Goal: Information Seeking & Learning: Find specific fact

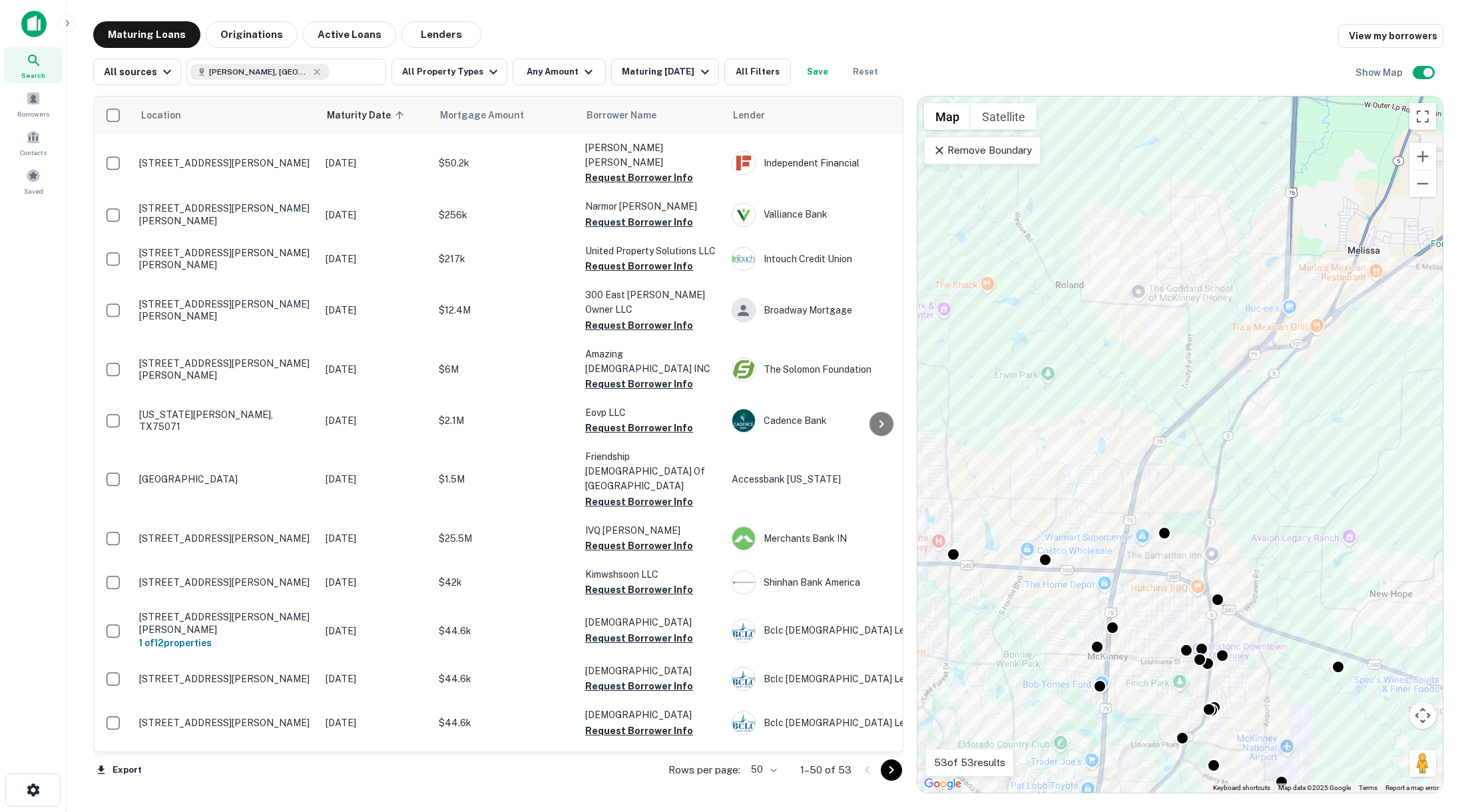
drag, startPoint x: 1189, startPoint y: 560, endPoint x: 1151, endPoint y: 471, distance: 96.8
click at [1032, 471] on div "To activate drag with keyboard, press Alt + Enter. Once in keyboard drag state,…" at bounding box center [1179, 444] width 525 height 696
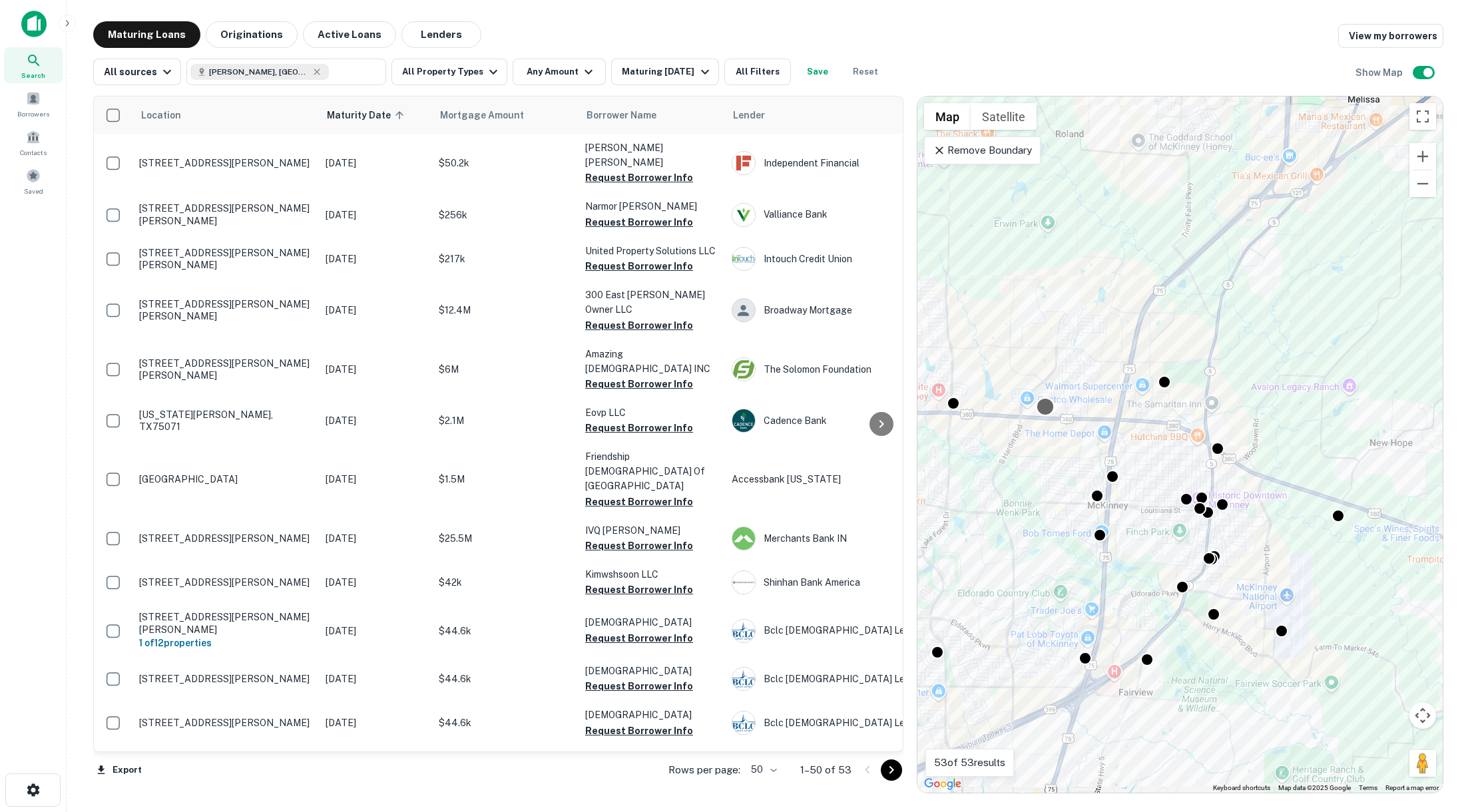
click at [1032, 405] on div at bounding box center [1045, 407] width 19 height 19
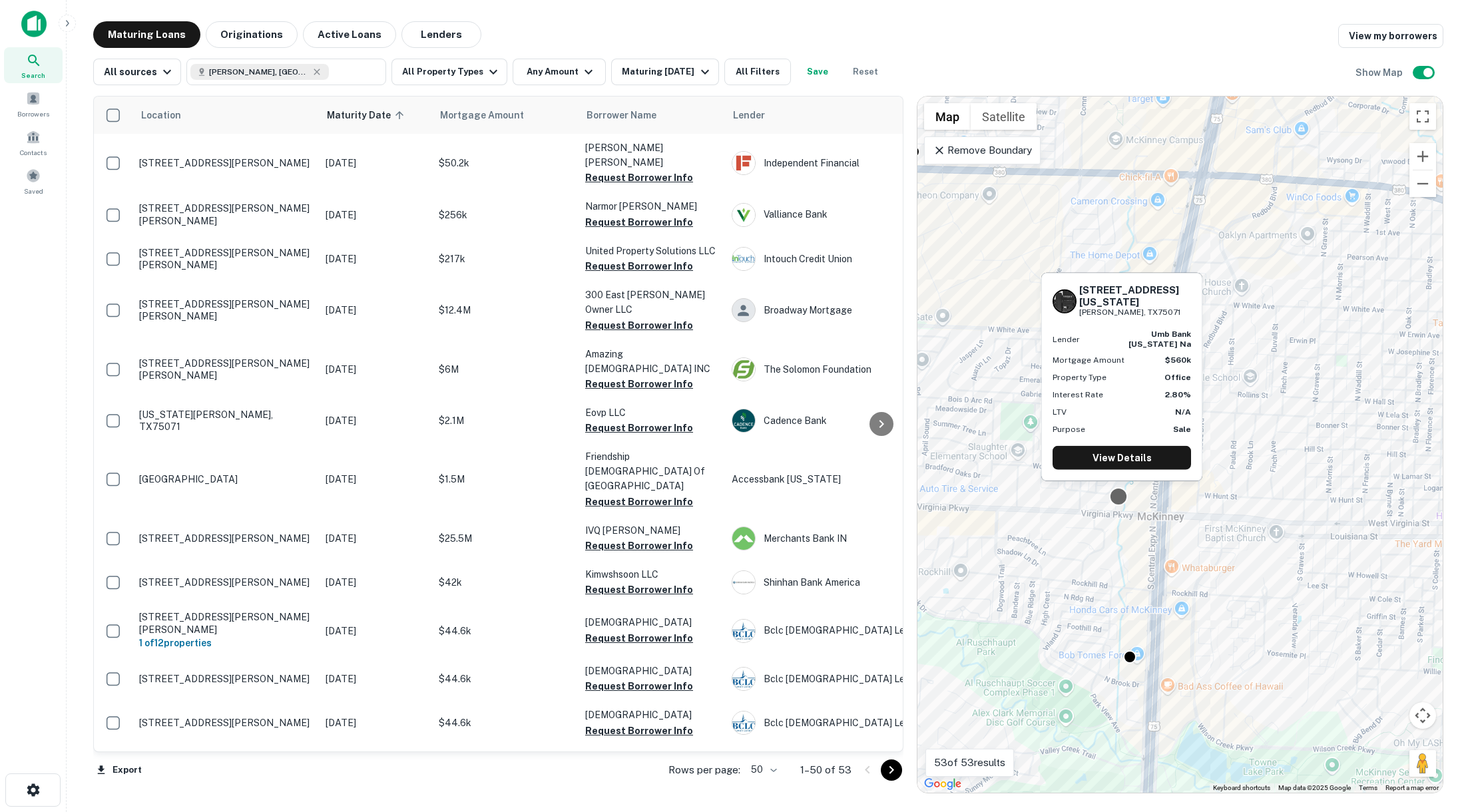
click at [1032, 497] on div at bounding box center [1119, 497] width 19 height 19
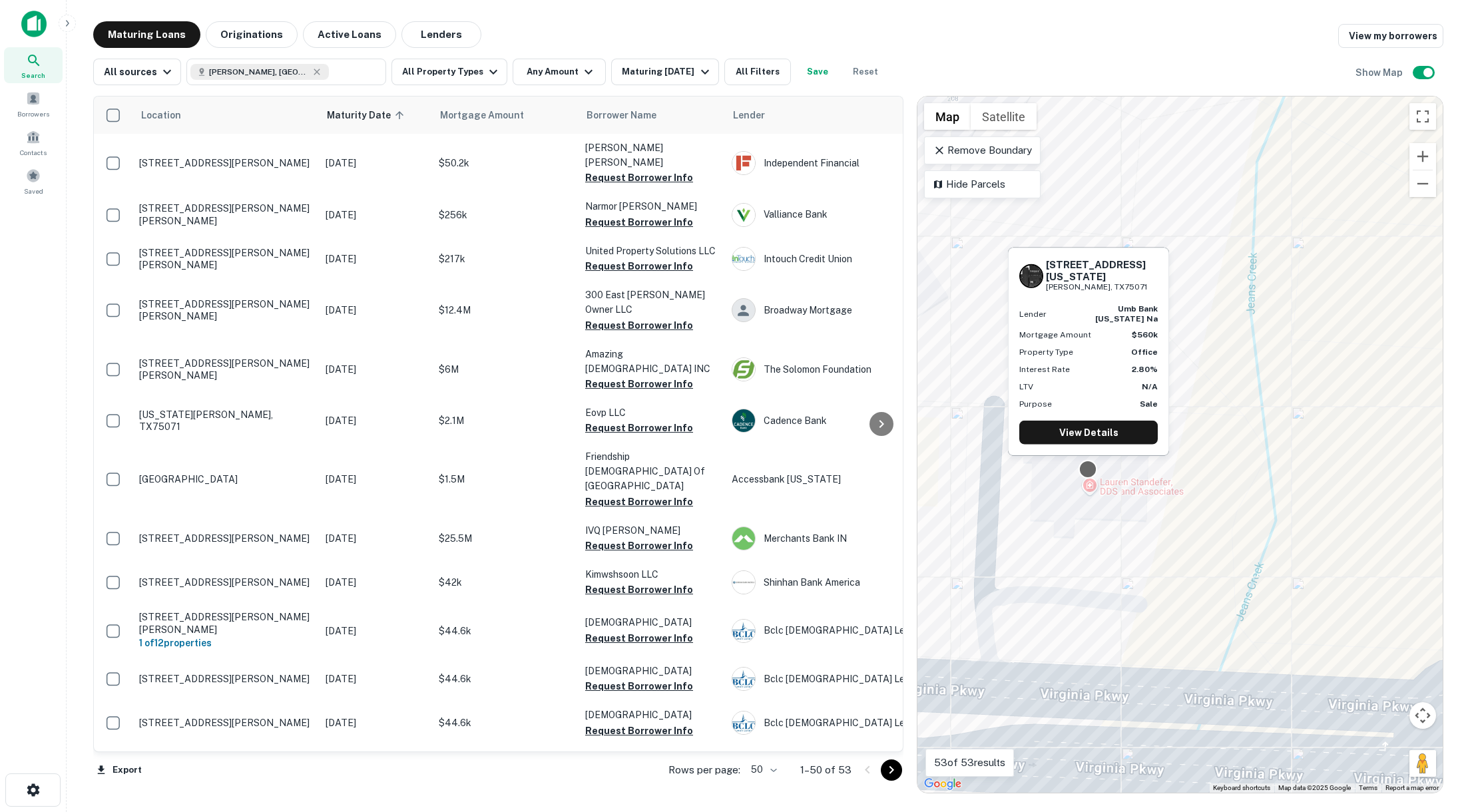
click at [1032, 466] on div at bounding box center [1088, 470] width 19 height 19
click at [1032, 422] on link "View Details" at bounding box center [1088, 432] width 139 height 24
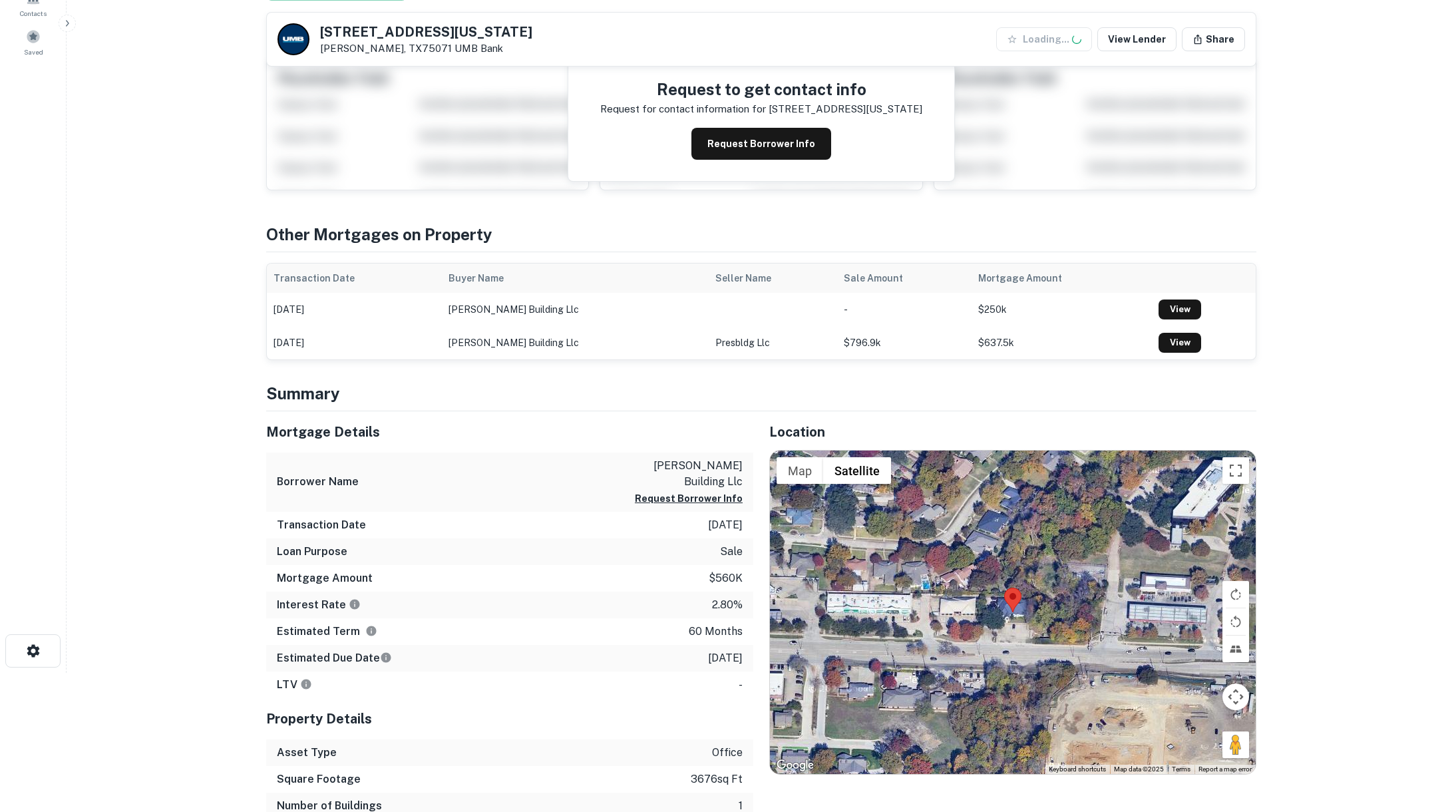
scroll to position [142, 0]
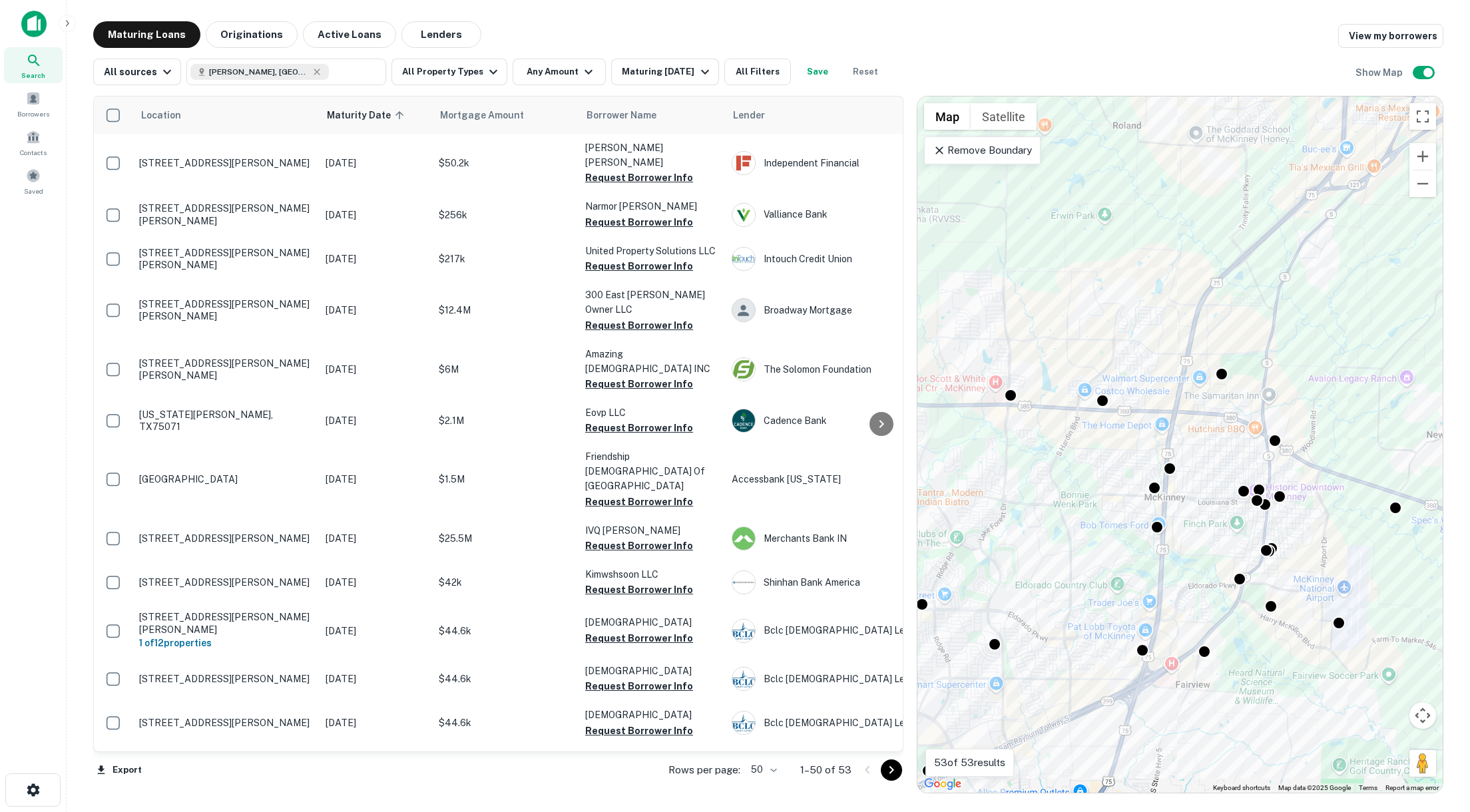
drag, startPoint x: 1063, startPoint y: 436, endPoint x: 1077, endPoint y: 484, distance: 50.0
click at [1078, 490] on div "To activate drag with keyboard, press Alt + Enter. Once in keyboard drag state,…" at bounding box center [1179, 444] width 525 height 696
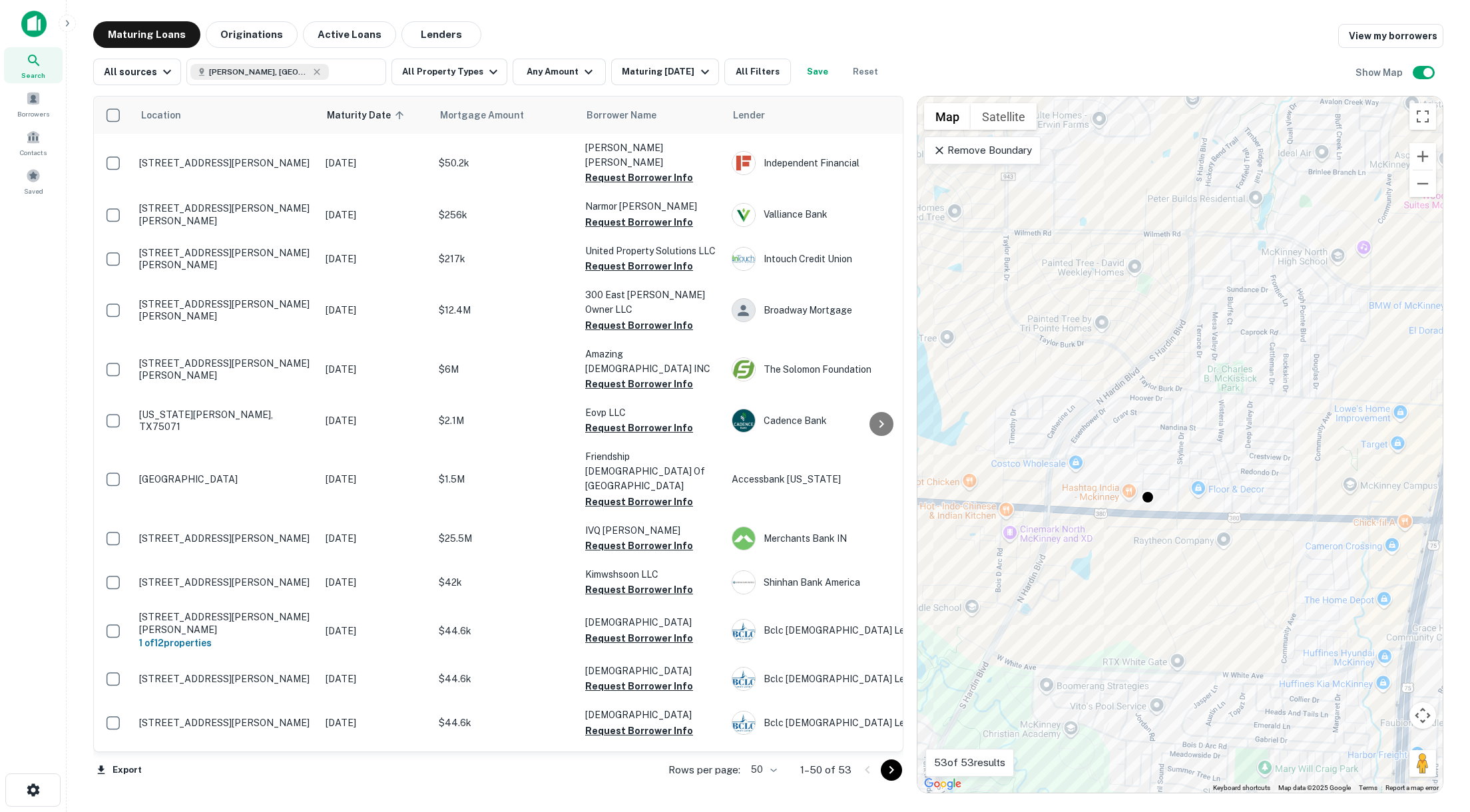
drag, startPoint x: 1200, startPoint y: 552, endPoint x: 1145, endPoint y: 525, distance: 61.3
click at [1145, 525] on div "To activate drag with keyboard, press Alt + Enter. Once in keyboard drag state,…" at bounding box center [1179, 444] width 525 height 696
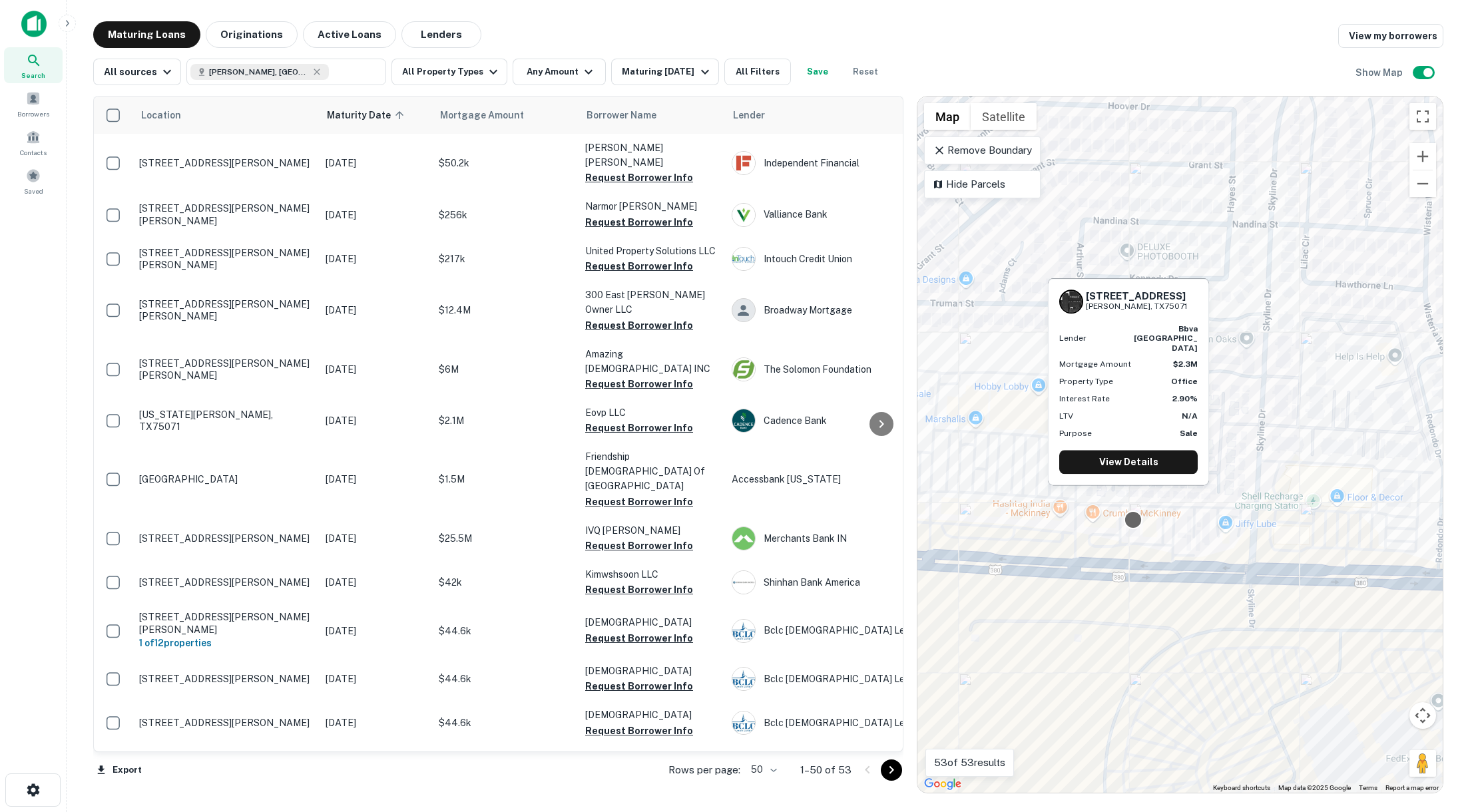
click at [1140, 524] on div at bounding box center [1133, 520] width 19 height 19
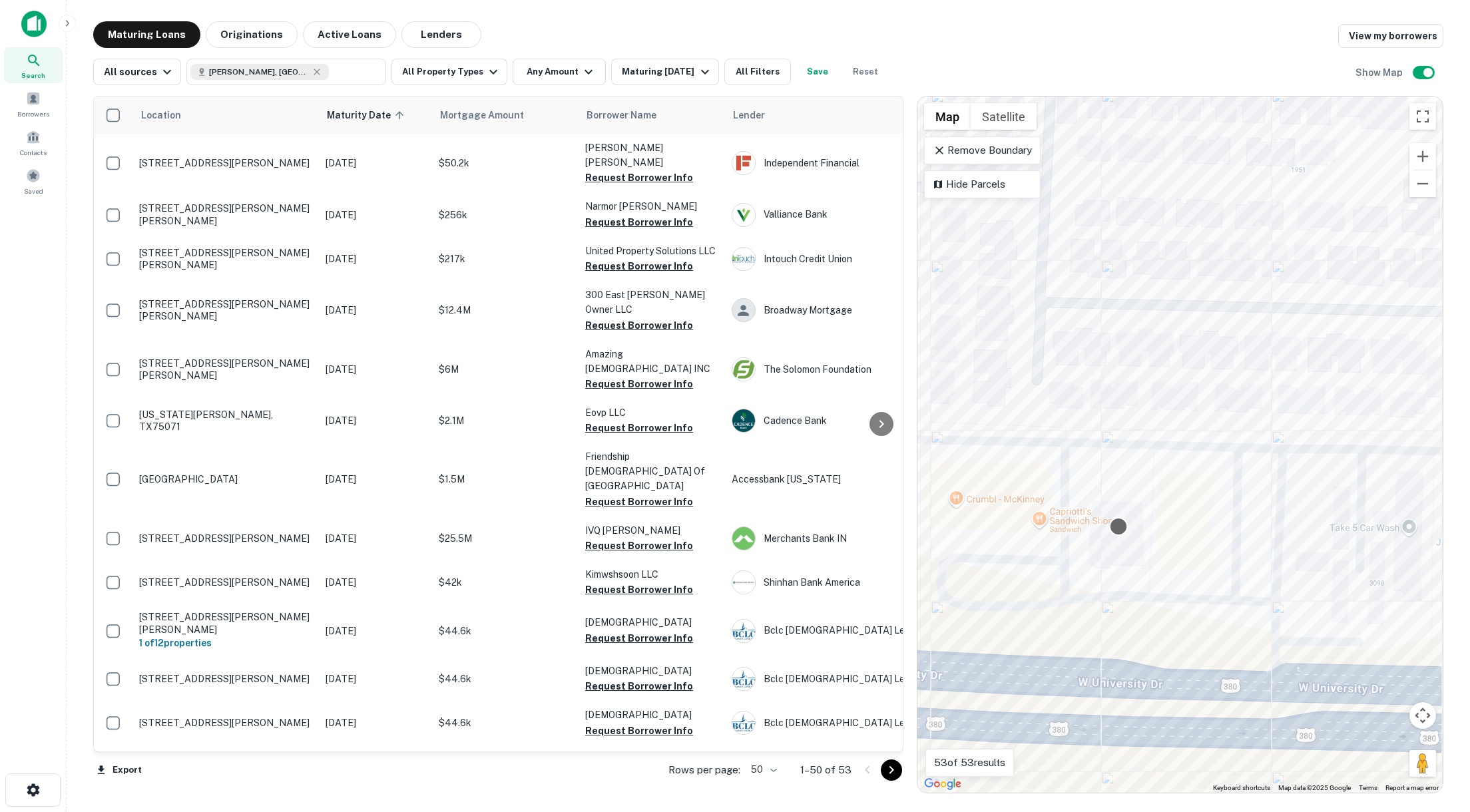
click at [1125, 528] on div at bounding box center [1119, 527] width 19 height 19
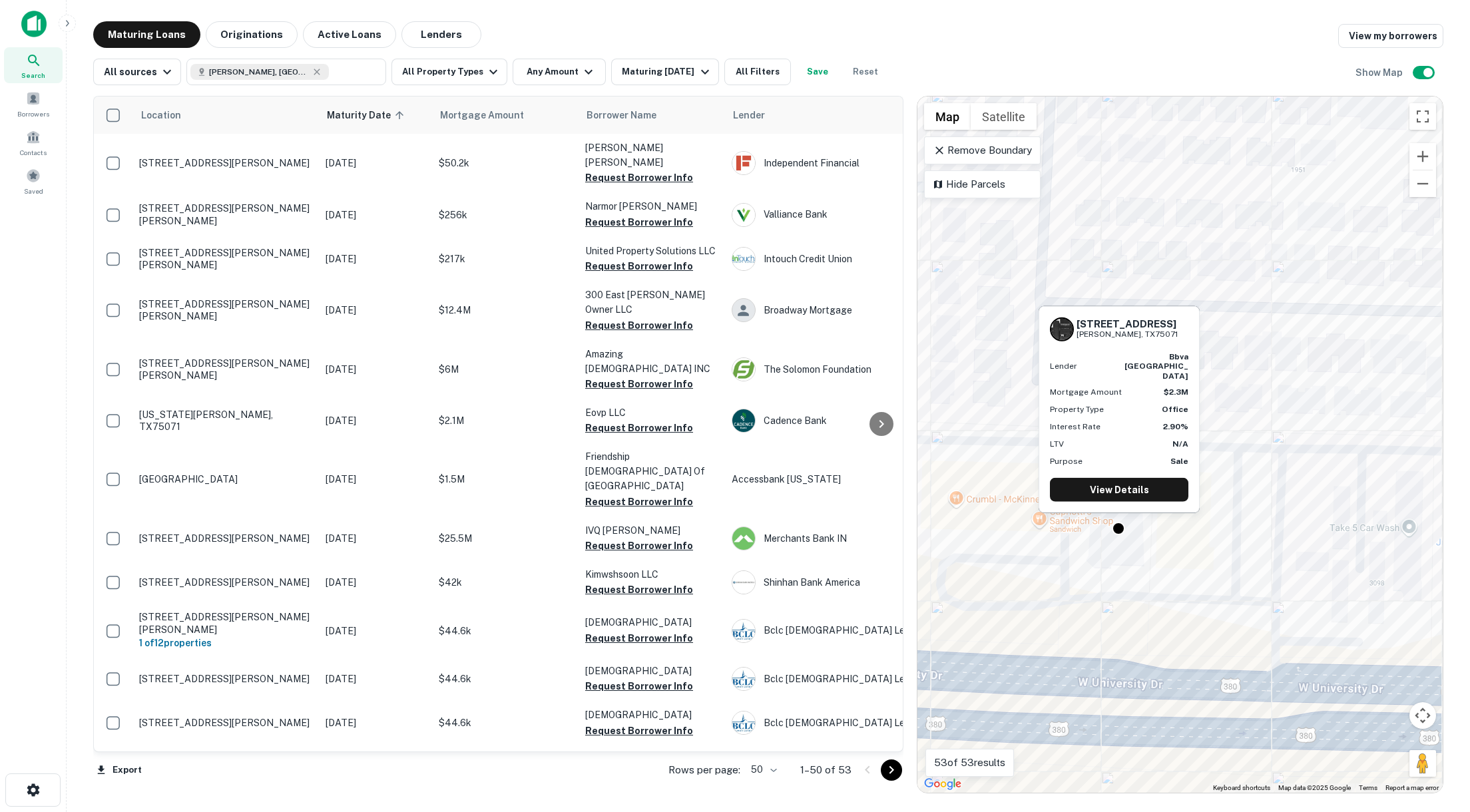
click at [1109, 329] on h6 "3124 W University Dr" at bounding box center [1127, 324] width 101 height 12
copy h6 "3124 W University Dr"
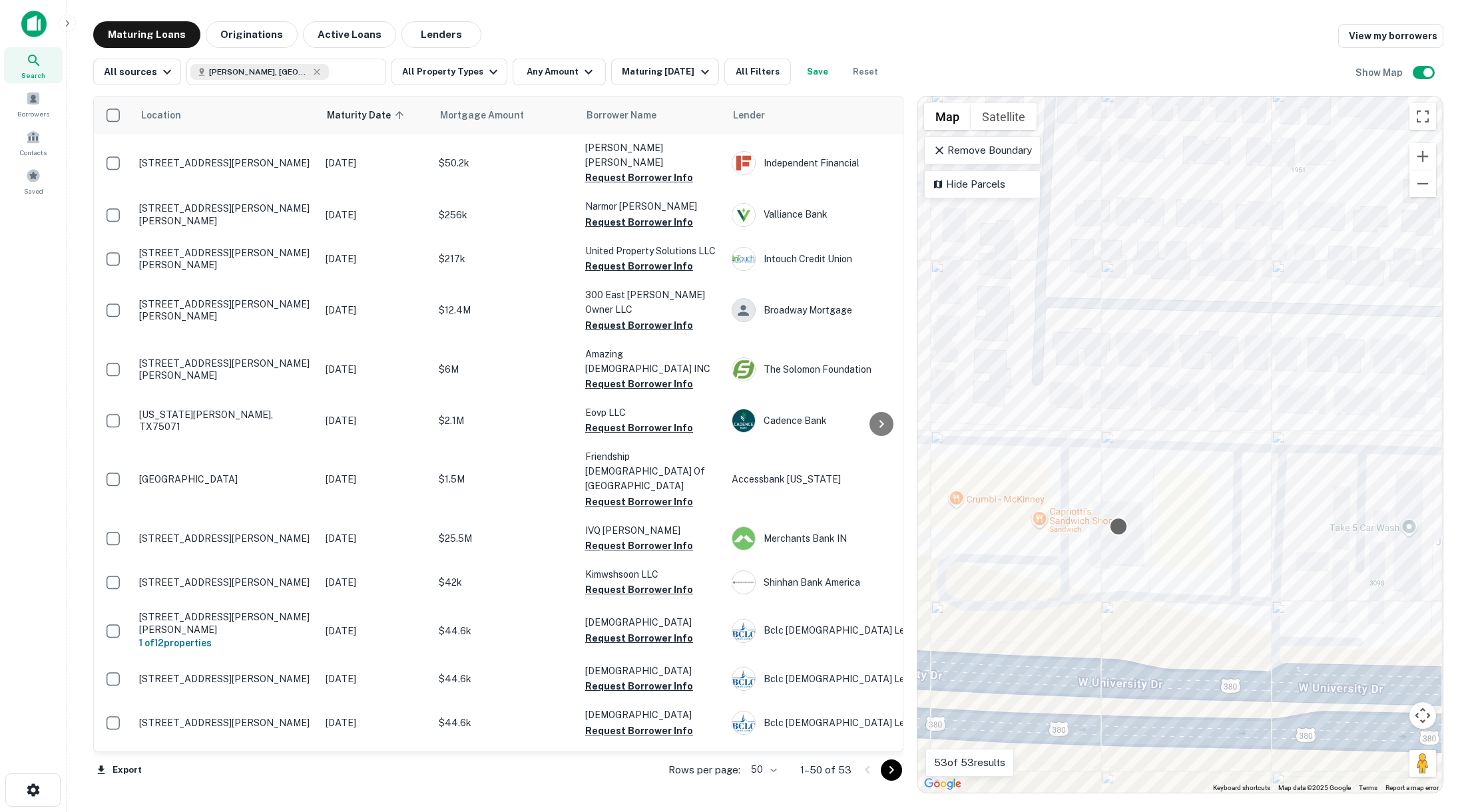
click at [1118, 525] on div at bounding box center [1119, 527] width 19 height 19
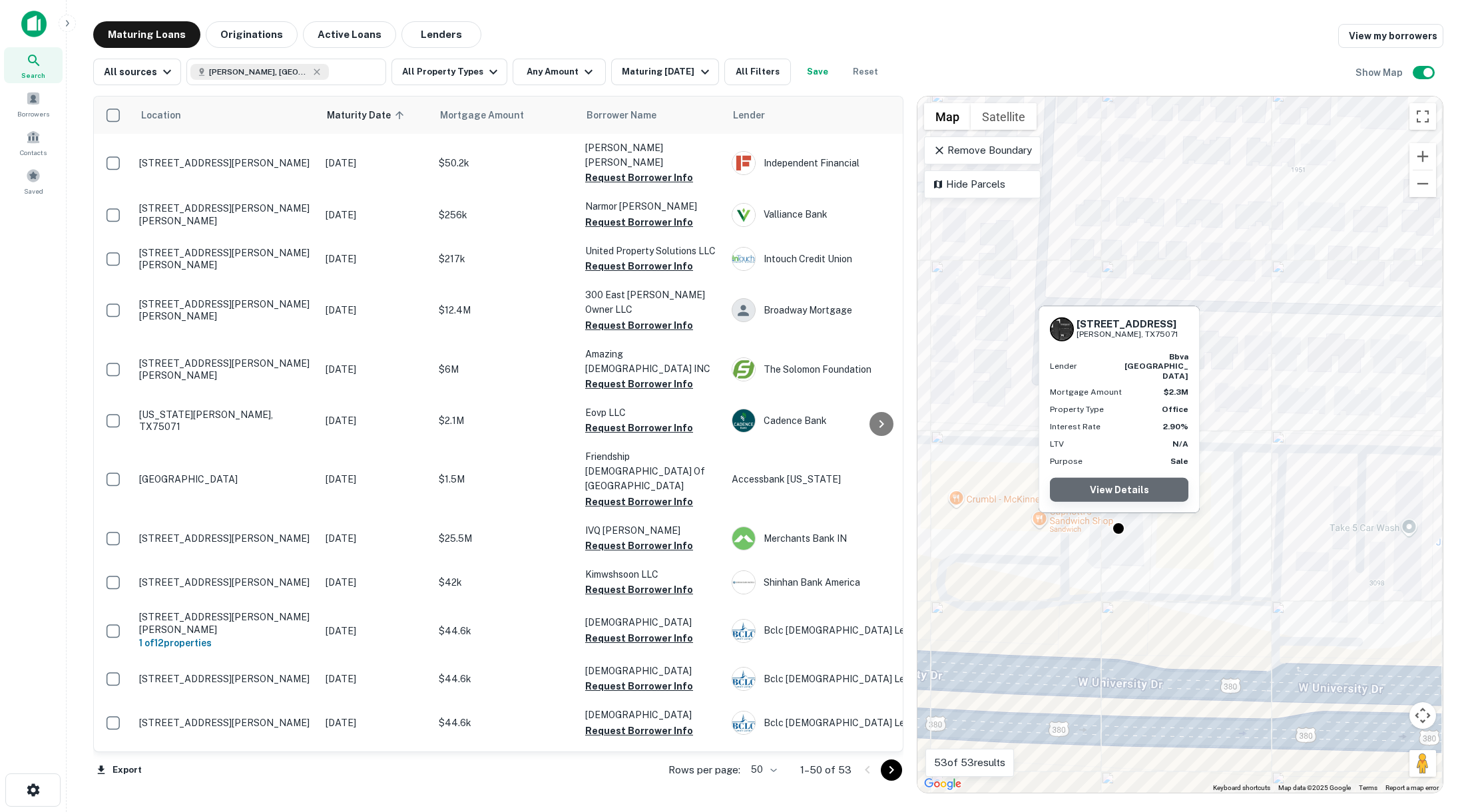
click at [1116, 491] on link "View Details" at bounding box center [1119, 489] width 139 height 24
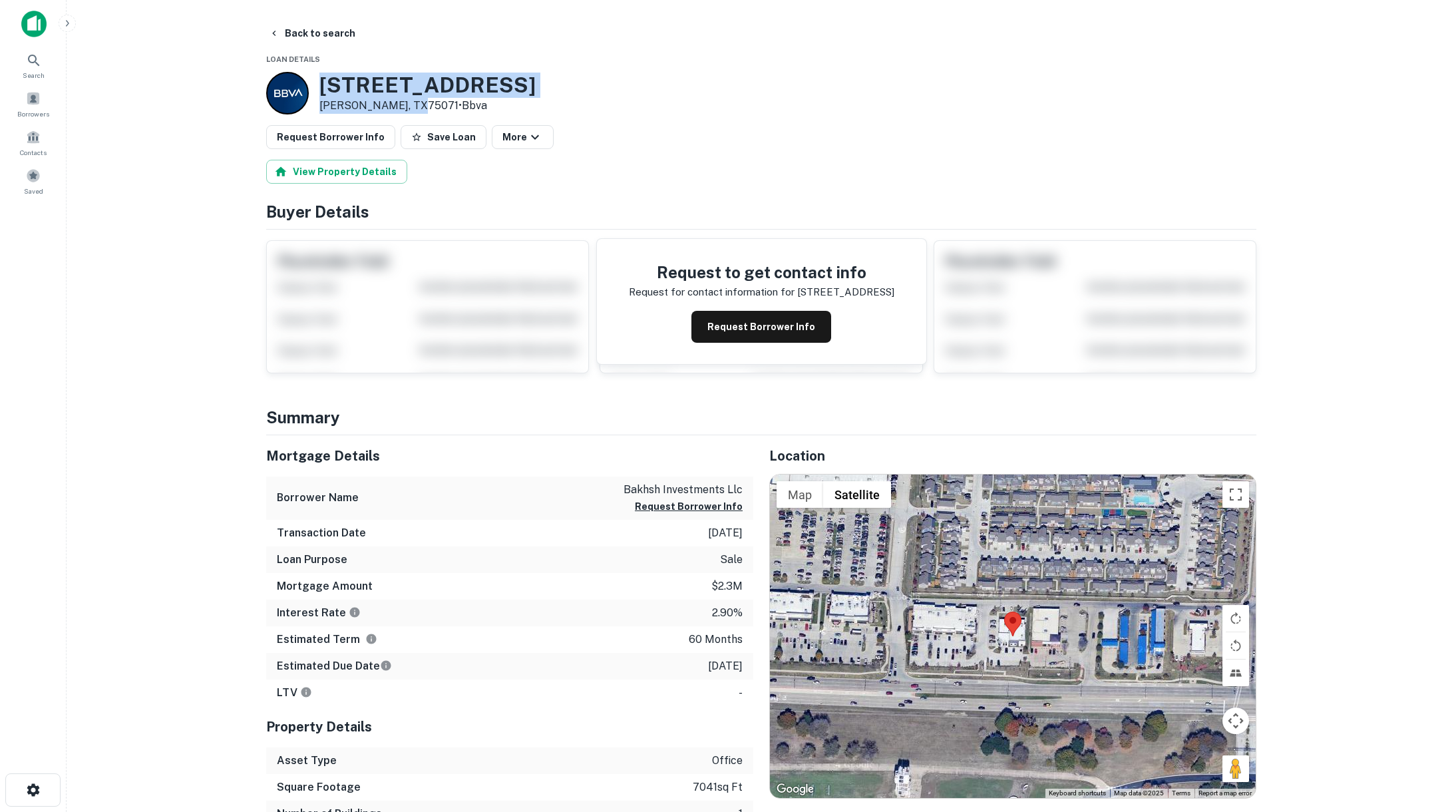
drag, startPoint x: 348, startPoint y: 83, endPoint x: 414, endPoint y: 111, distance: 71.7
click at [414, 111] on div "3124 W University Dr Mckinney, TX75071 • Bbva" at bounding box center [428, 93] width 216 height 41
copy div "[STREET_ADDRESS][PERSON_NAME]"
click at [749, 324] on button "Request Borrower Info" at bounding box center [761, 327] width 140 height 32
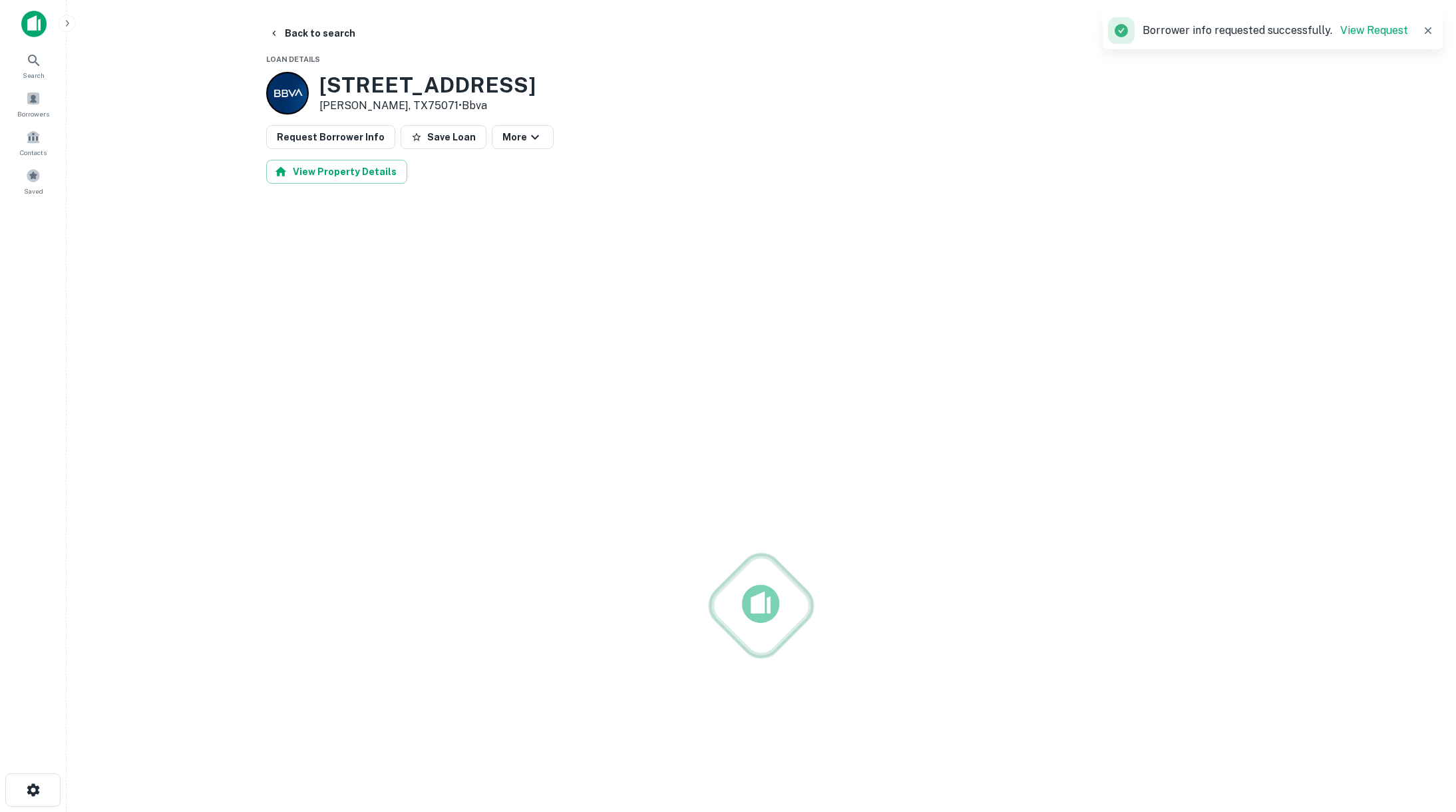
drag, startPoint x: 624, startPoint y: 489, endPoint x: 739, endPoint y: 491, distance: 115.0
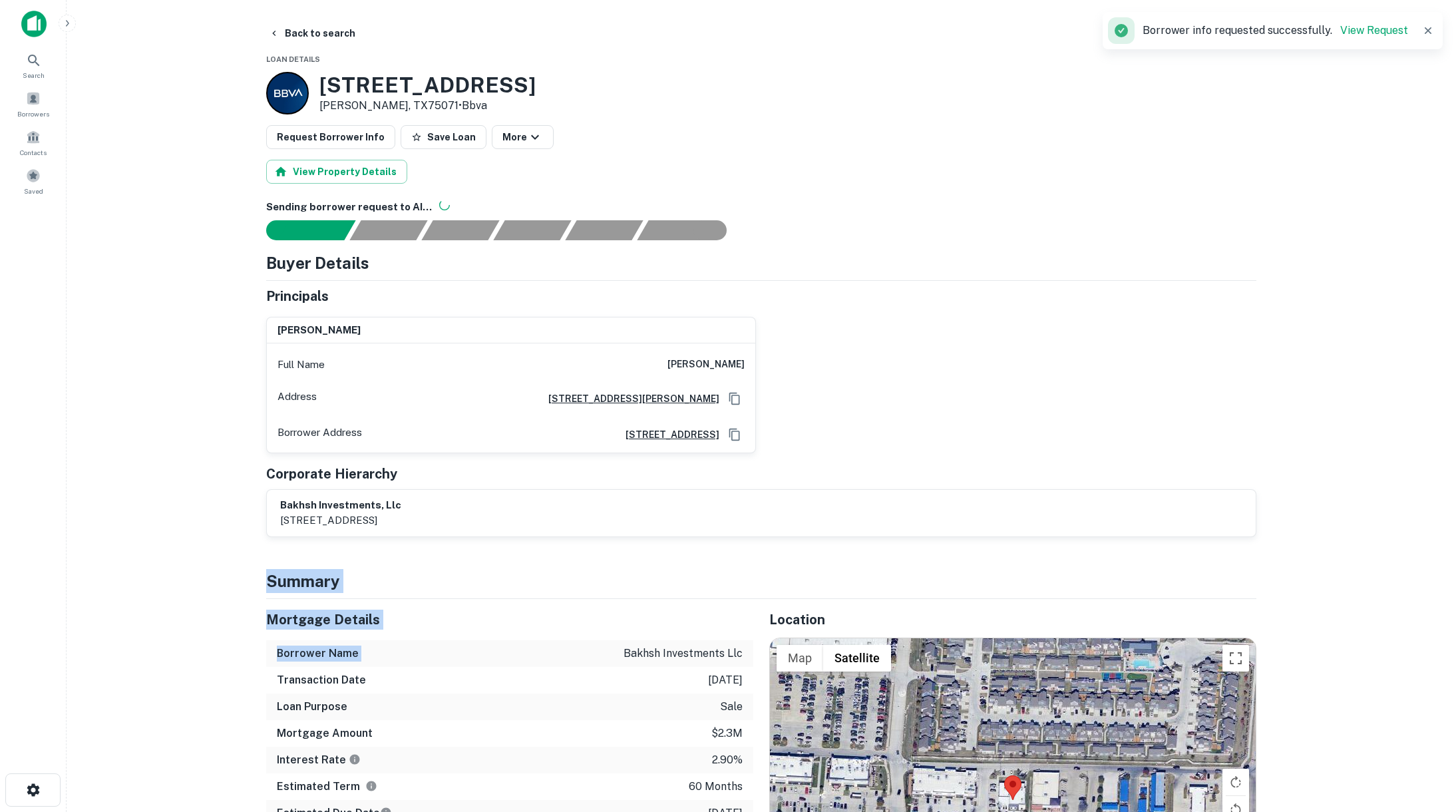
click at [238, 462] on main "Back to search Loan Details 3124 W University Dr Mckinney, TX75071 • Bbva Reque…" at bounding box center [761, 406] width 1390 height 812
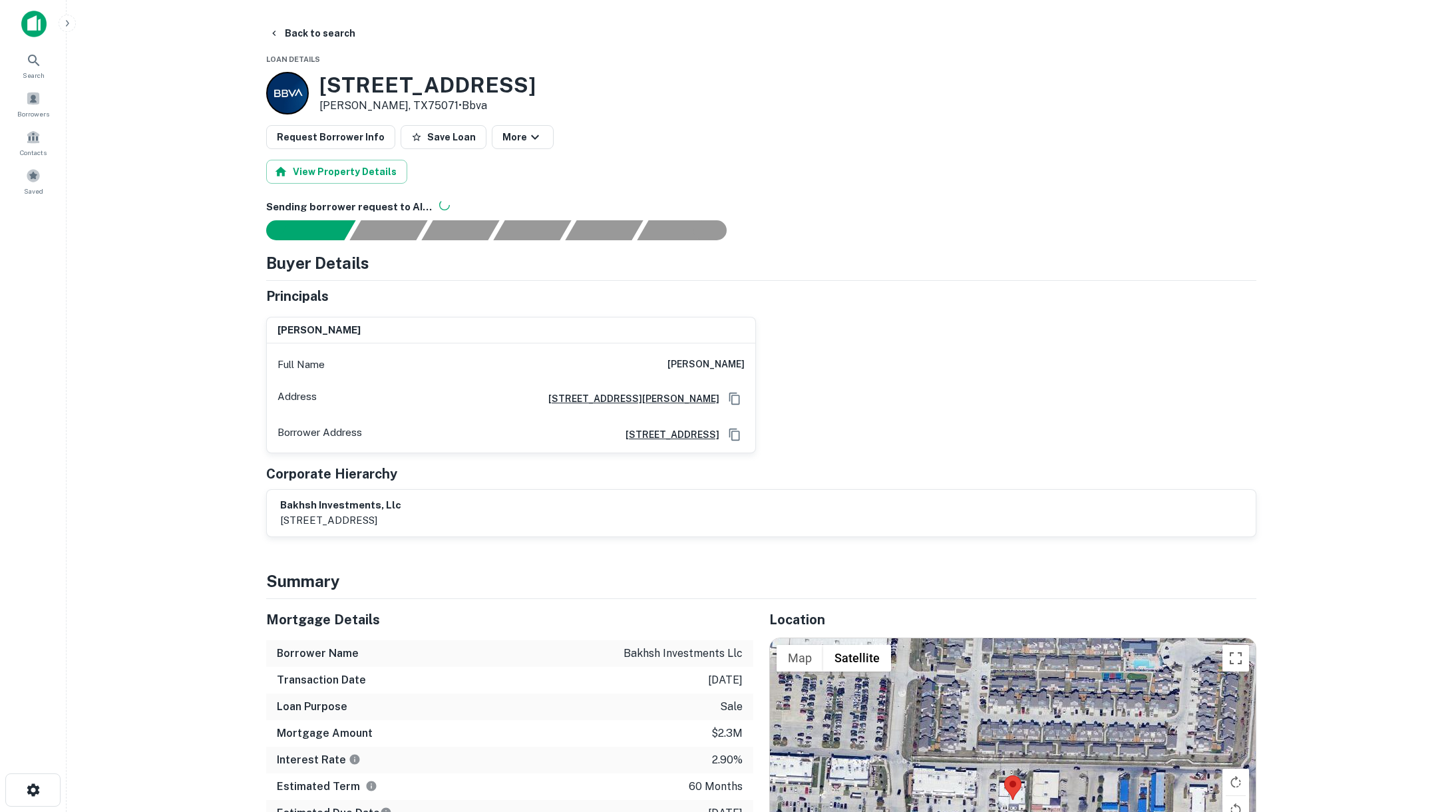
click at [689, 364] on h6 "sasan khobabakhsh" at bounding box center [706, 364] width 77 height 16
copy h6 "sasan khobabakhsh"
click at [178, 270] on main "Back to search Loan Details 3124 W University Dr Mckinney, TX75071 • Bbva Reque…" at bounding box center [761, 406] width 1390 height 812
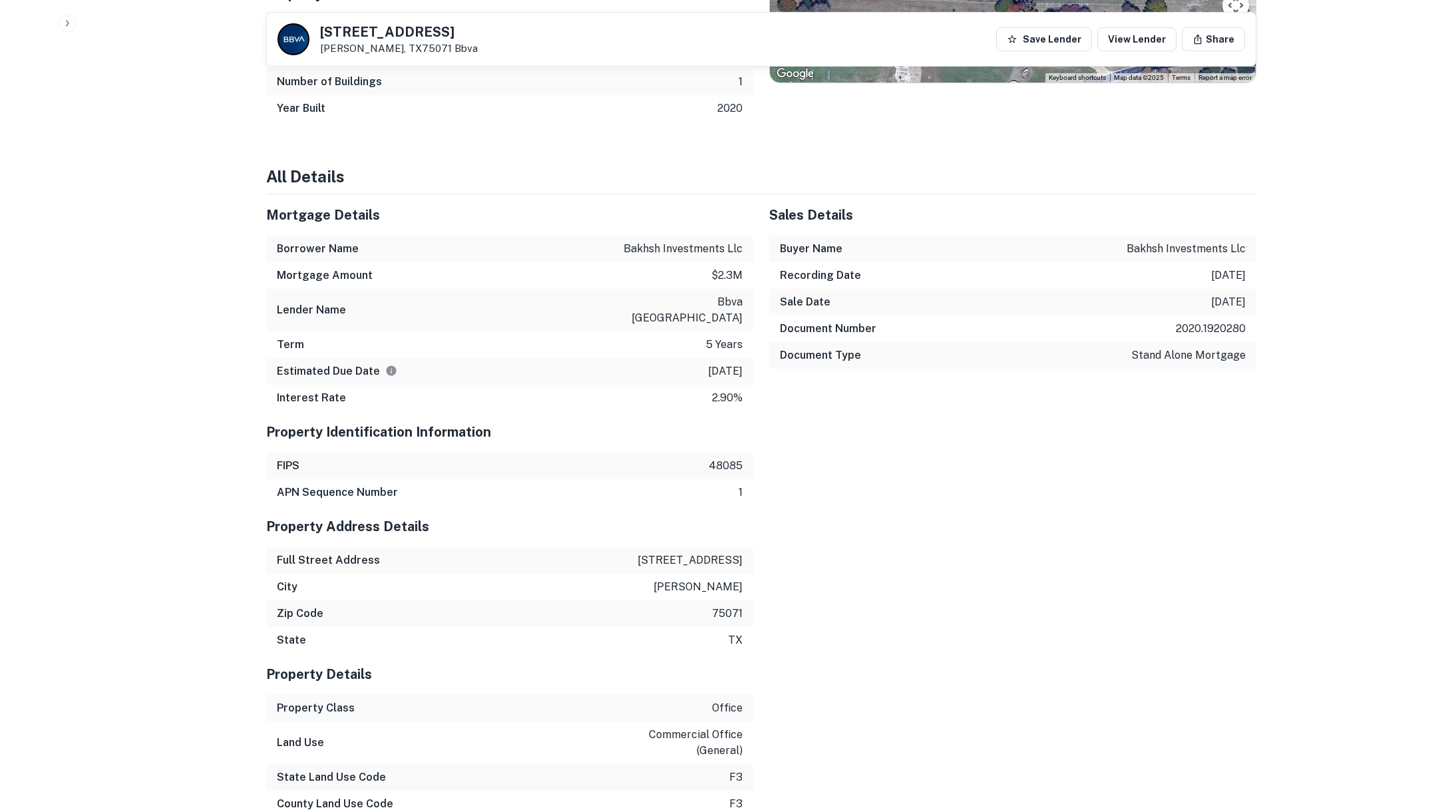
scroll to position [841, 0]
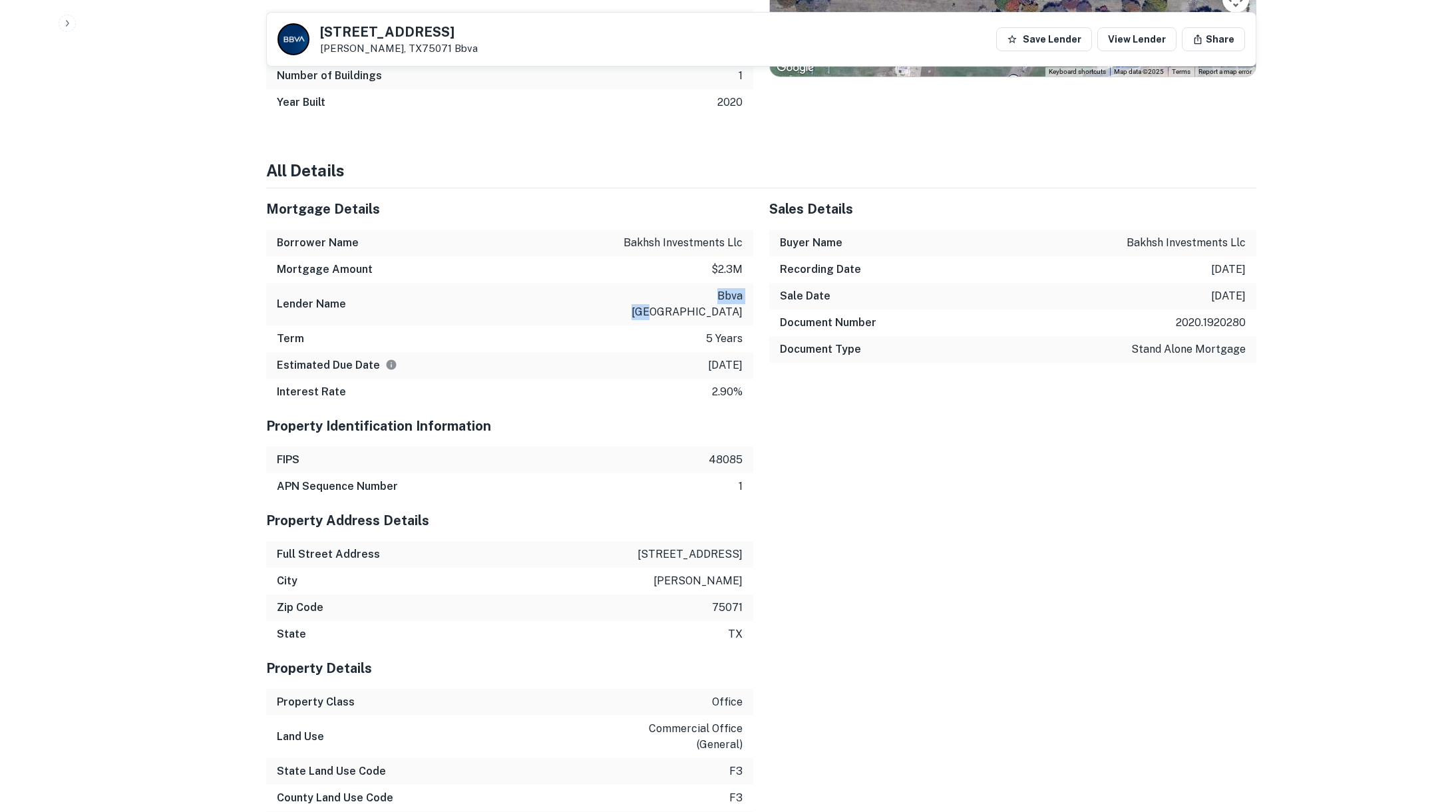
drag, startPoint x: 696, startPoint y: 295, endPoint x: 745, endPoint y: 297, distance: 49.0
click at [745, 297] on div "Lender Name bbva usa" at bounding box center [509, 304] width 487 height 43
copy p "bbva usa"
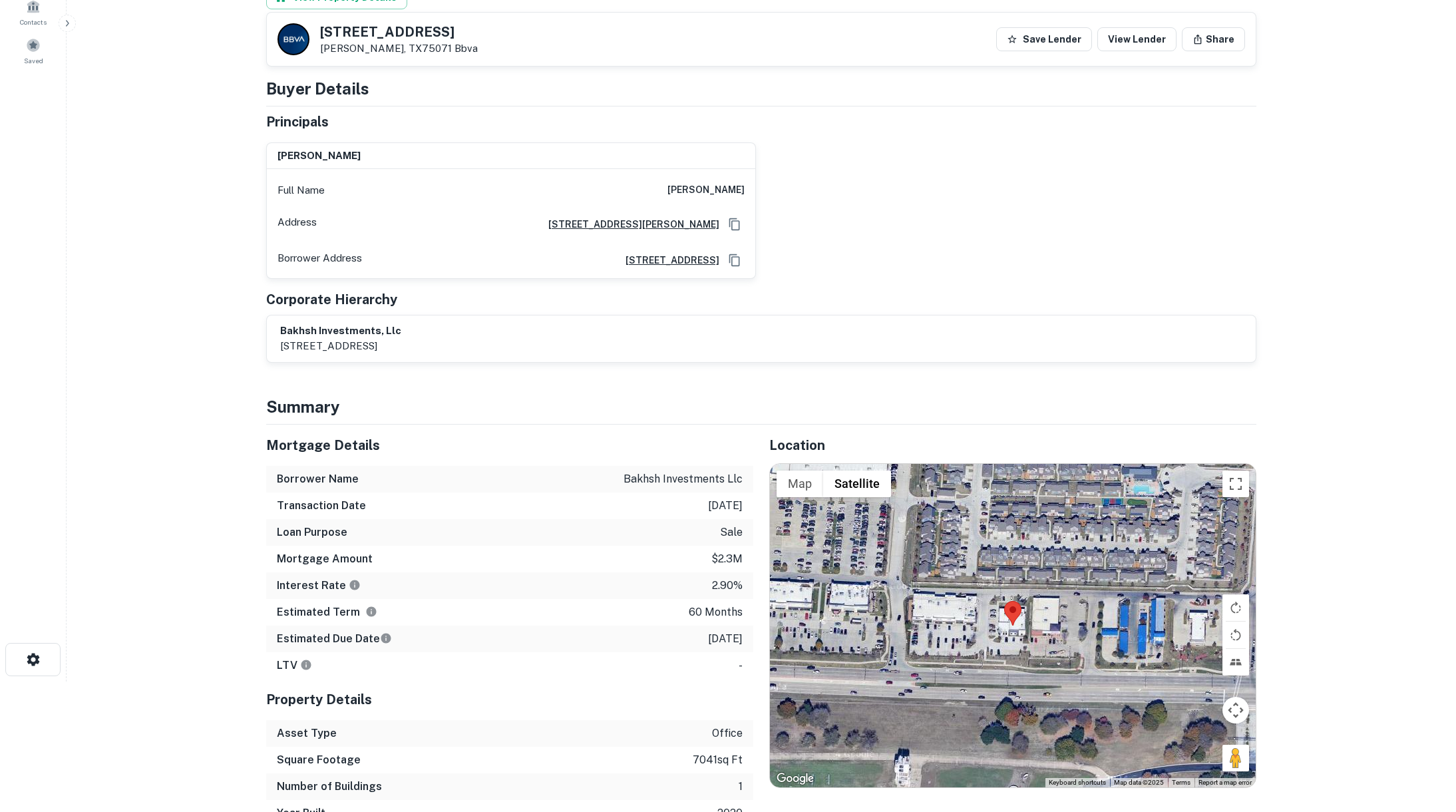
scroll to position [89, 0]
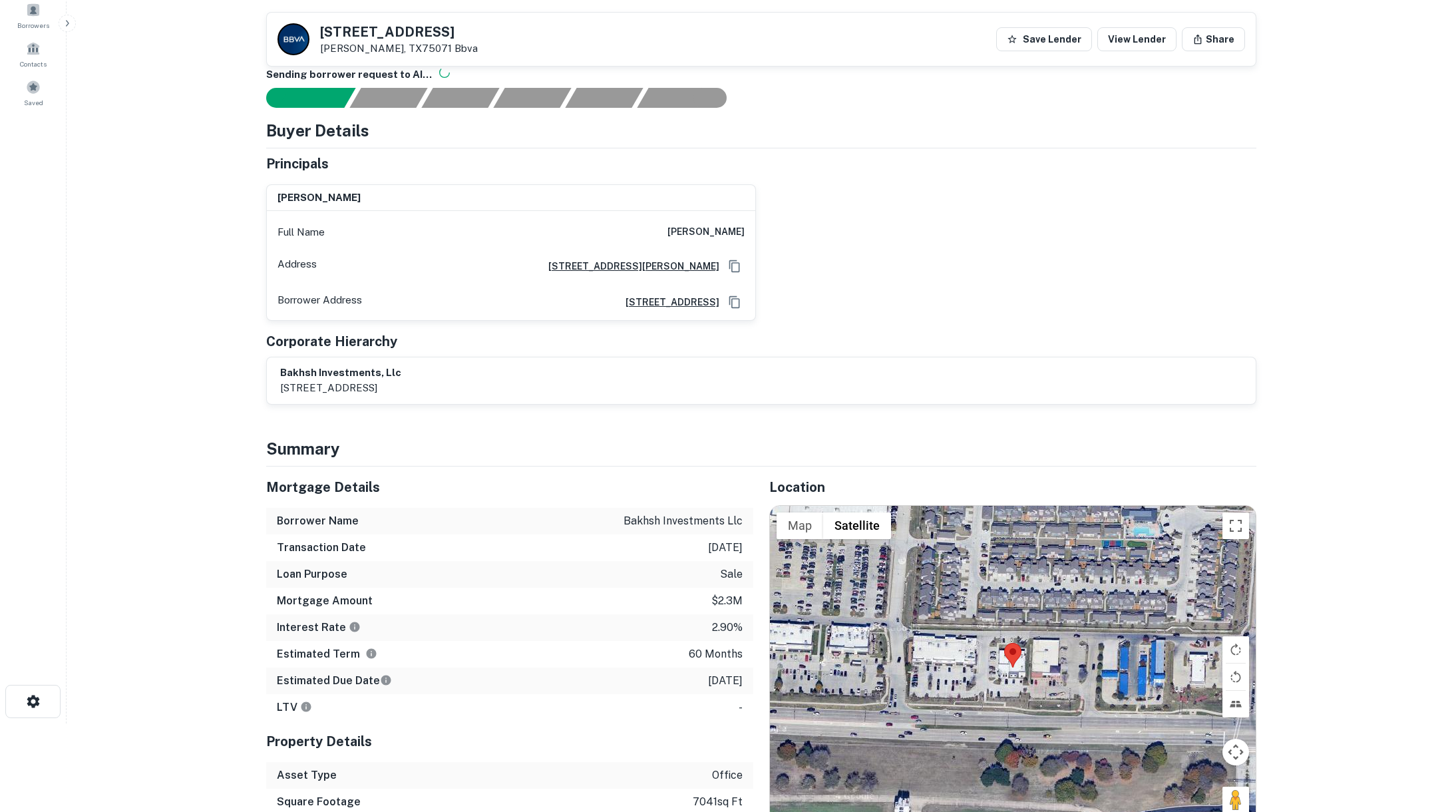
click at [734, 263] on icon "Copy Address" at bounding box center [734, 266] width 13 height 13
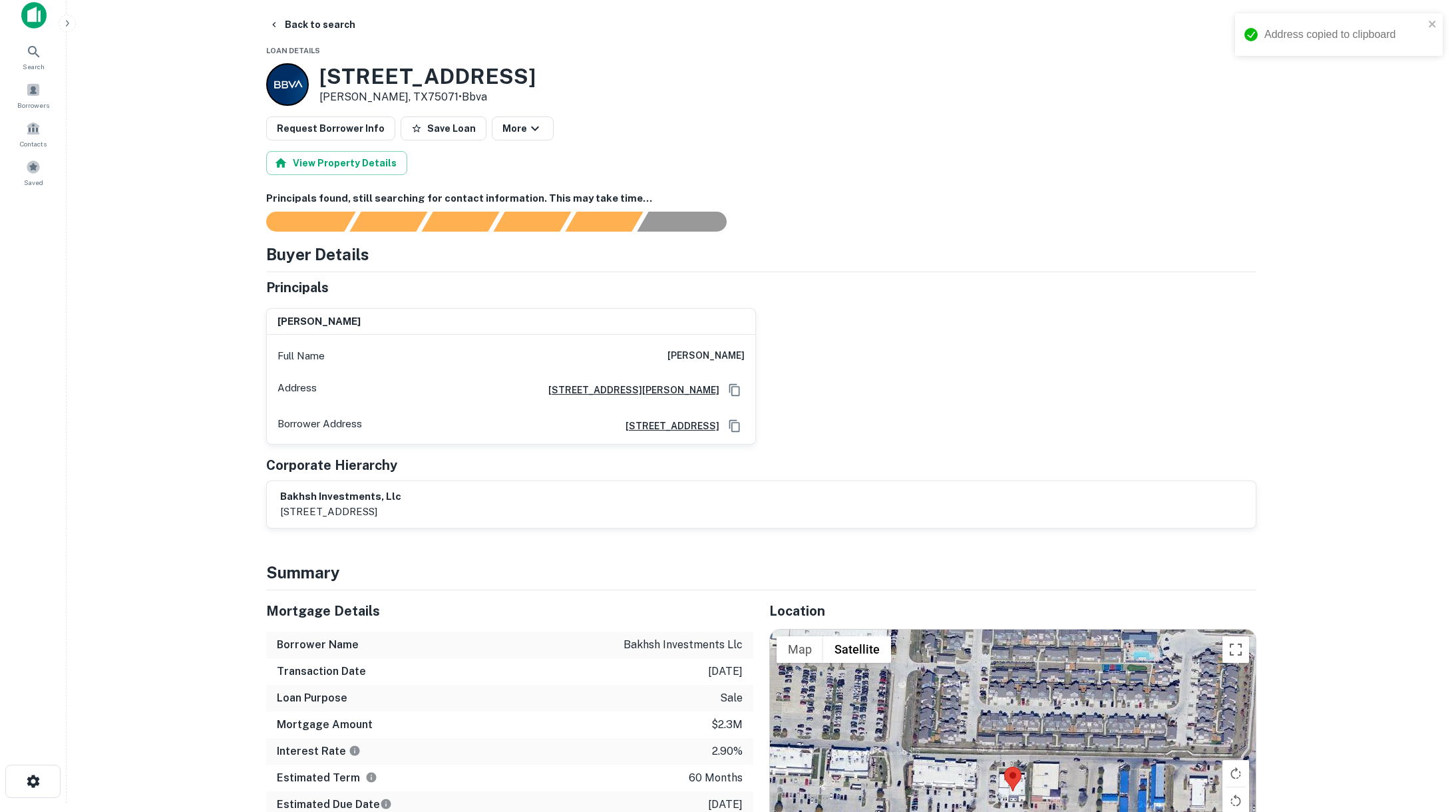
scroll to position [0, 0]
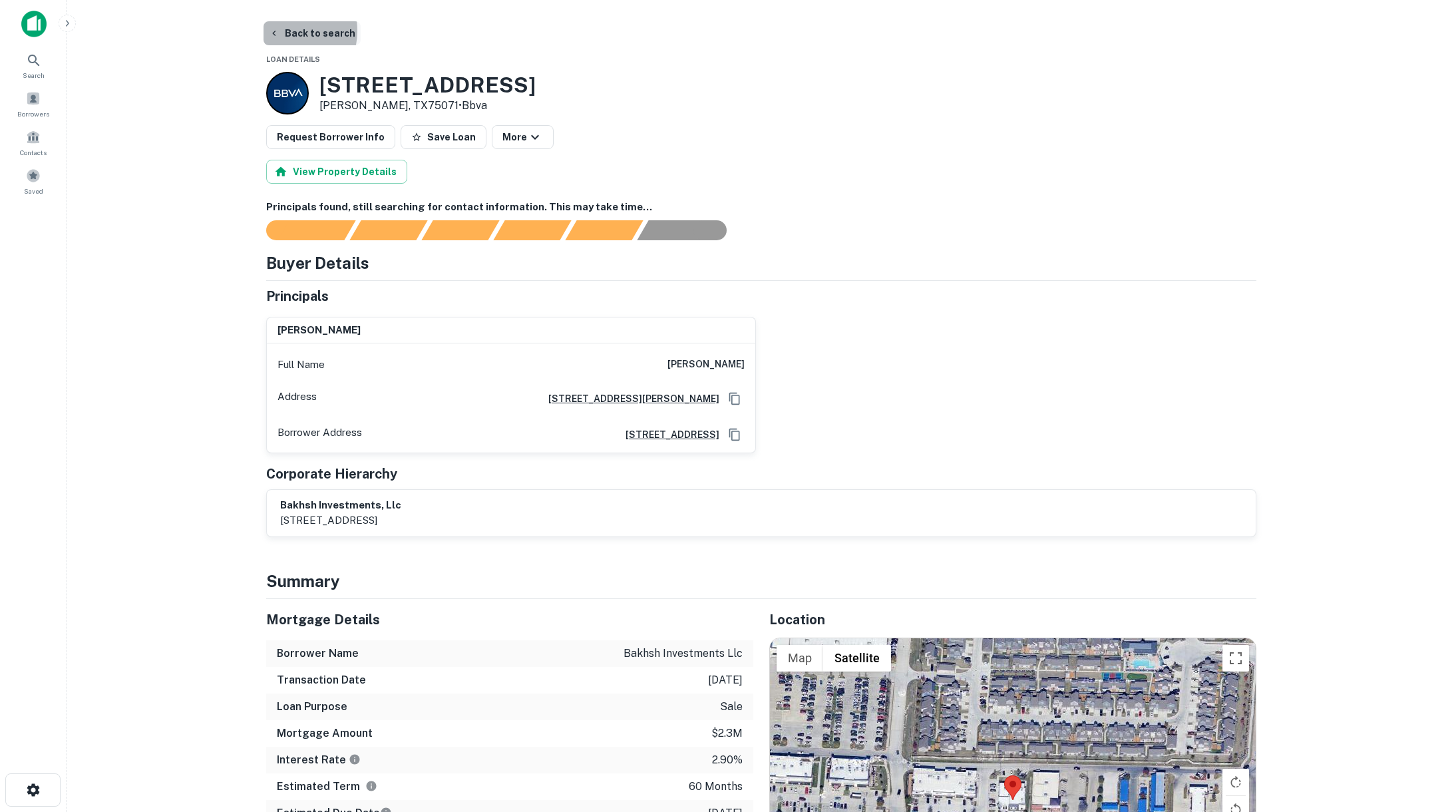
click at [277, 31] on icon "button" at bounding box center [274, 33] width 11 height 11
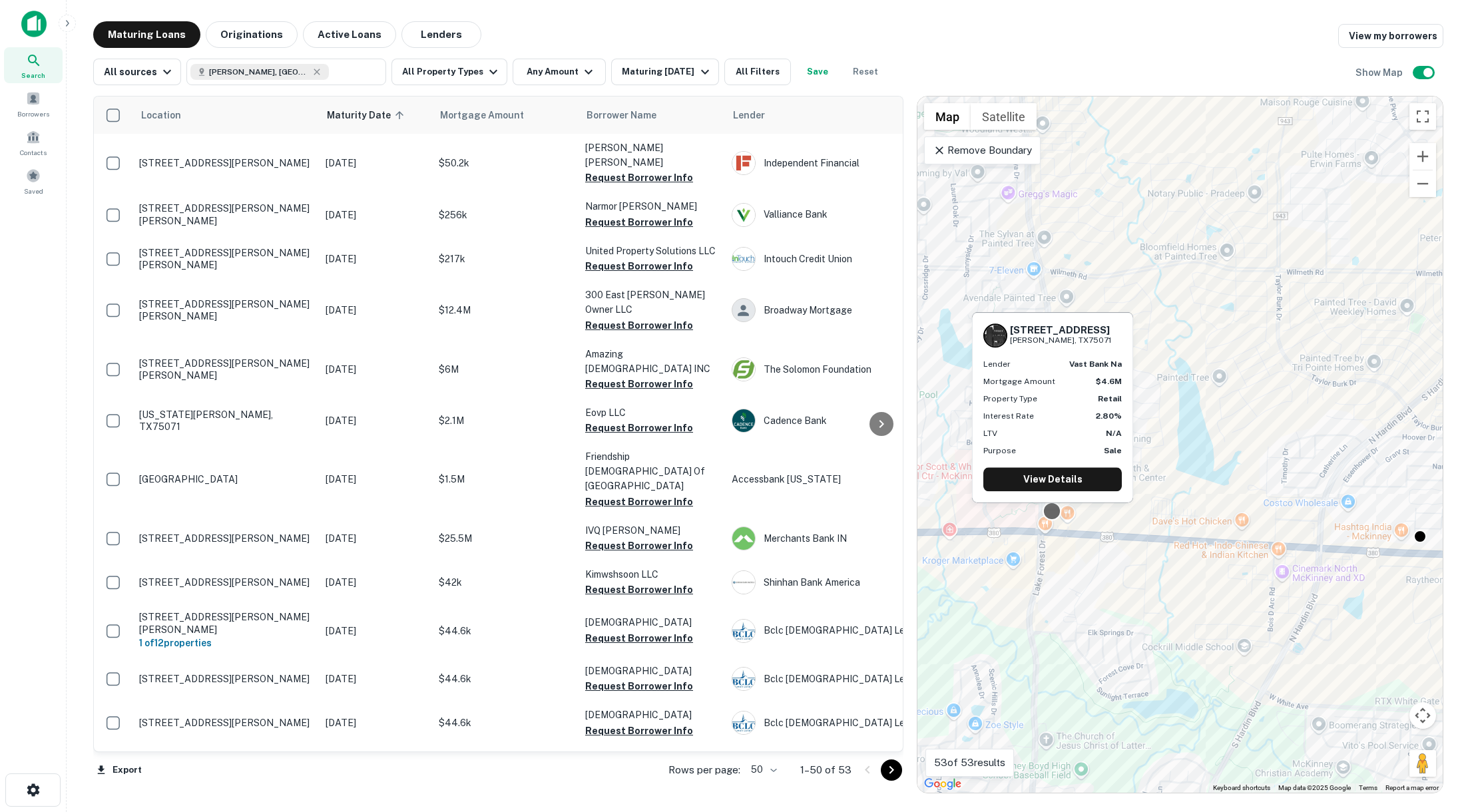
click at [1051, 513] on div at bounding box center [1052, 512] width 19 height 19
click at [1051, 509] on div "4994 W University Dr Mckinney, TX75071 Lender vast bank na Mortgage Amount $4.6…" at bounding box center [1052, 411] width 163 height 201
click at [1053, 513] on div at bounding box center [1052, 512] width 19 height 19
click at [1050, 485] on link "View Details" at bounding box center [1053, 478] width 139 height 24
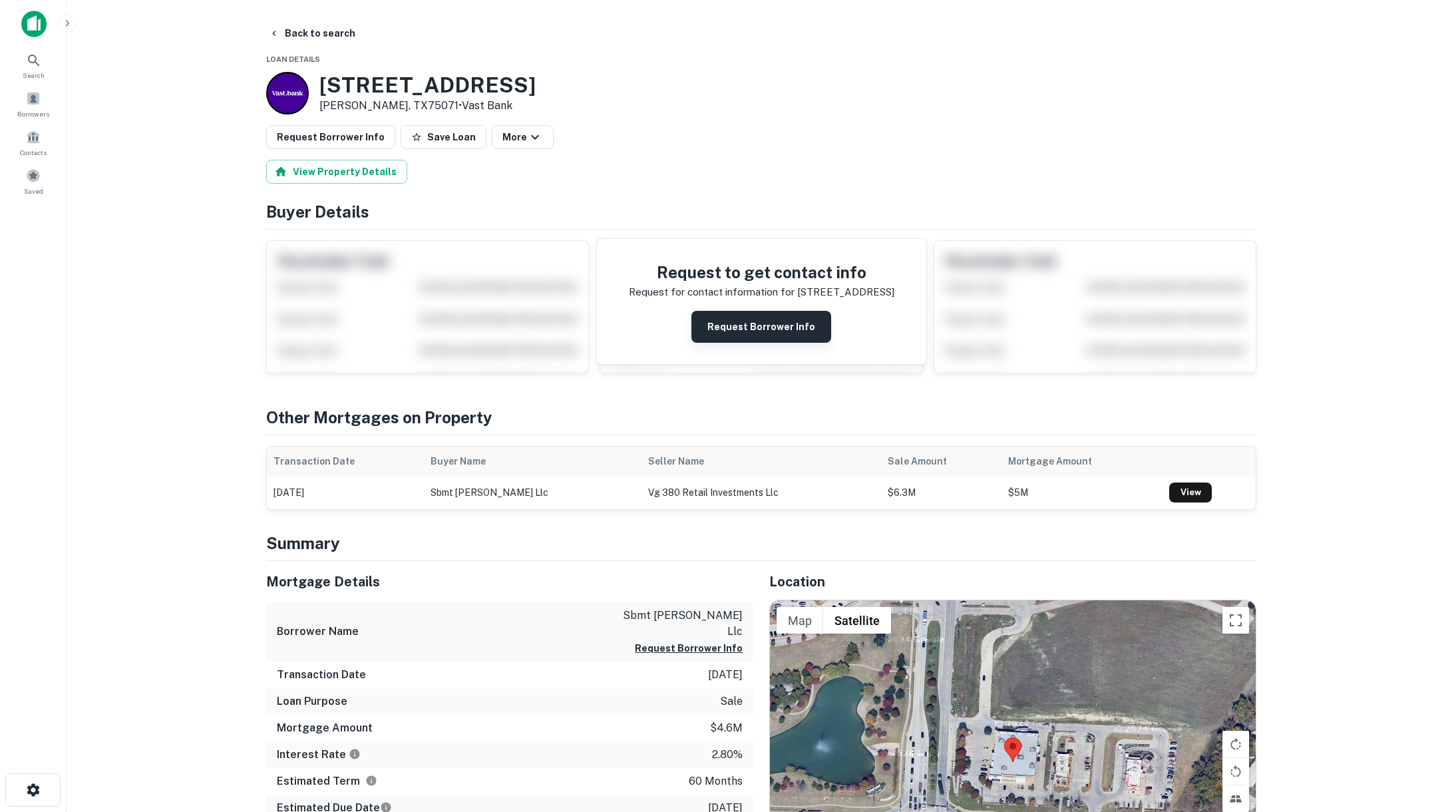
click at [742, 324] on button "Request Borrower Info" at bounding box center [761, 327] width 140 height 32
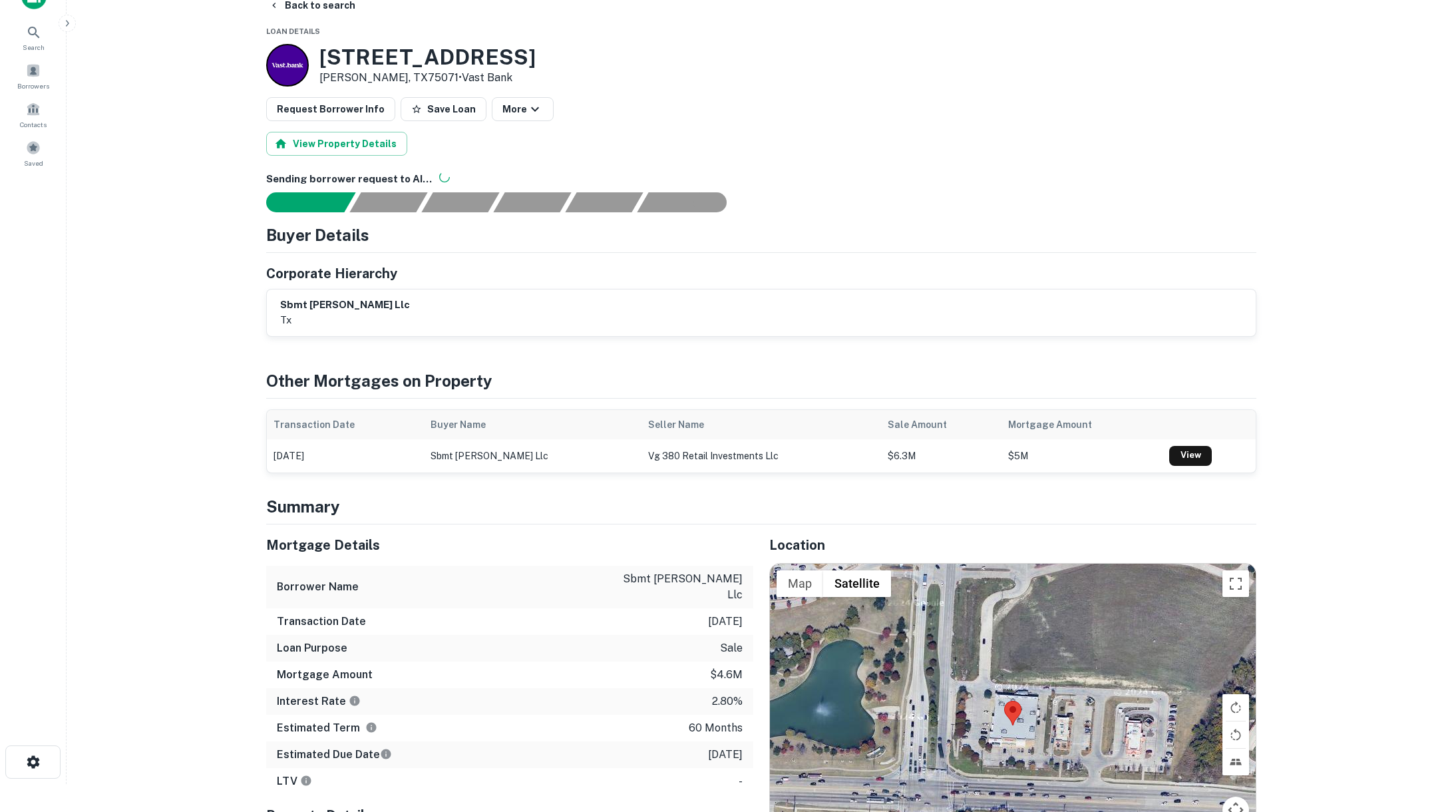
scroll to position [28, 0]
click at [401, 59] on h3 "[STREET_ADDRESS]" at bounding box center [428, 57] width 216 height 25
copy h3 "[STREET_ADDRESS]"
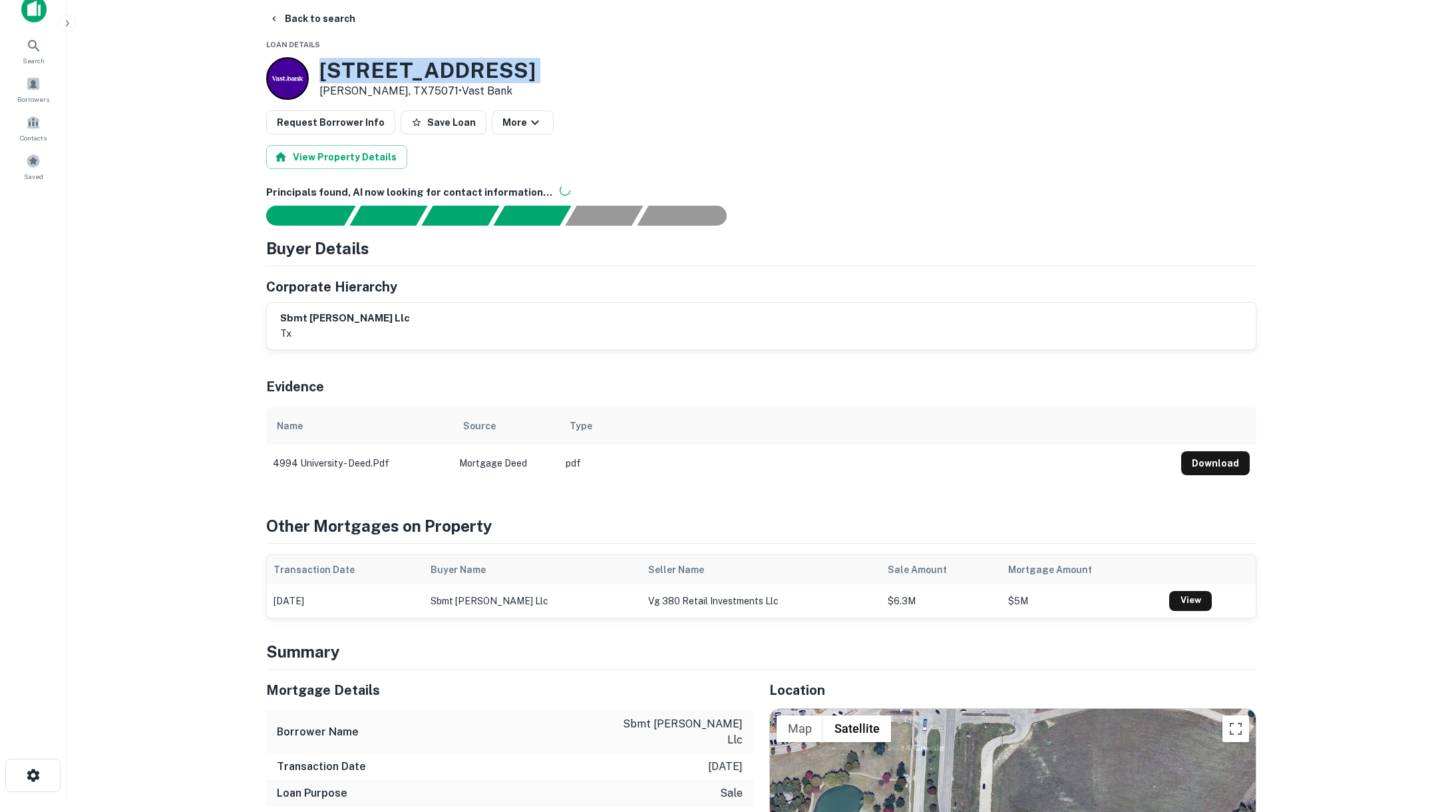
scroll to position [14, 0]
drag, startPoint x: 281, startPoint y: 319, endPoint x: 388, endPoint y: 311, distance: 107.3
click at [388, 312] on div "sbmt mckinney llc tx" at bounding box center [761, 327] width 962 height 31
copy h6 "sbmt [PERSON_NAME] llc"
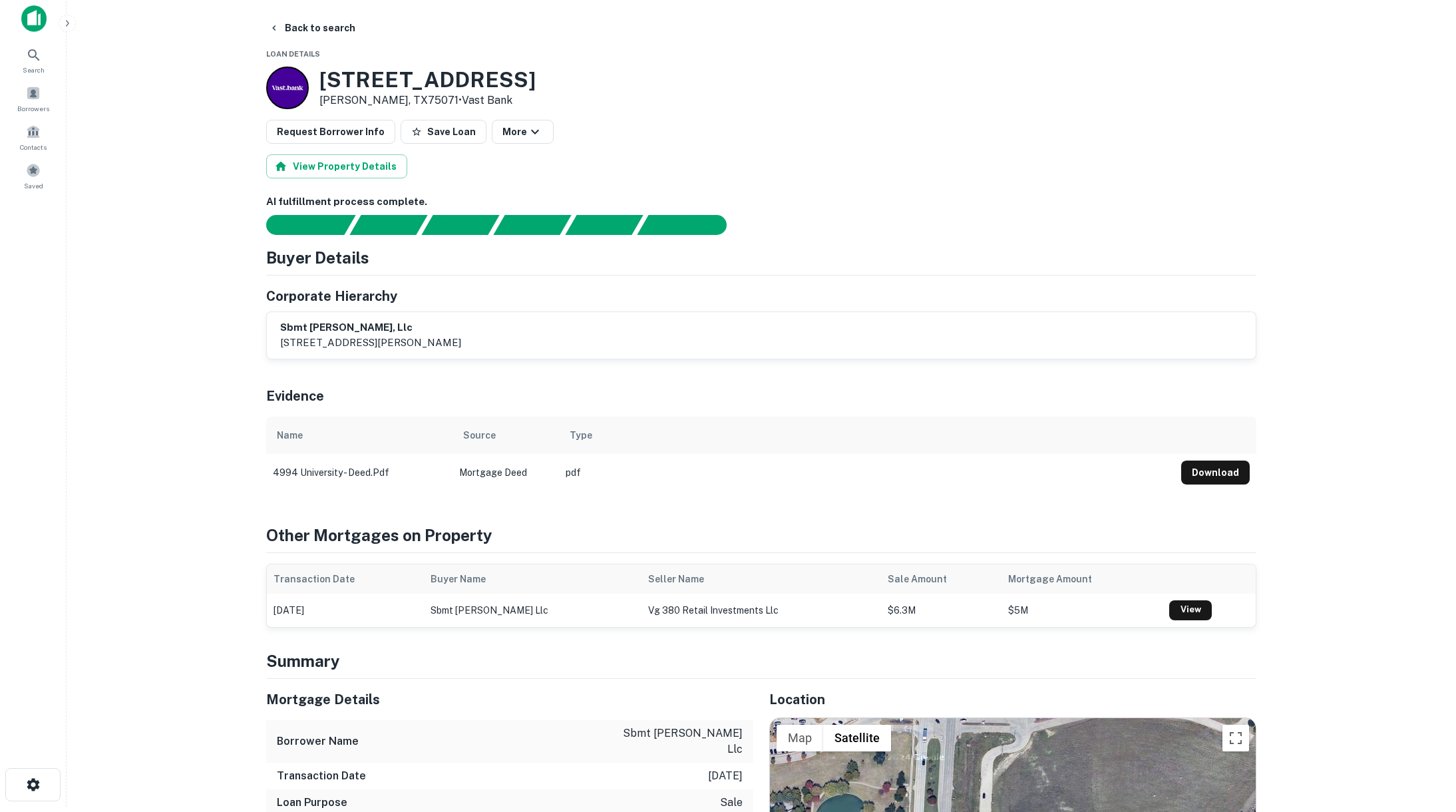
scroll to position [0, 0]
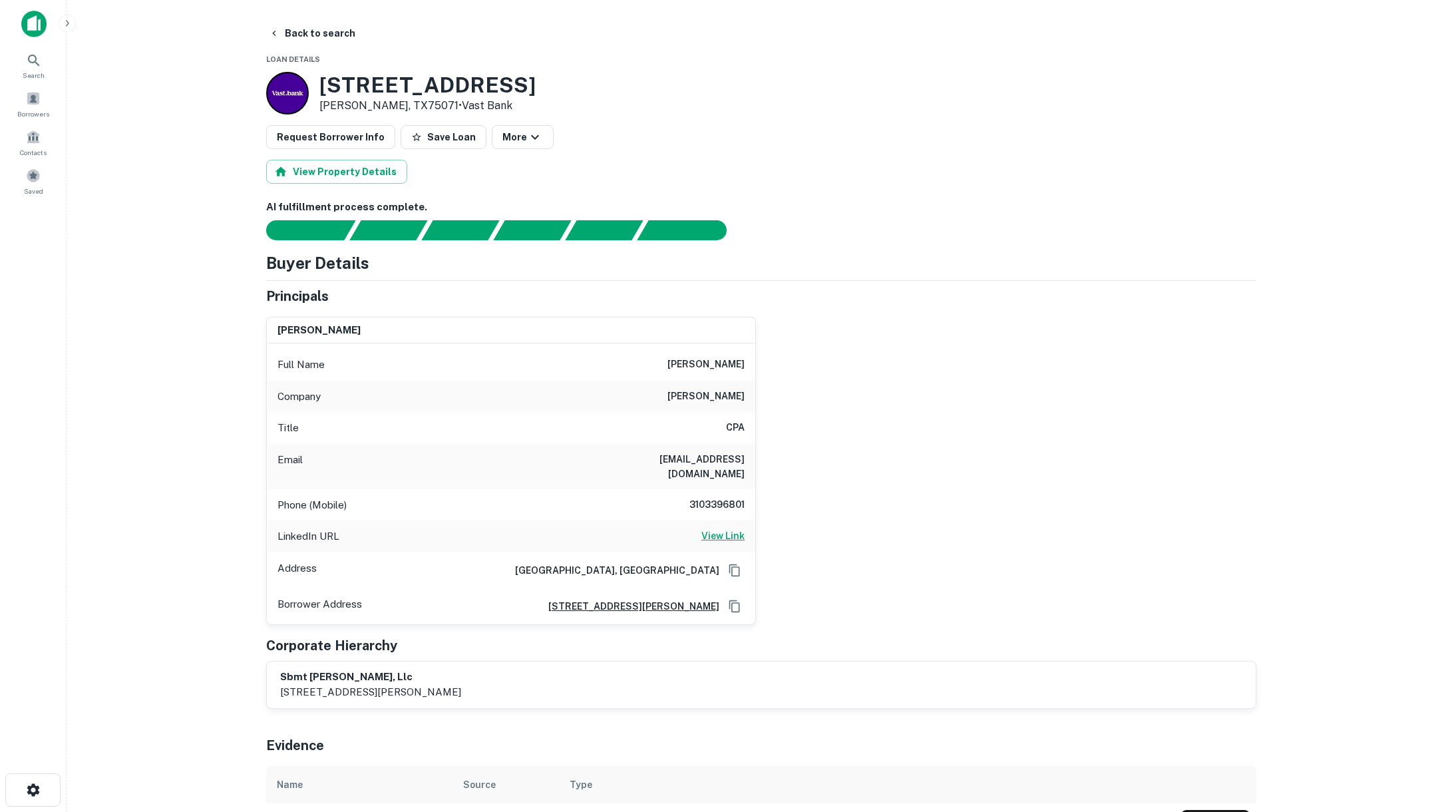
click at [729, 528] on h6 "View Link" at bounding box center [723, 535] width 43 height 15
drag, startPoint x: 638, startPoint y: 459, endPoint x: 748, endPoint y: 463, distance: 110.1
click at [748, 463] on div "Email [EMAIL_ADDRESS][DOMAIN_NAME]" at bounding box center [511, 467] width 488 height 46
copy h6 "[EMAIL_ADDRESS][DOMAIN_NAME]"
drag, startPoint x: 323, startPoint y: 90, endPoint x: 544, endPoint y: 80, distance: 221.2
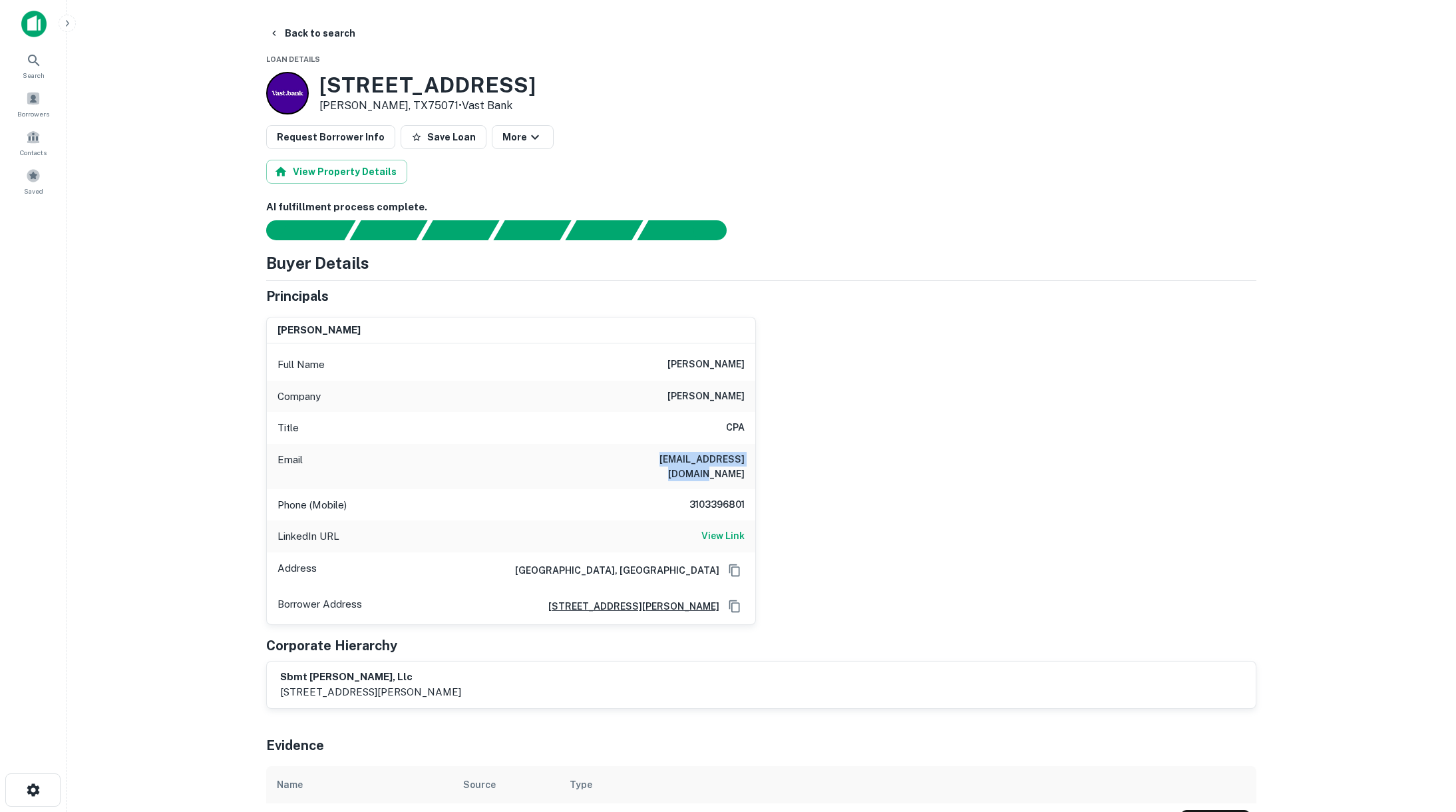
click at [544, 80] on div "[STREET_ADDRESS][PERSON_NAME] • Vast Bank" at bounding box center [761, 93] width 991 height 43
copy h3 "[STREET_ADDRESS]"
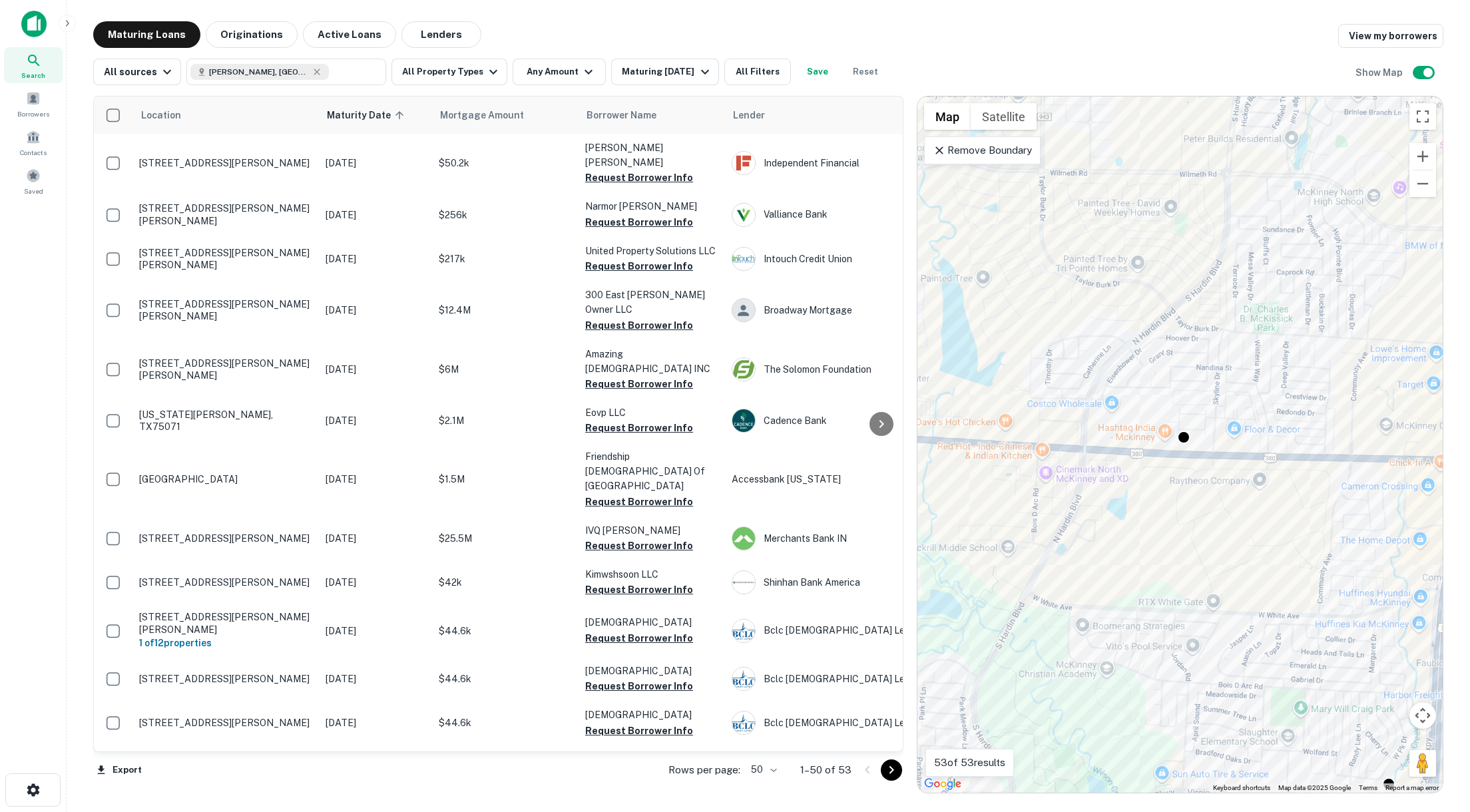
drag, startPoint x: 1068, startPoint y: 477, endPoint x: 1245, endPoint y: 477, distance: 177.0
click at [1247, 477] on div "To activate drag with keyboard, press Alt + Enter. Once in keyboard drag state,…" at bounding box center [1179, 444] width 525 height 696
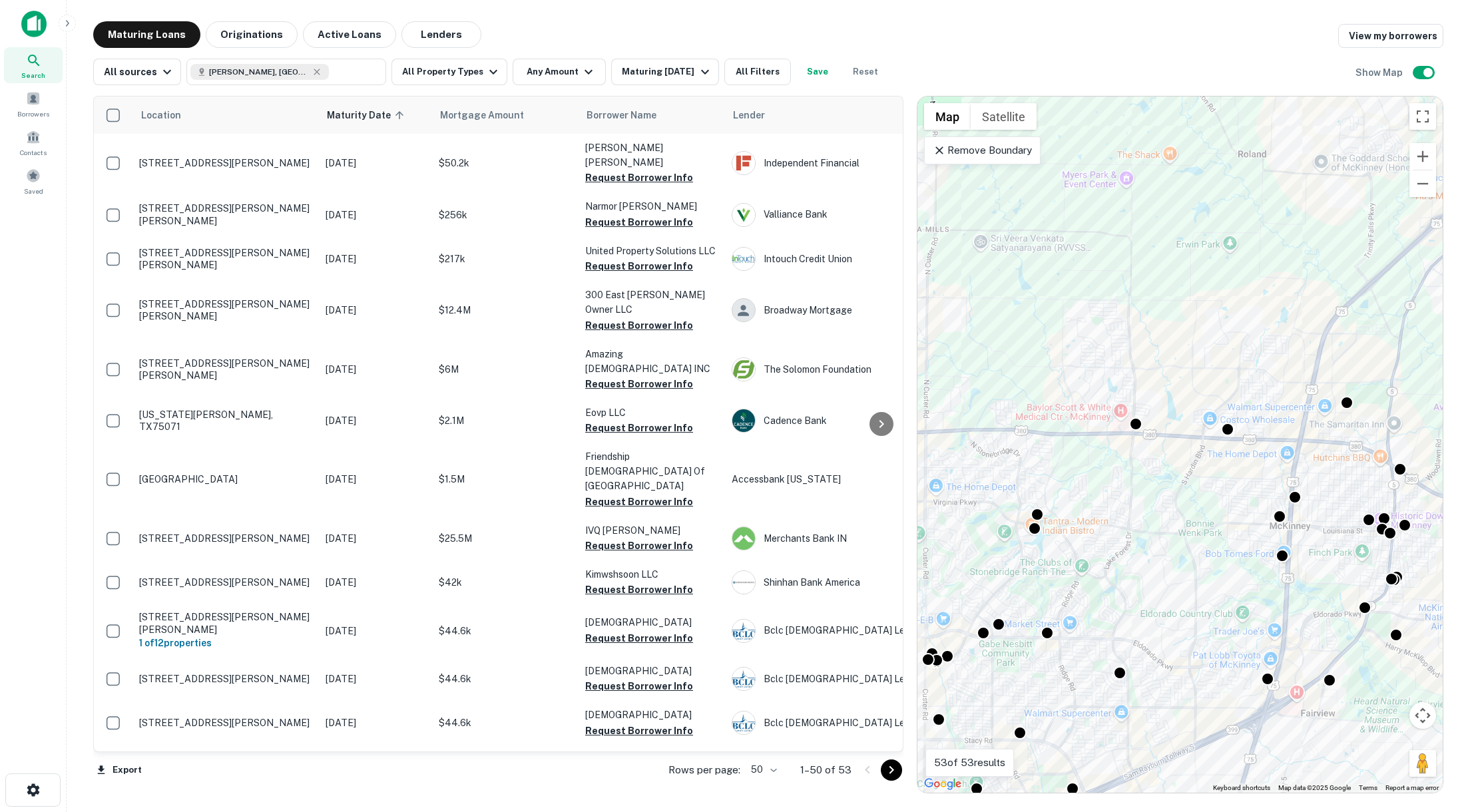
drag, startPoint x: 1218, startPoint y: 449, endPoint x: 1185, endPoint y: 452, distance: 33.1
click at [1185, 452] on div "To activate drag with keyboard, press Alt + Enter. Once in keyboard drag state,…" at bounding box center [1179, 444] width 525 height 696
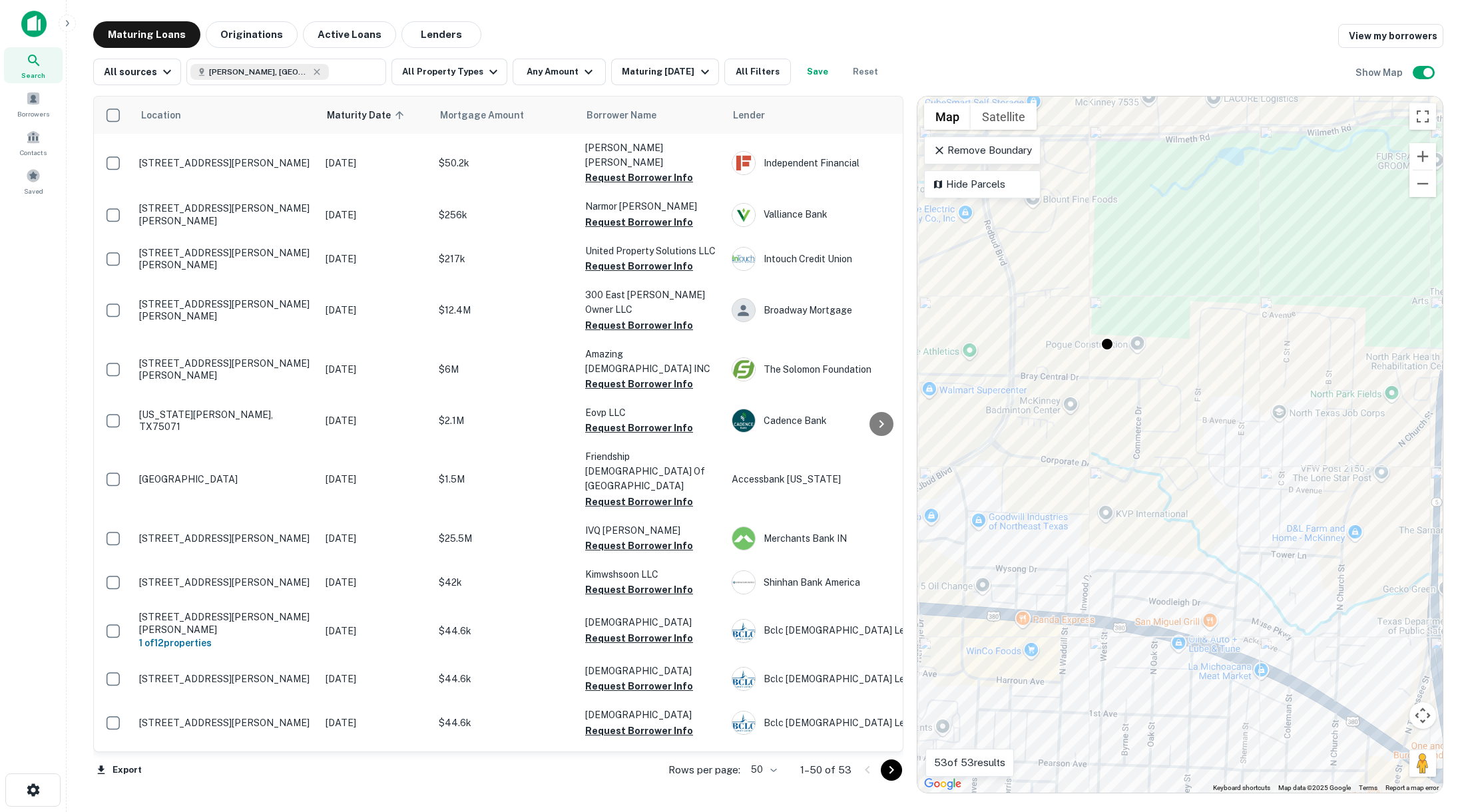
drag, startPoint x: 1101, startPoint y: 354, endPoint x: 1126, endPoint y: 395, distance: 48.0
click at [1125, 395] on div "To activate drag with keyboard, press Alt + Enter. Once in keyboard drag state,…" at bounding box center [1179, 444] width 525 height 696
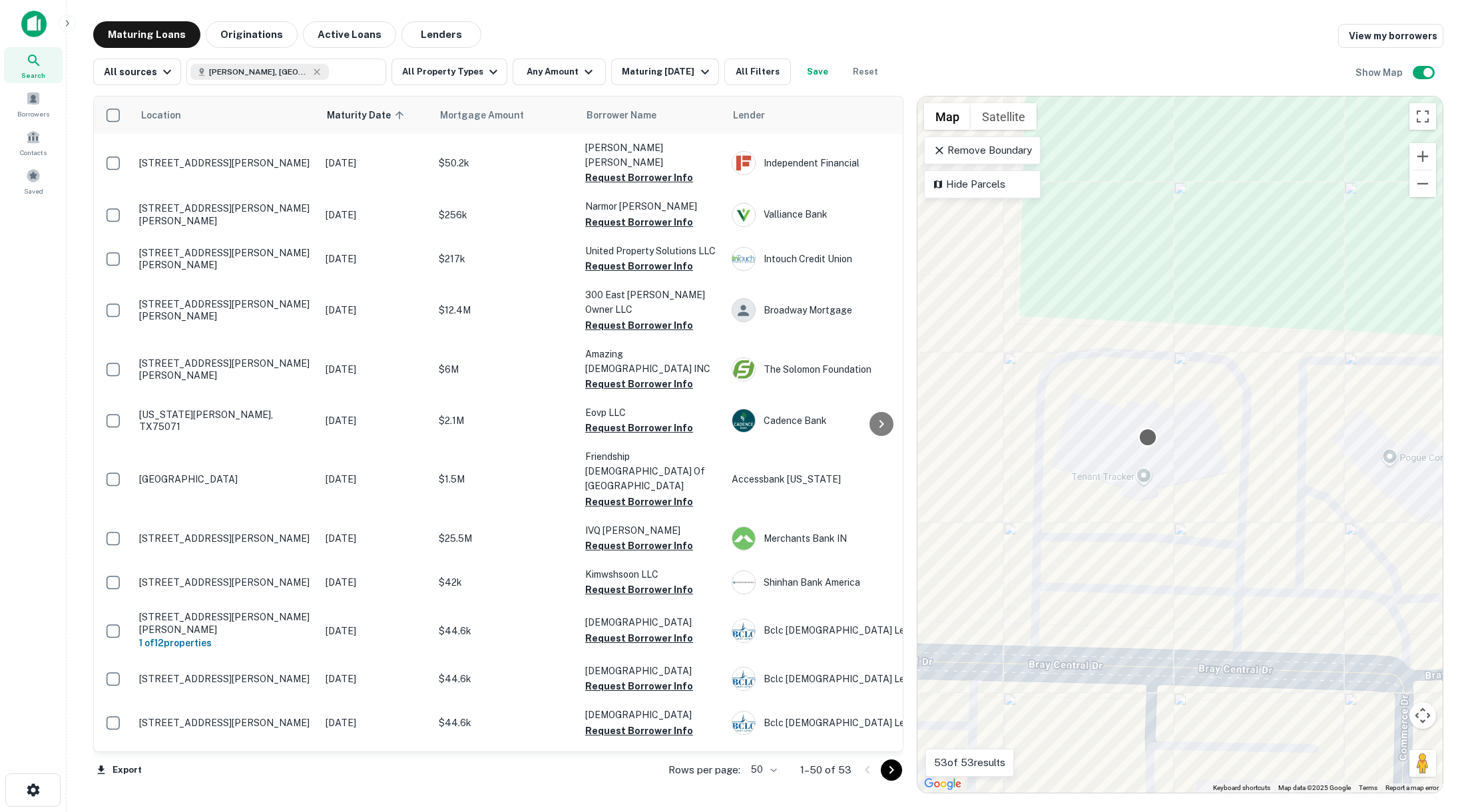
click at [1145, 434] on div at bounding box center [1148, 437] width 19 height 19
drag, startPoint x: 1107, startPoint y: 252, endPoint x: 1105, endPoint y: 259, distance: 7.3
click at [1145, 436] on div at bounding box center [1148, 437] width 19 height 19
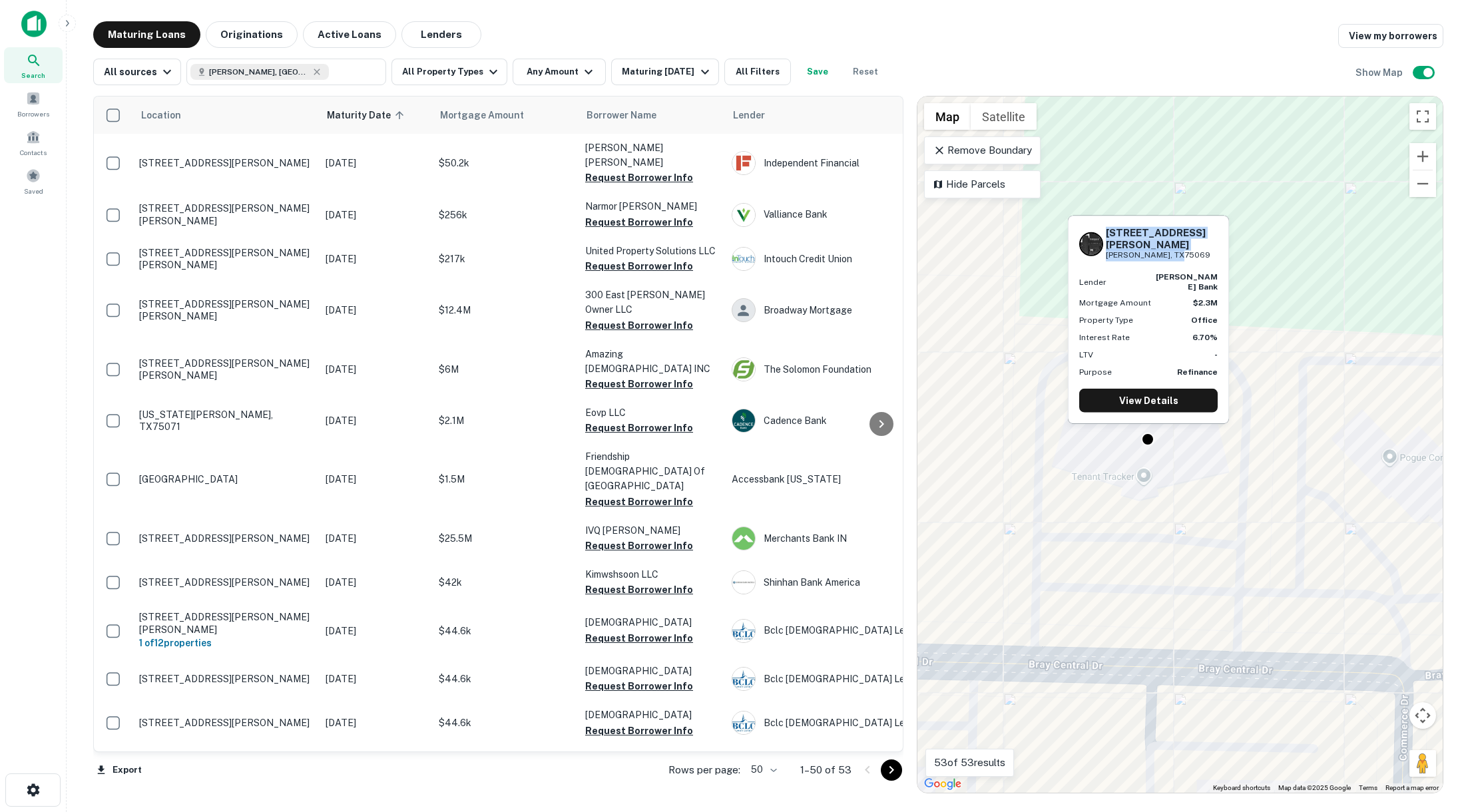
drag, startPoint x: 1104, startPoint y: 250, endPoint x: 1185, endPoint y: 265, distance: 82.4
click at [1185, 261] on div "[STREET_ADDRESS][PERSON_NAME][PERSON_NAME]" at bounding box center [1149, 243] width 139 height 34
copy div "[STREET_ADDRESS][PERSON_NAME][PERSON_NAME]"
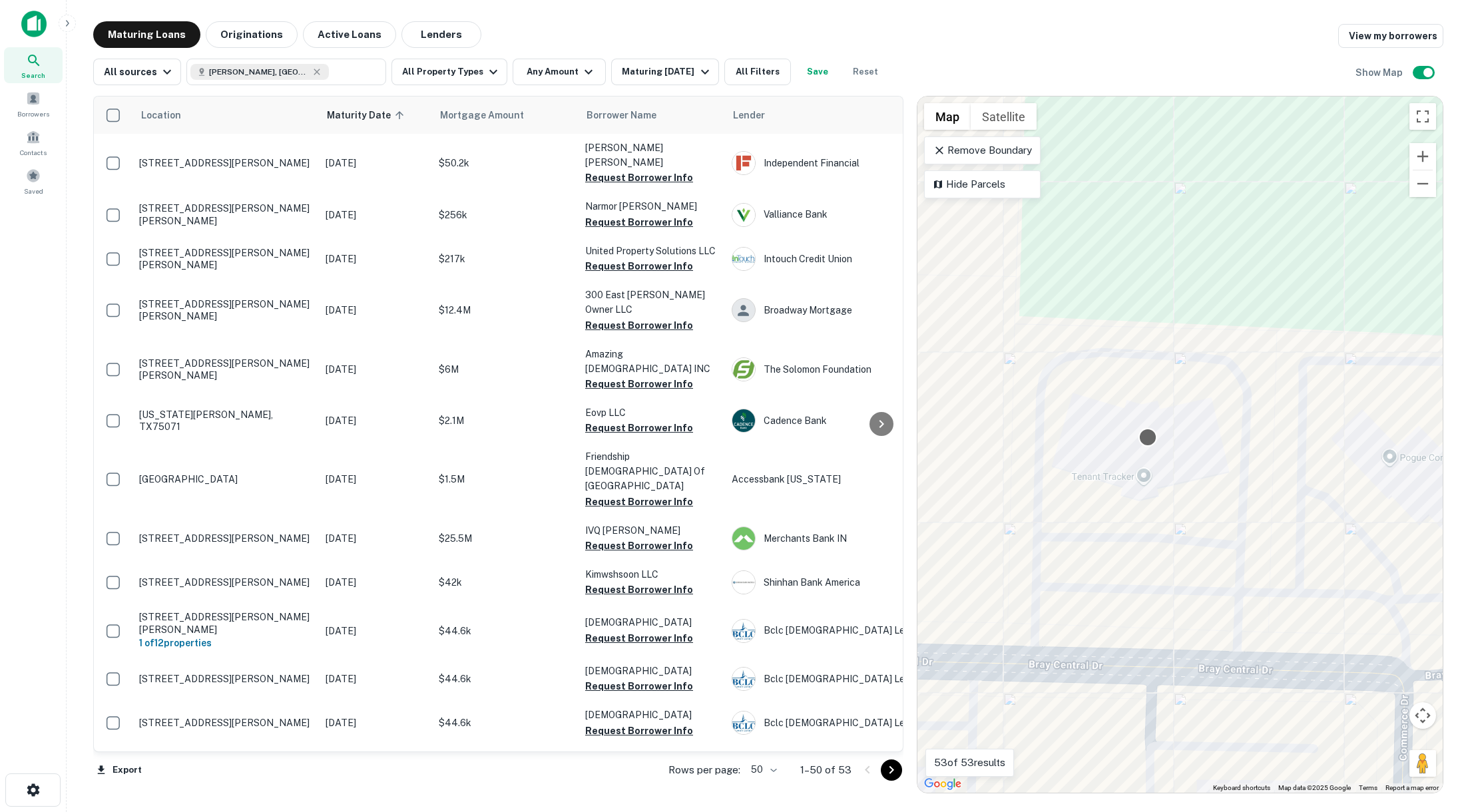
click at [1148, 428] on div at bounding box center [1148, 437] width 19 height 19
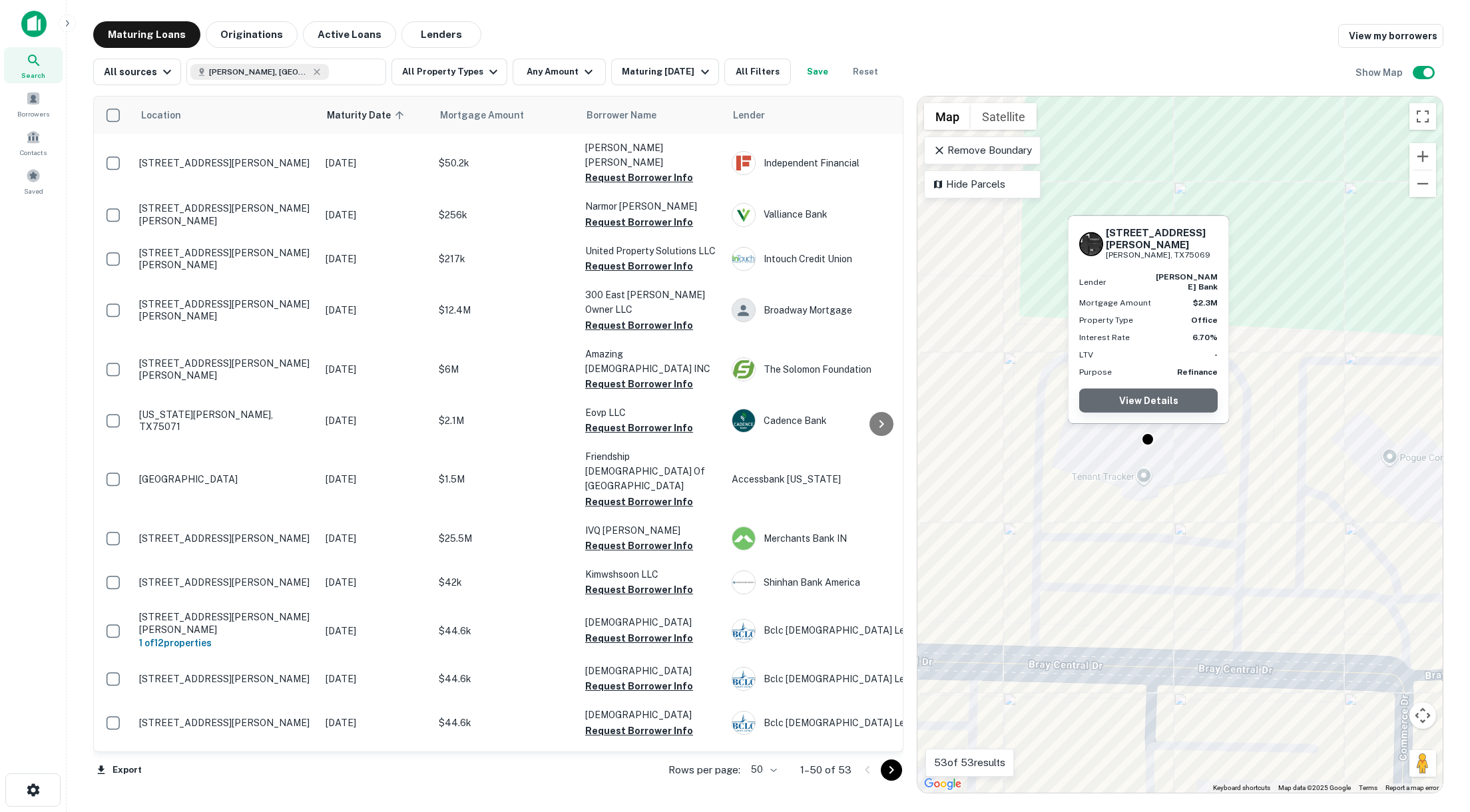
click at [1147, 392] on link "View Details" at bounding box center [1149, 400] width 139 height 24
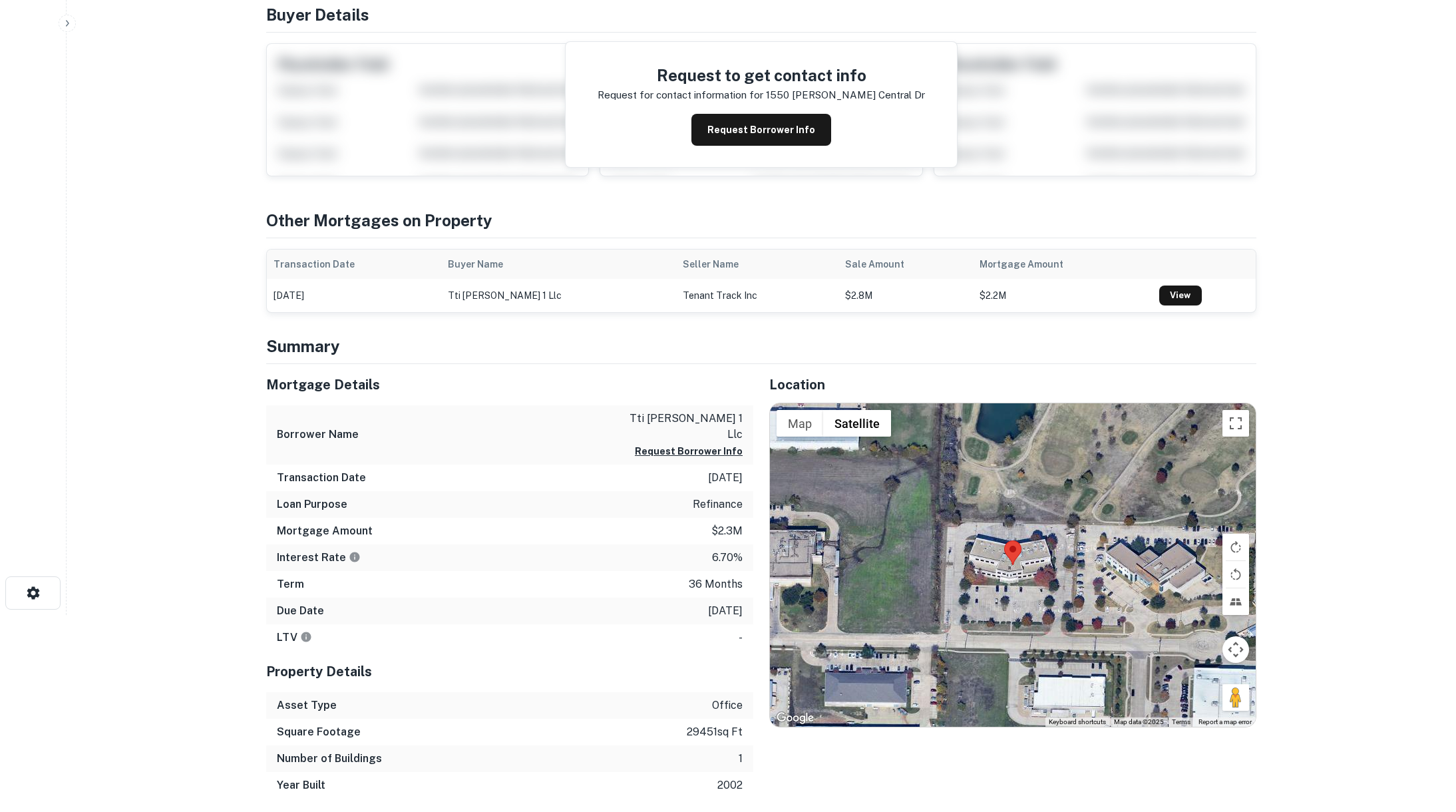
scroll to position [578, 0]
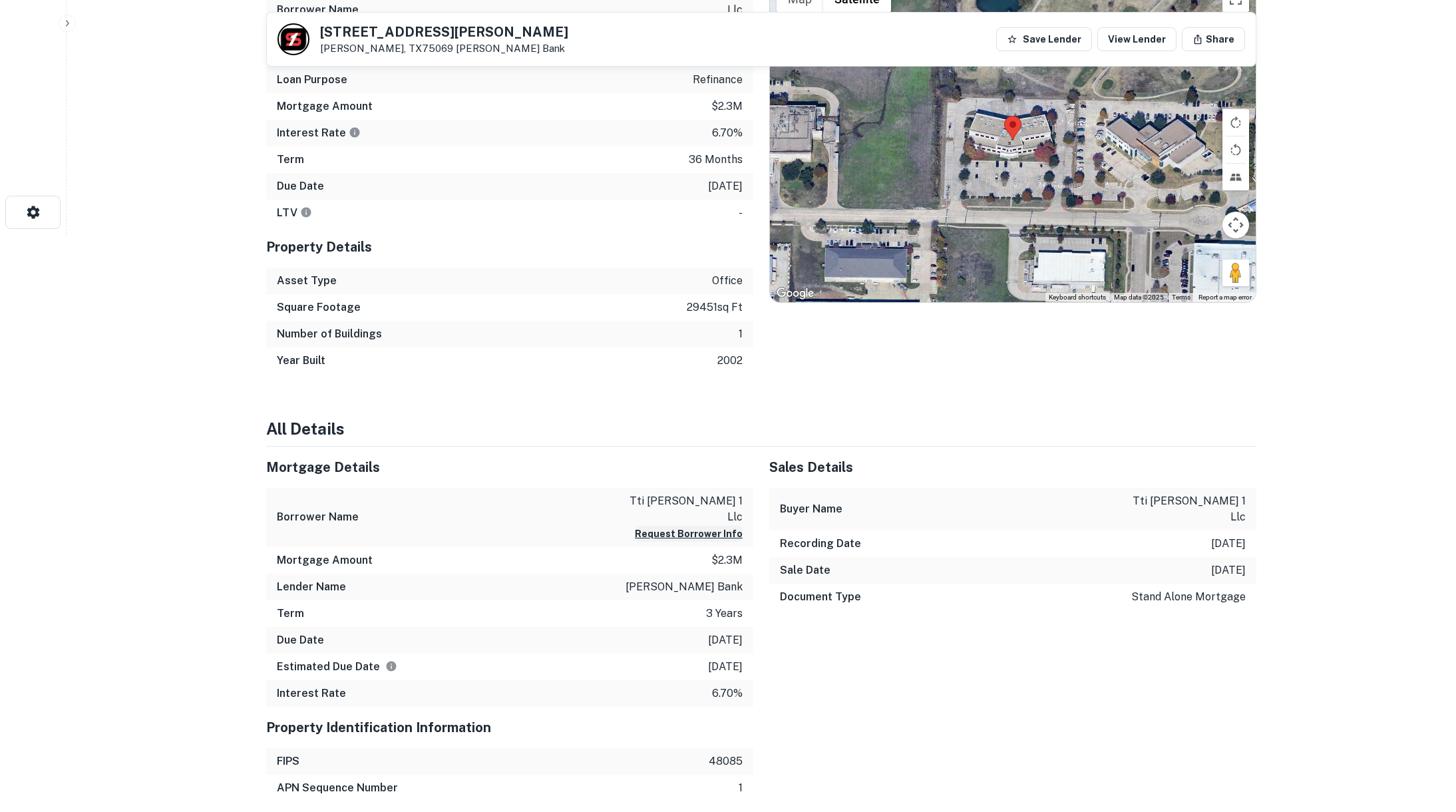
click at [718, 526] on button "Request Borrower Info" at bounding box center [688, 534] width 108 height 16
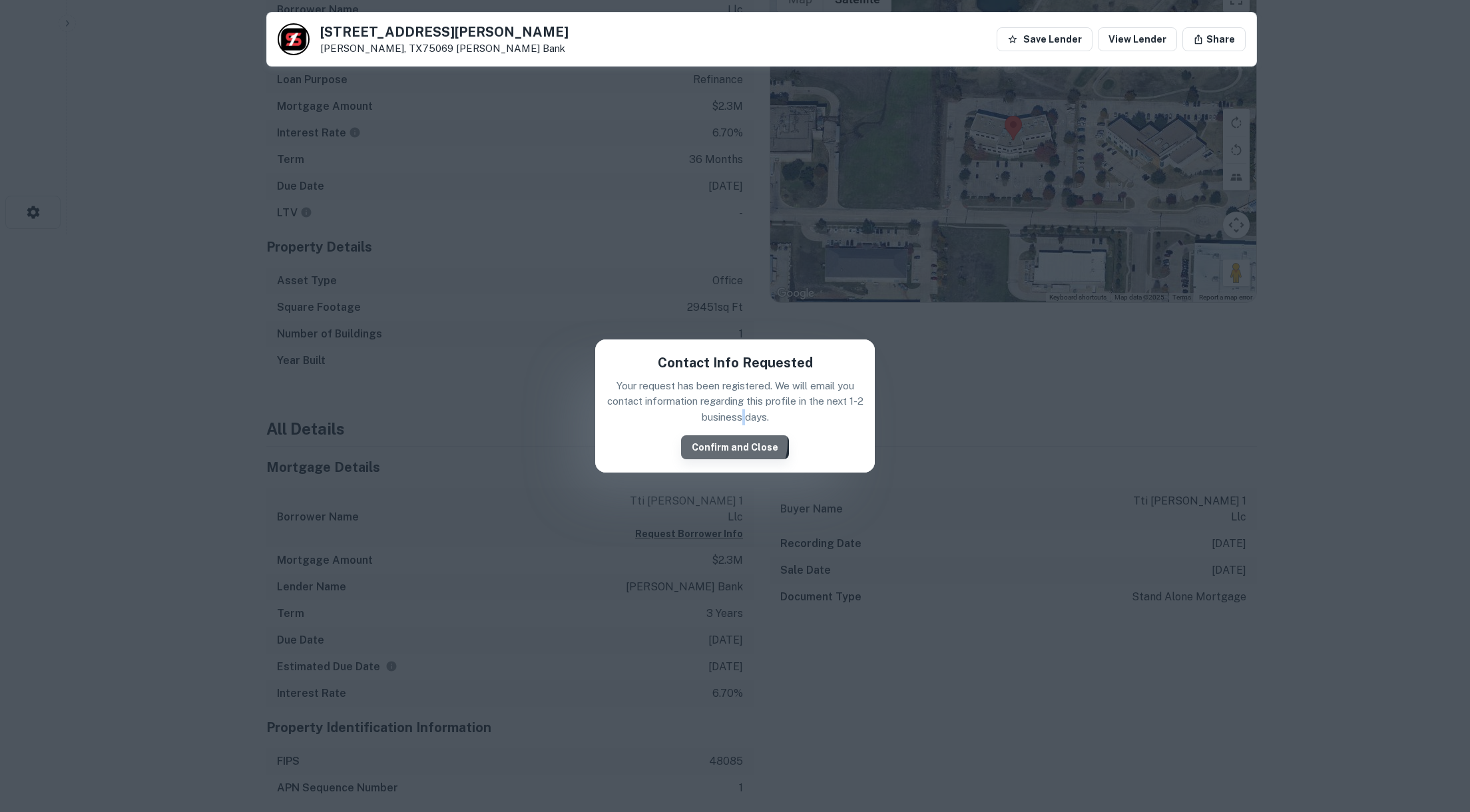
click at [731, 442] on button "Confirm and Close" at bounding box center [734, 447] width 108 height 24
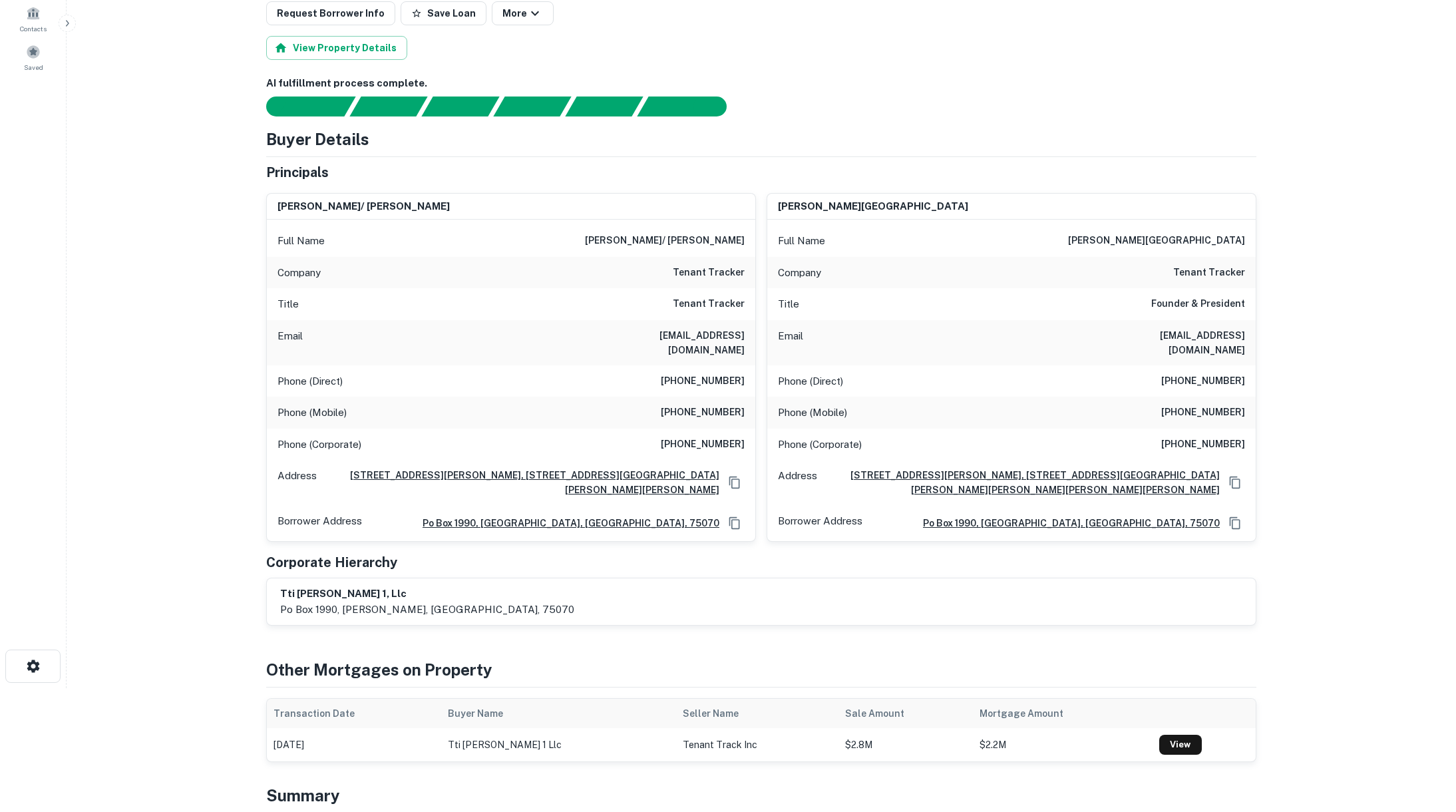
scroll to position [751, 0]
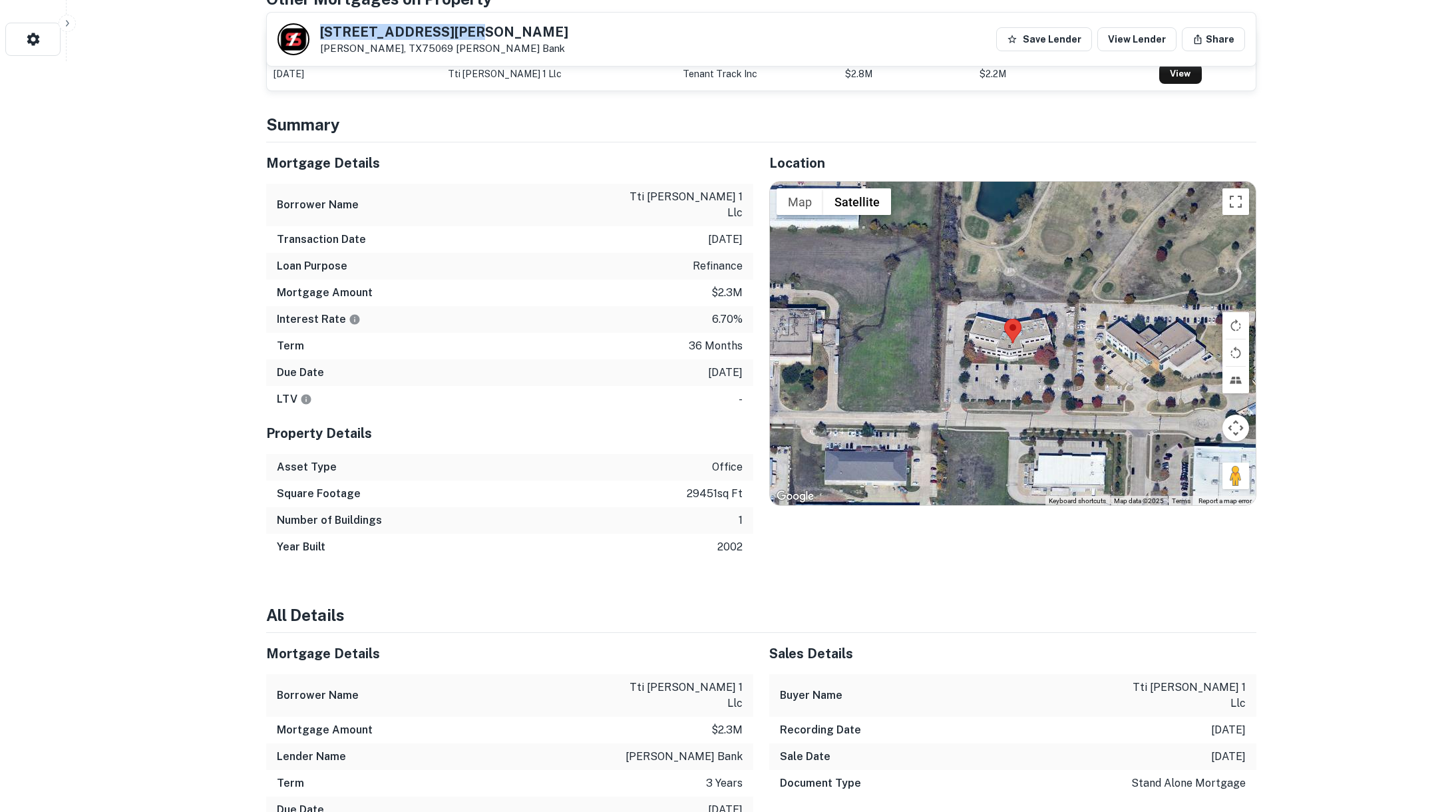
drag, startPoint x: 321, startPoint y: 34, endPoint x: 489, endPoint y: 30, distance: 168.0
click at [489, 30] on div "[STREET_ADDRESS][PERSON_NAME][PERSON_NAME] [PERSON_NAME] Bank Save Lender View …" at bounding box center [761, 39] width 989 height 54
copy h5 "[STREET_ADDRESS][PERSON_NAME]"
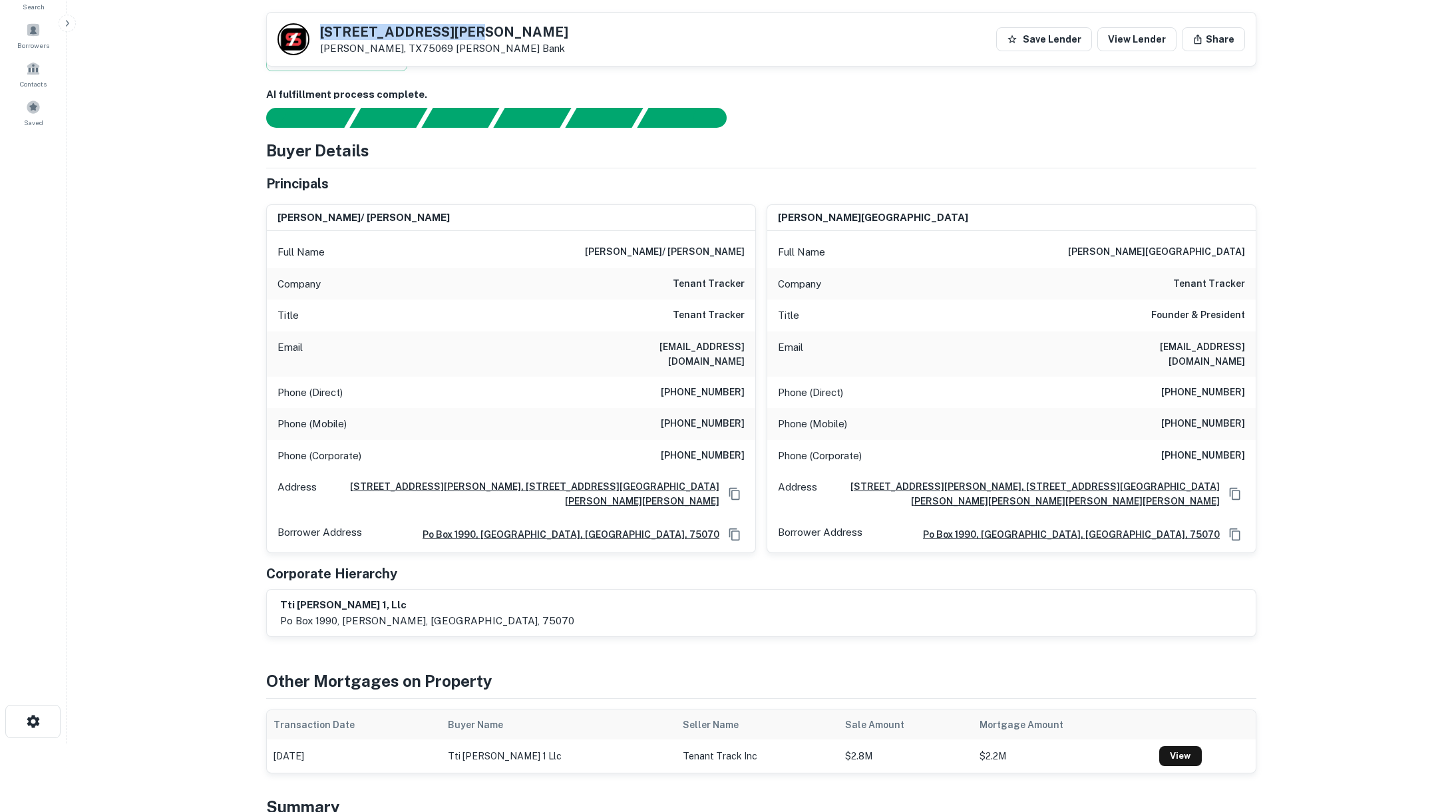
scroll to position [33, 0]
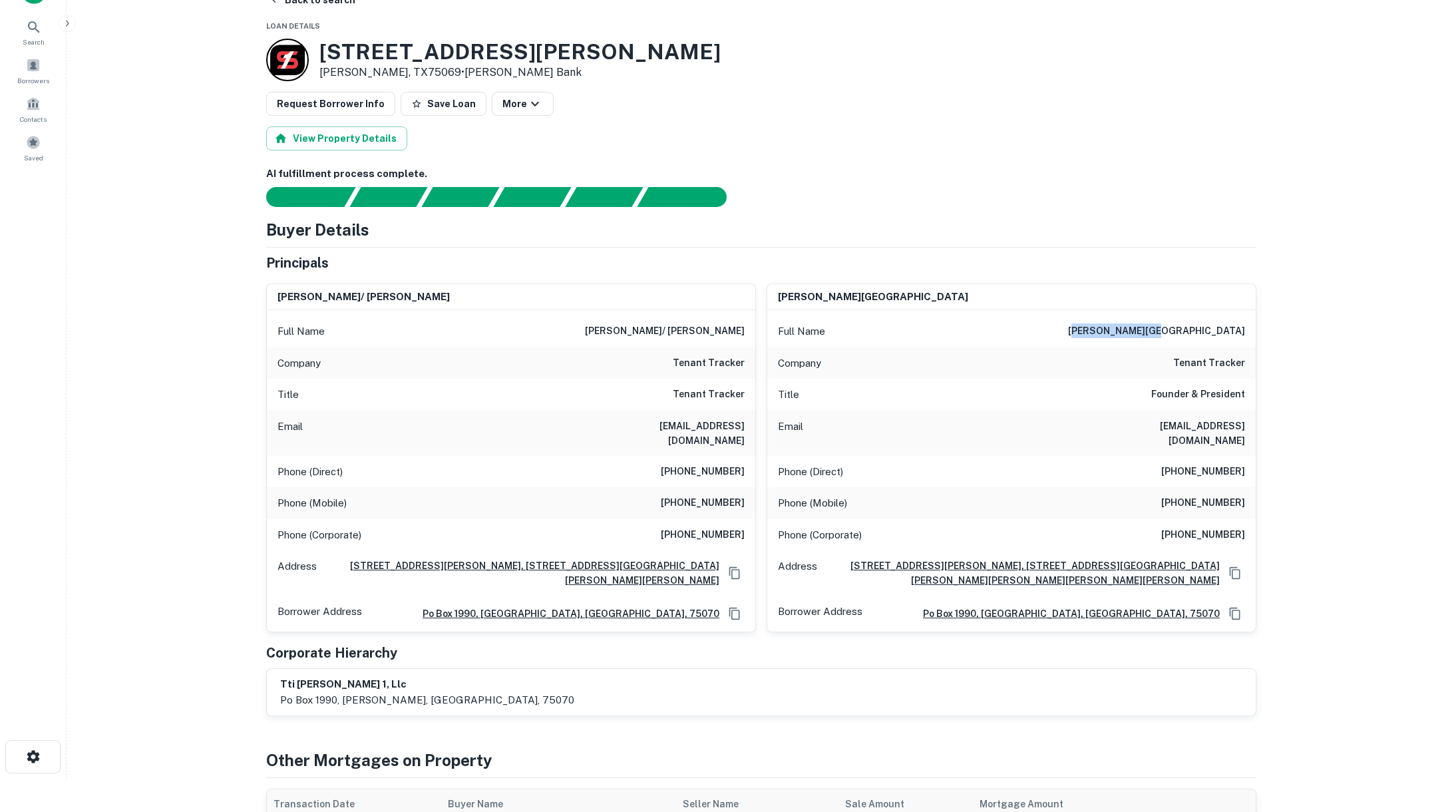
drag, startPoint x: 1184, startPoint y: 331, endPoint x: 1291, endPoint y: 328, distance: 107.0
click at [1291, 328] on main "Back to search Loan Details [STREET_ADDRESS][PERSON_NAME][PERSON_NAME] • [PERSO…" at bounding box center [761, 372] width 1390 height 812
click at [1230, 327] on h6 "[PERSON_NAME][GEOGRAPHIC_DATA]" at bounding box center [1157, 331] width 177 height 16
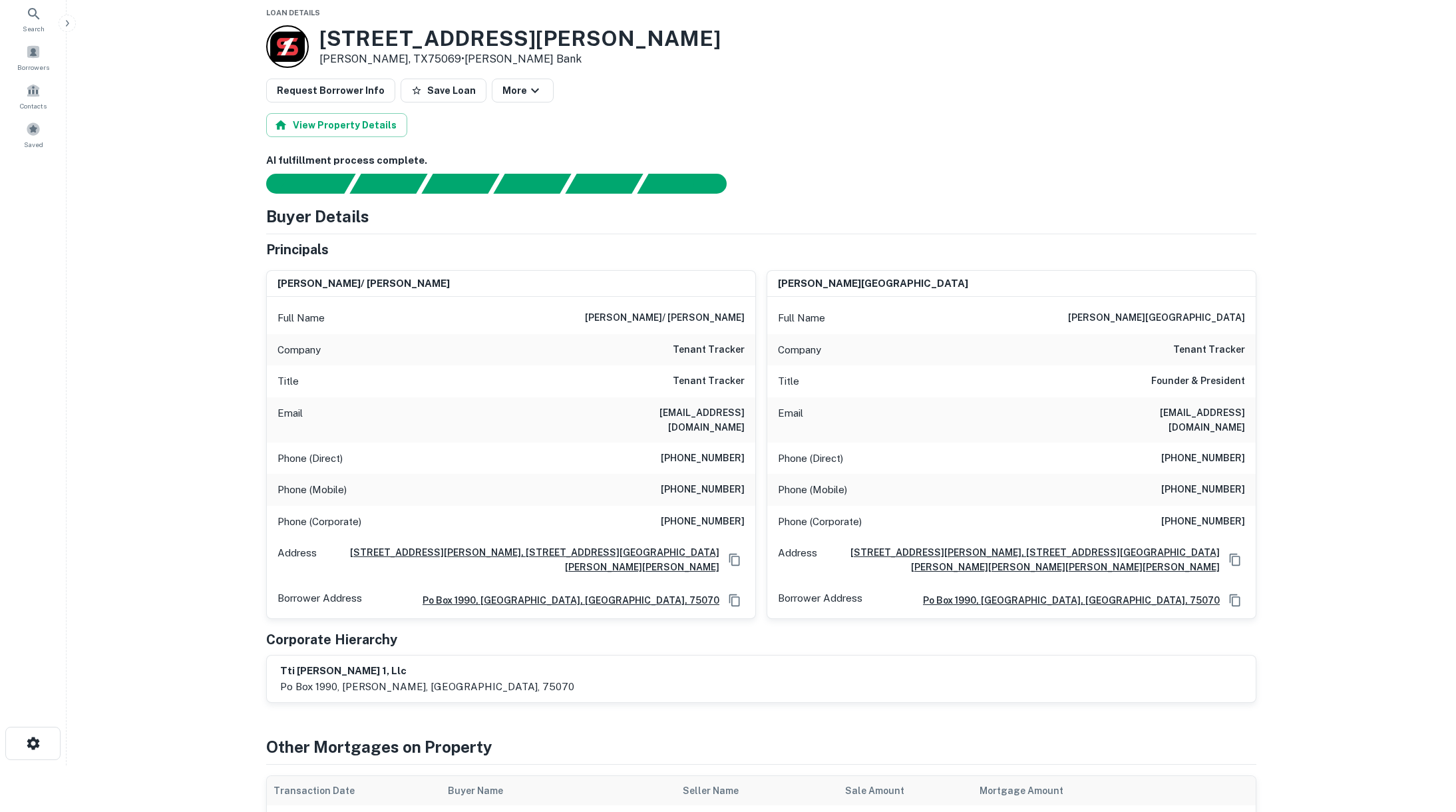
scroll to position [0, 0]
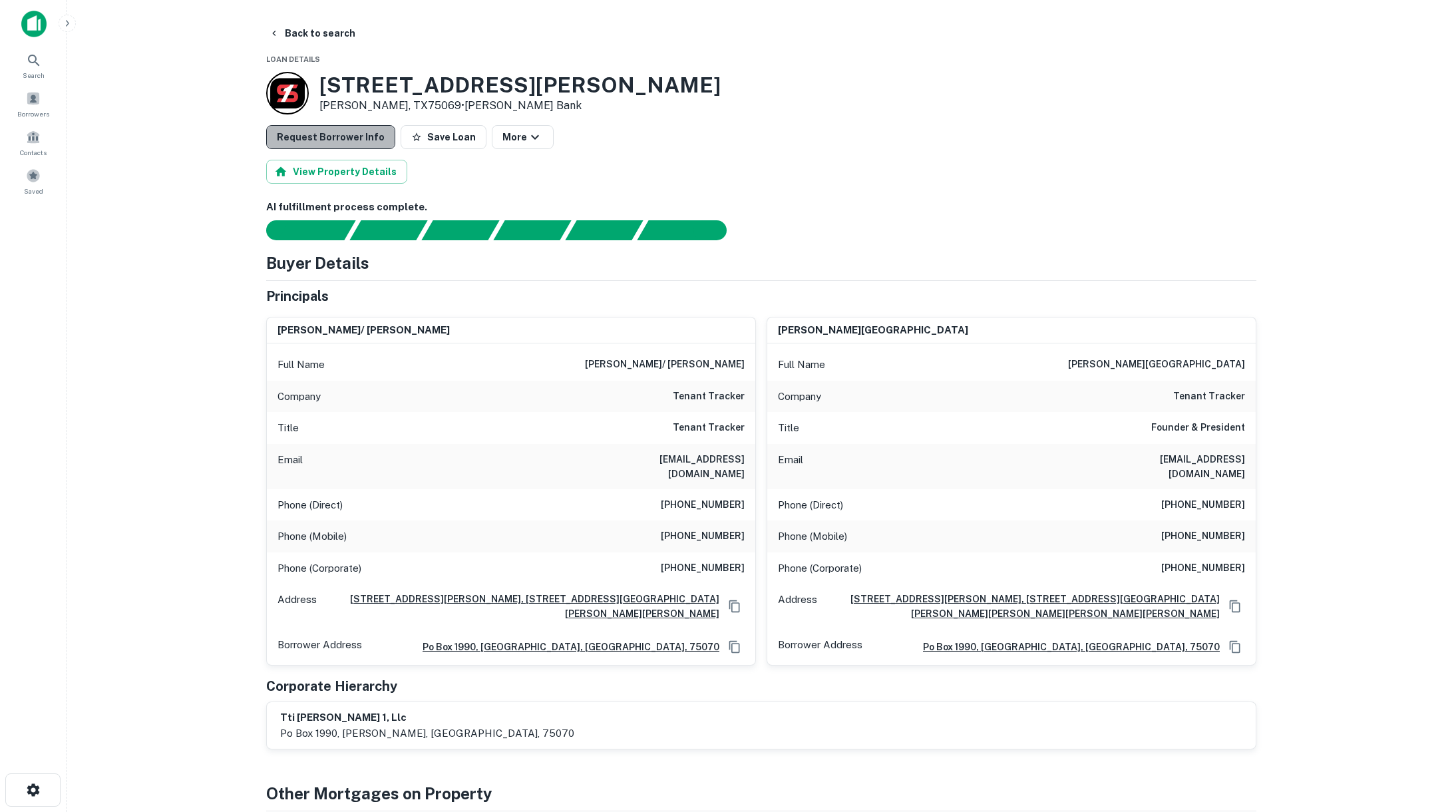
click at [334, 135] on button "Request Borrower Info" at bounding box center [330, 136] width 129 height 24
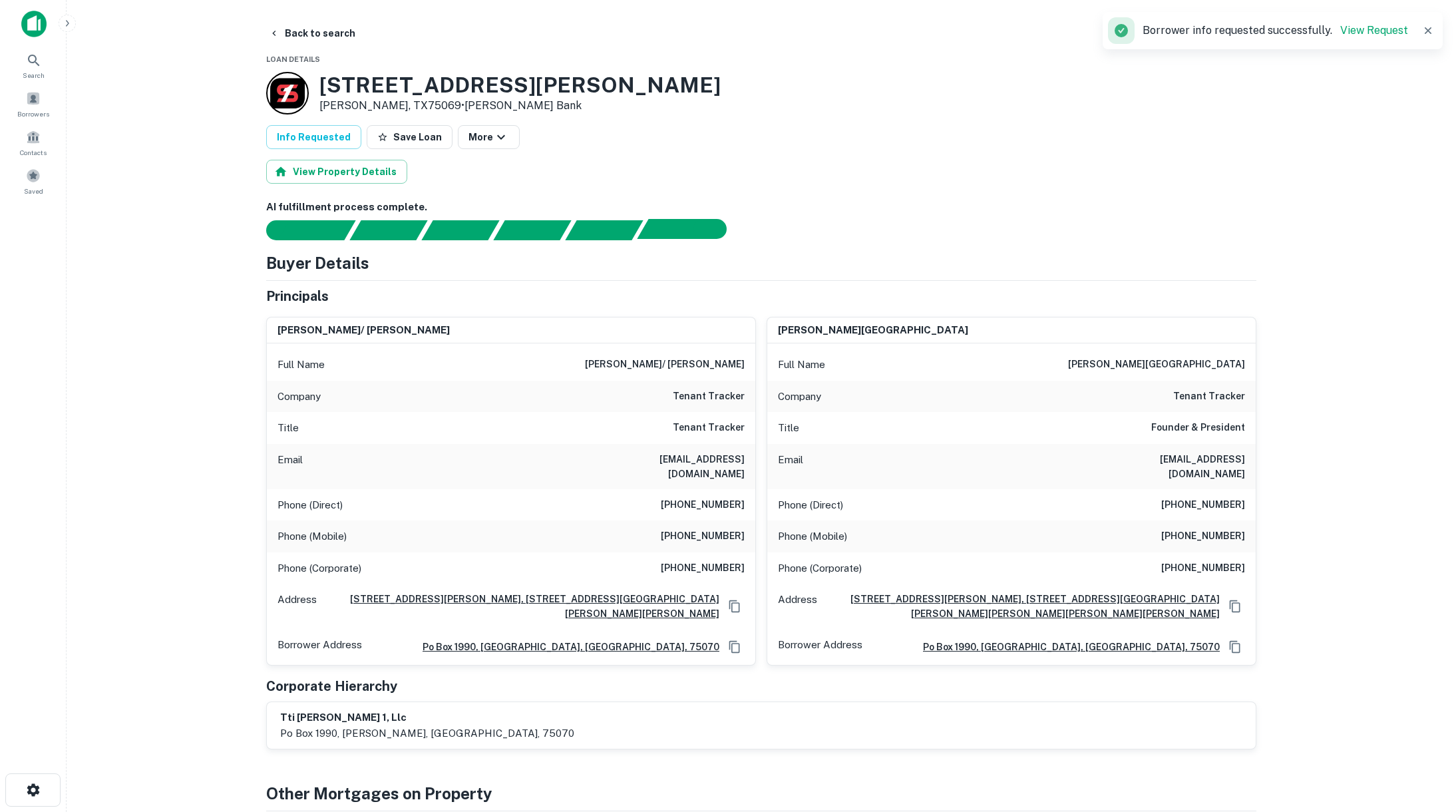
click at [674, 221] on div "AI fulfillment process complete." at bounding box center [675, 228] width 78 height 20
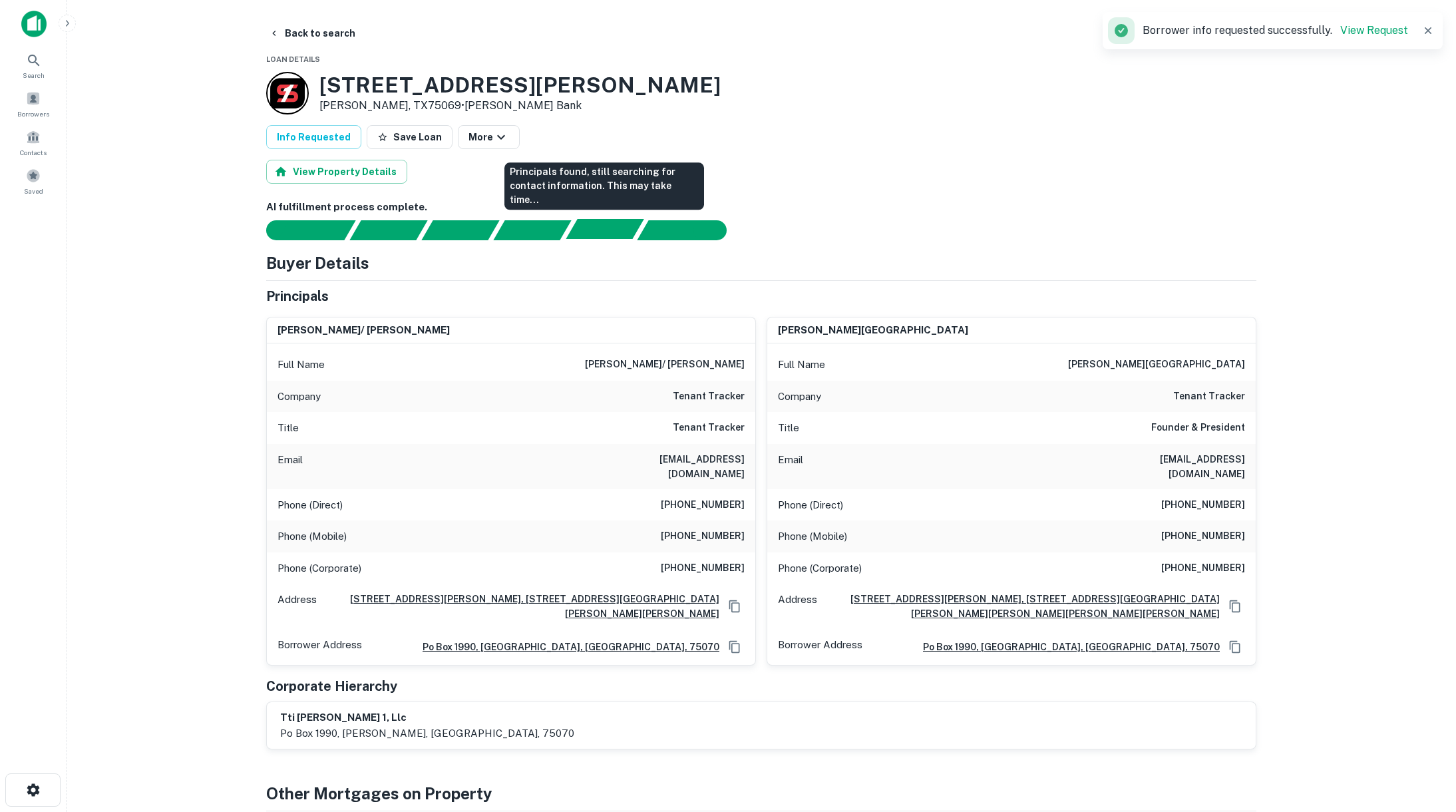
click at [623, 228] on div "Principals found, still searching for contact information. This may take time..." at bounding box center [604, 228] width 78 height 20
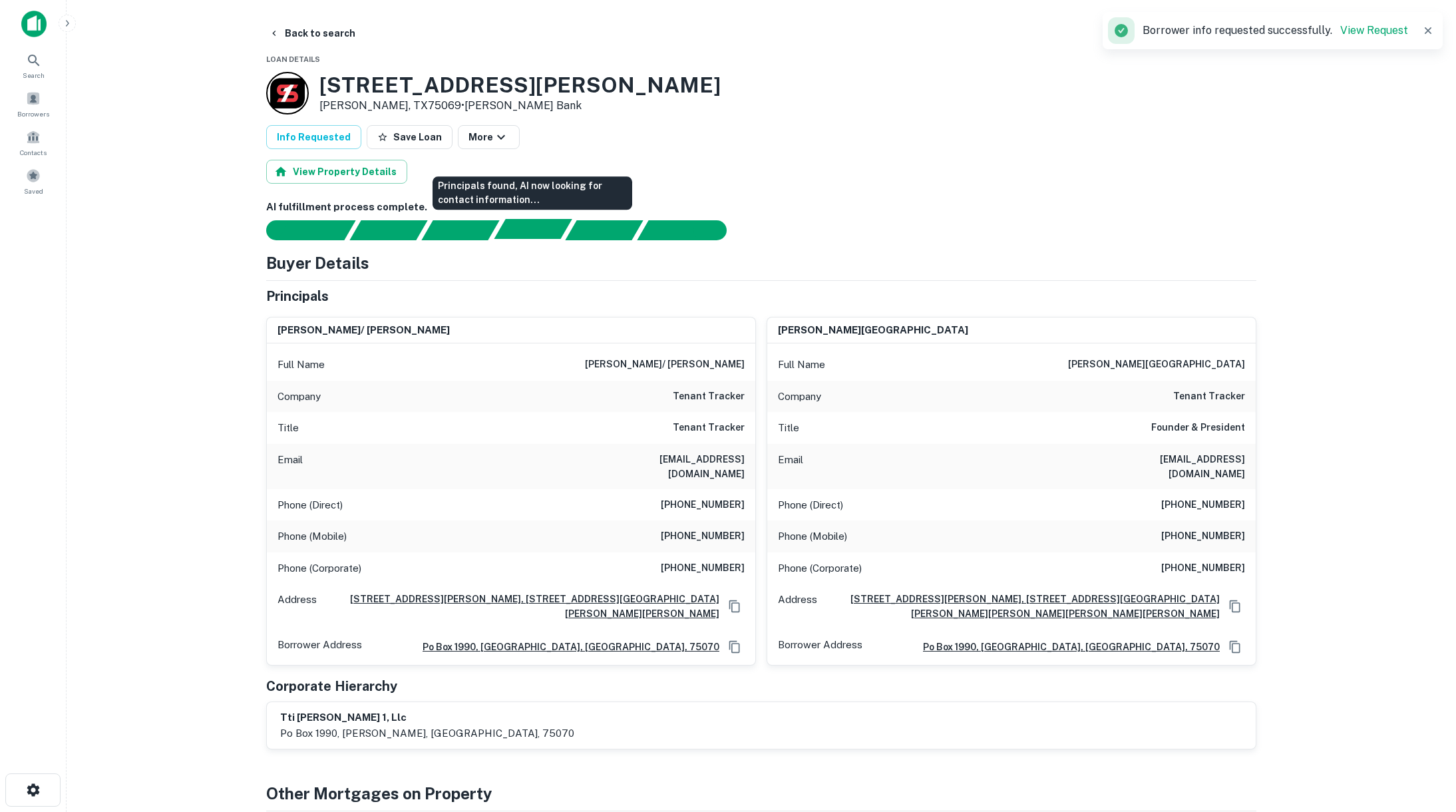
click at [519, 232] on div "Principals found, AI now looking for contact information..." at bounding box center [532, 228] width 78 height 20
click at [429, 226] on div "Documents found, AI parsing details..." at bounding box center [461, 228] width 78 height 20
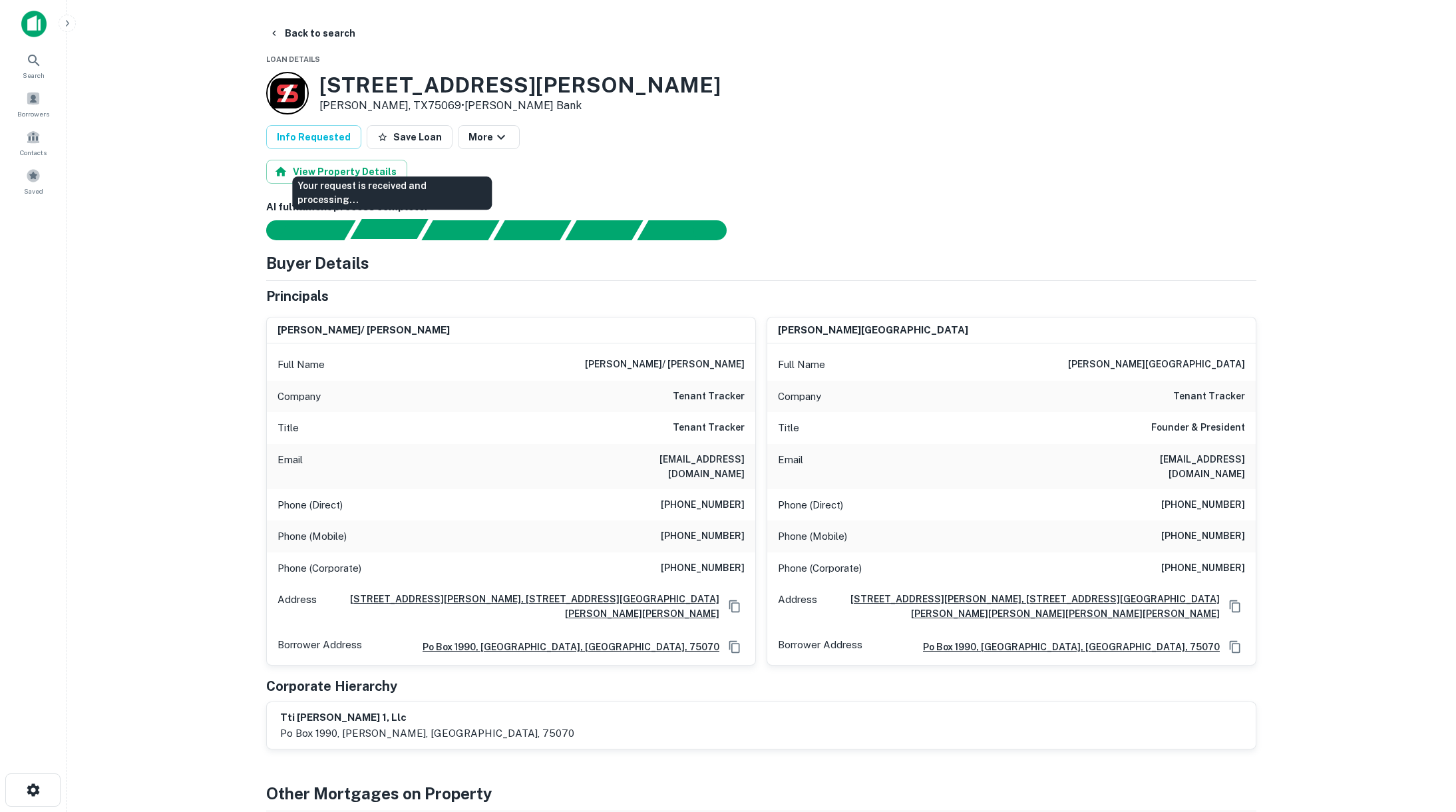
click at [370, 229] on div "Your request is received and processing..." at bounding box center [389, 228] width 78 height 20
click at [494, 230] on div at bounding box center [753, 230] width 1006 height 20
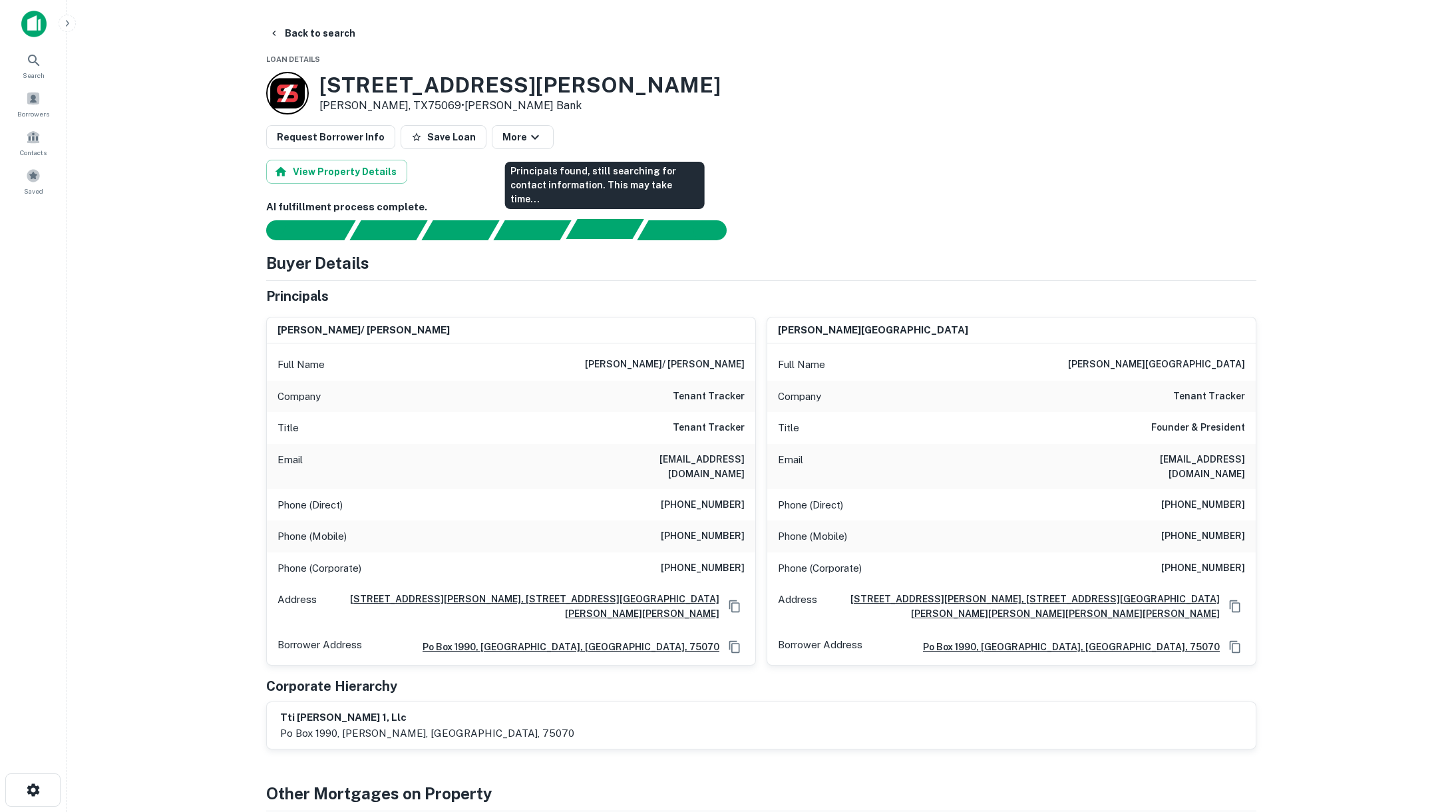
click at [581, 226] on div "Principals found, still searching for contact information. This may take time..." at bounding box center [604, 228] width 78 height 20
click at [303, 32] on button "Back to search" at bounding box center [312, 32] width 97 height 24
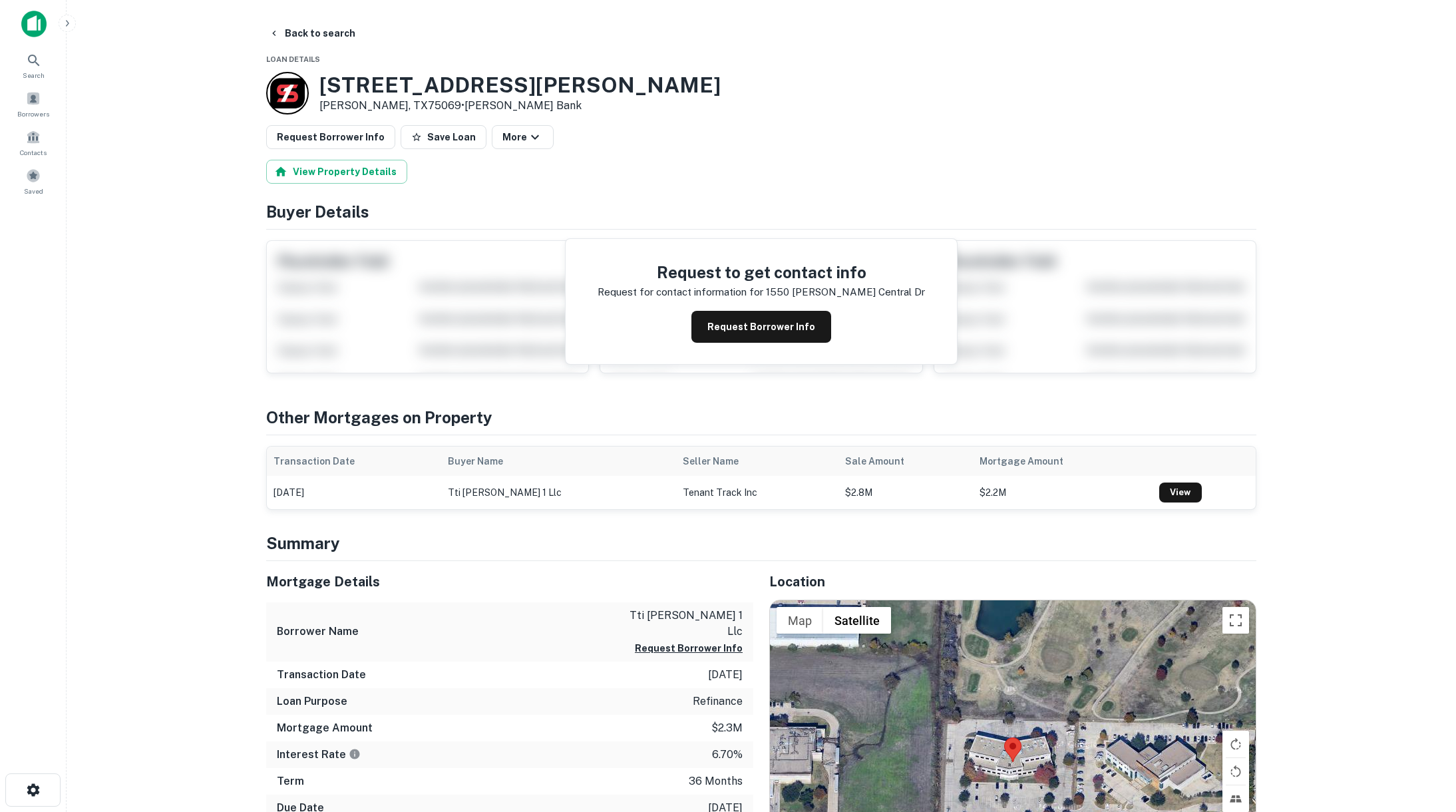
click at [624, 315] on div "Request to get contact info Request for contact information for [STREET_ADDRESS…" at bounding box center [761, 301] width 392 height 125
click at [483, 316] on div "Request to get contact info Request for contact information for [STREET_ADDRESS…" at bounding box center [761, 302] width 991 height 144
click at [696, 312] on button "Request Borrower Info" at bounding box center [761, 327] width 140 height 32
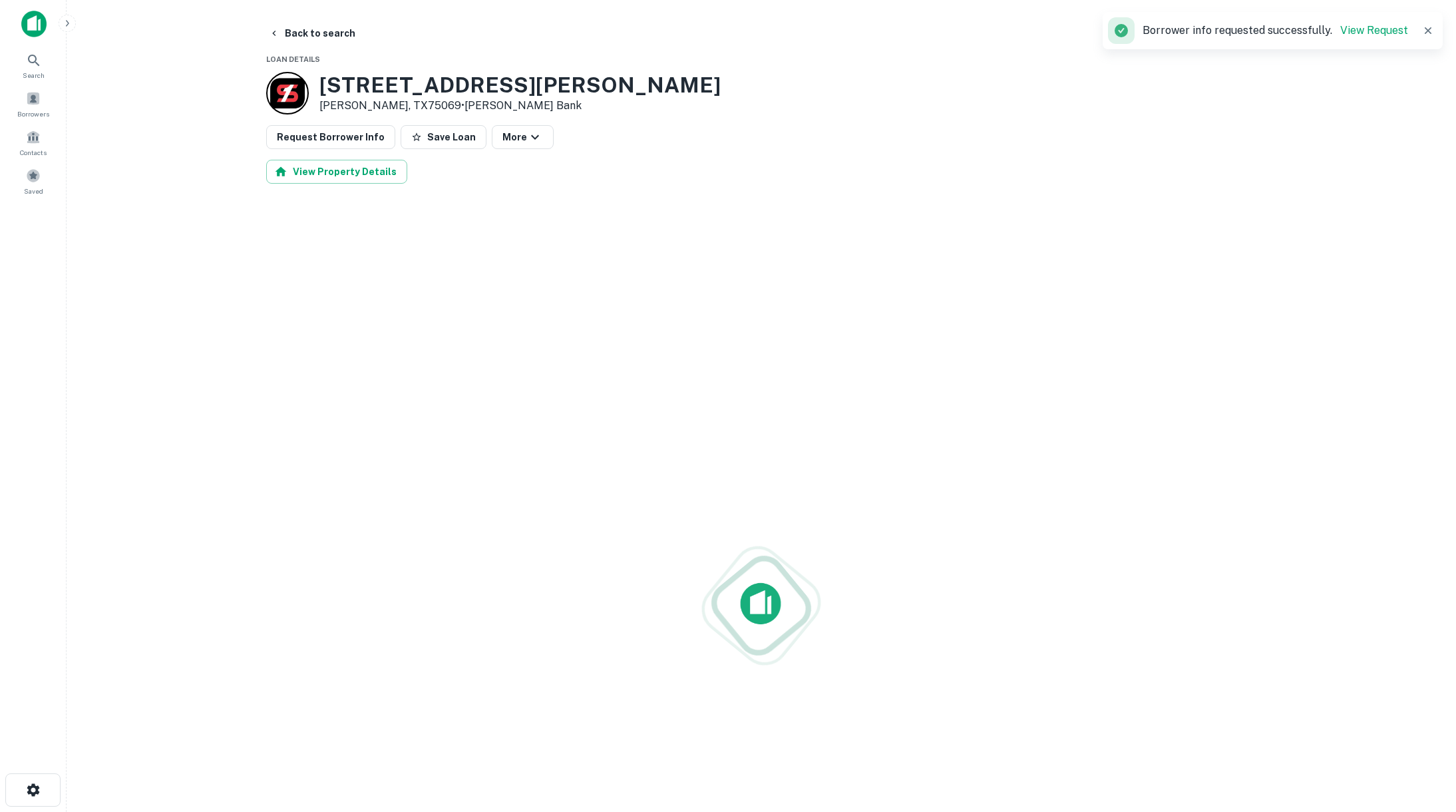
click at [929, 323] on div at bounding box center [761, 605] width 991 height 812
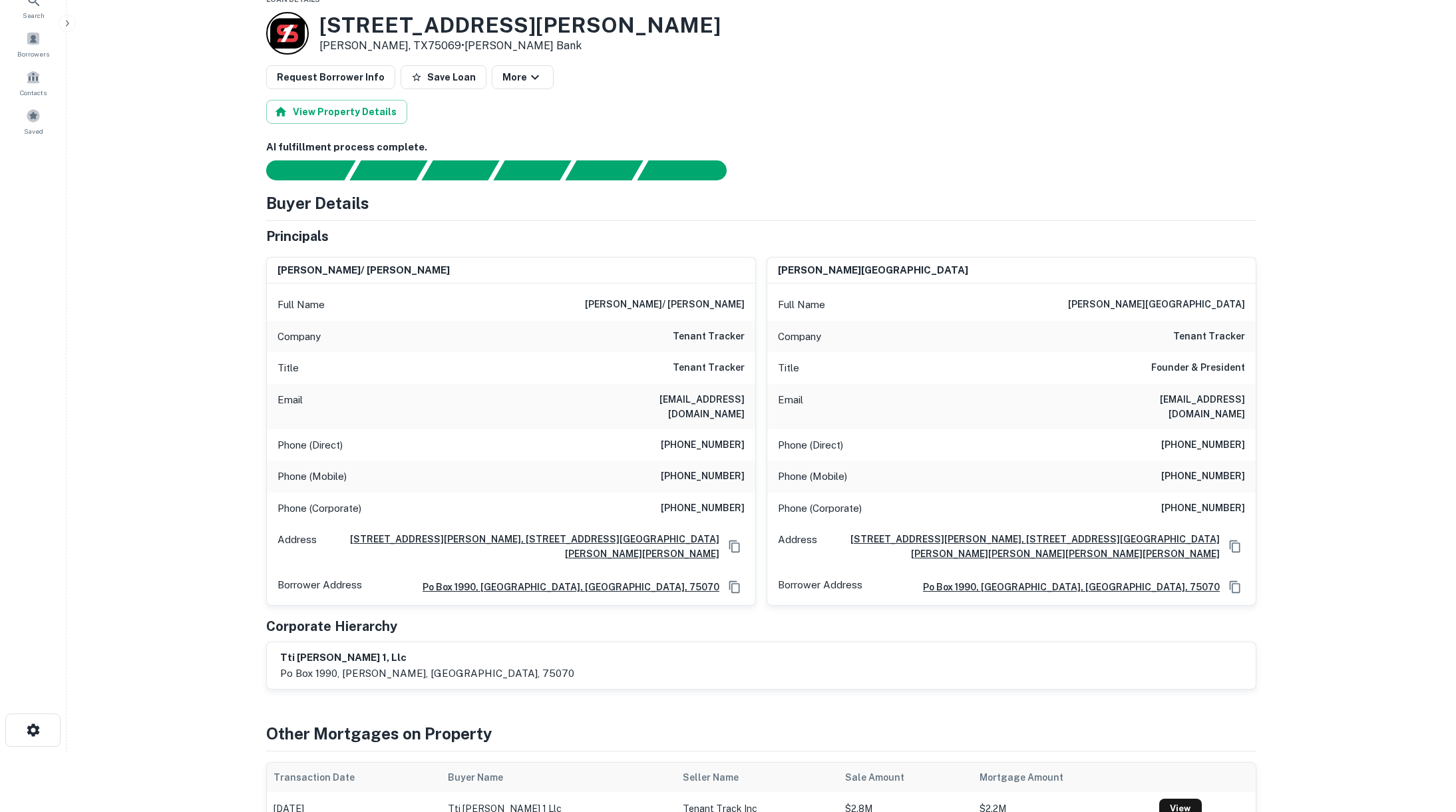
scroll to position [61, 0]
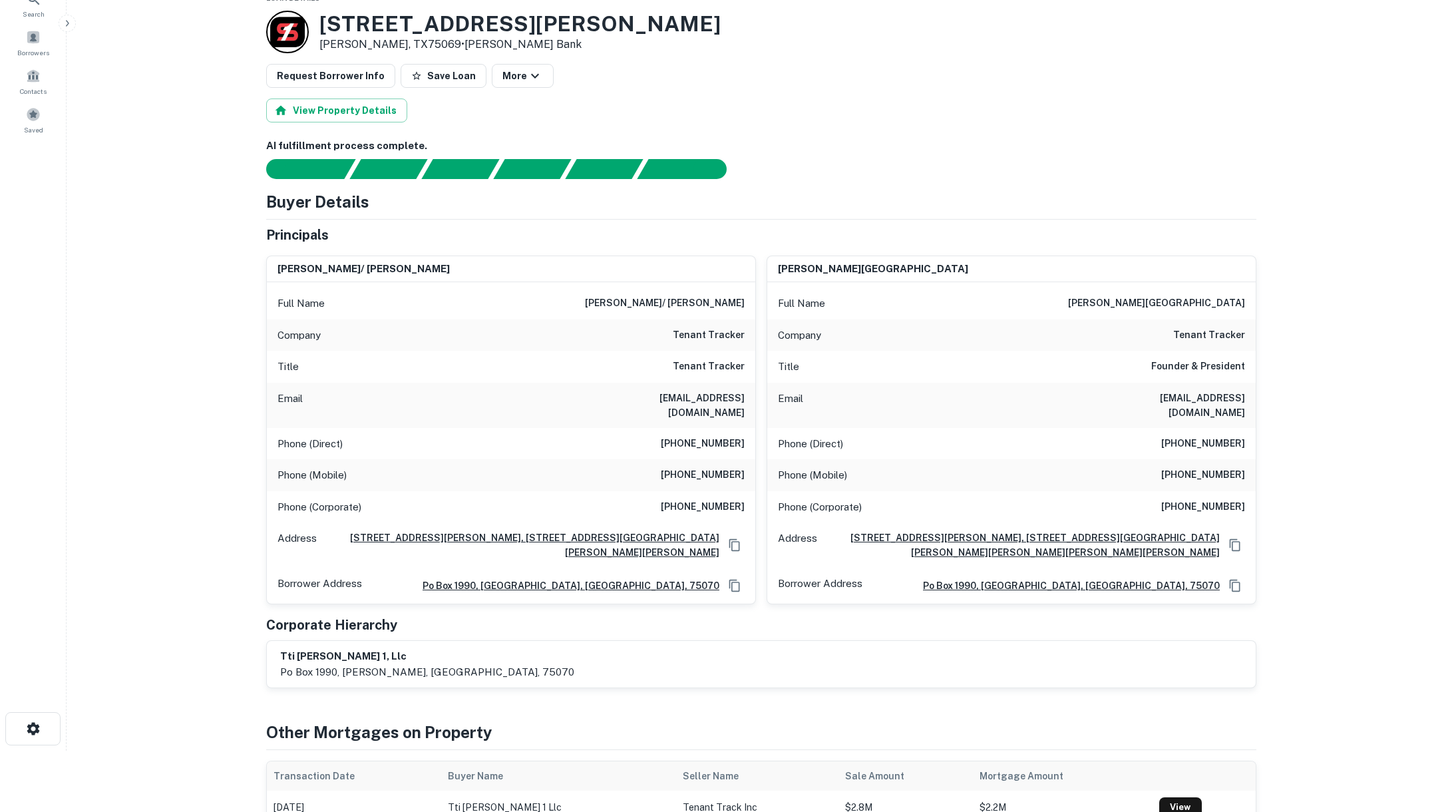
click at [1131, 395] on h6 "[EMAIL_ADDRESS][DOMAIN_NAME]" at bounding box center [1165, 405] width 160 height 29
click at [1131, 395] on h6 "keithc@tenanttracker.com" at bounding box center [1165, 405] width 160 height 29
copy h6 "keithc@tenanttracker.com"
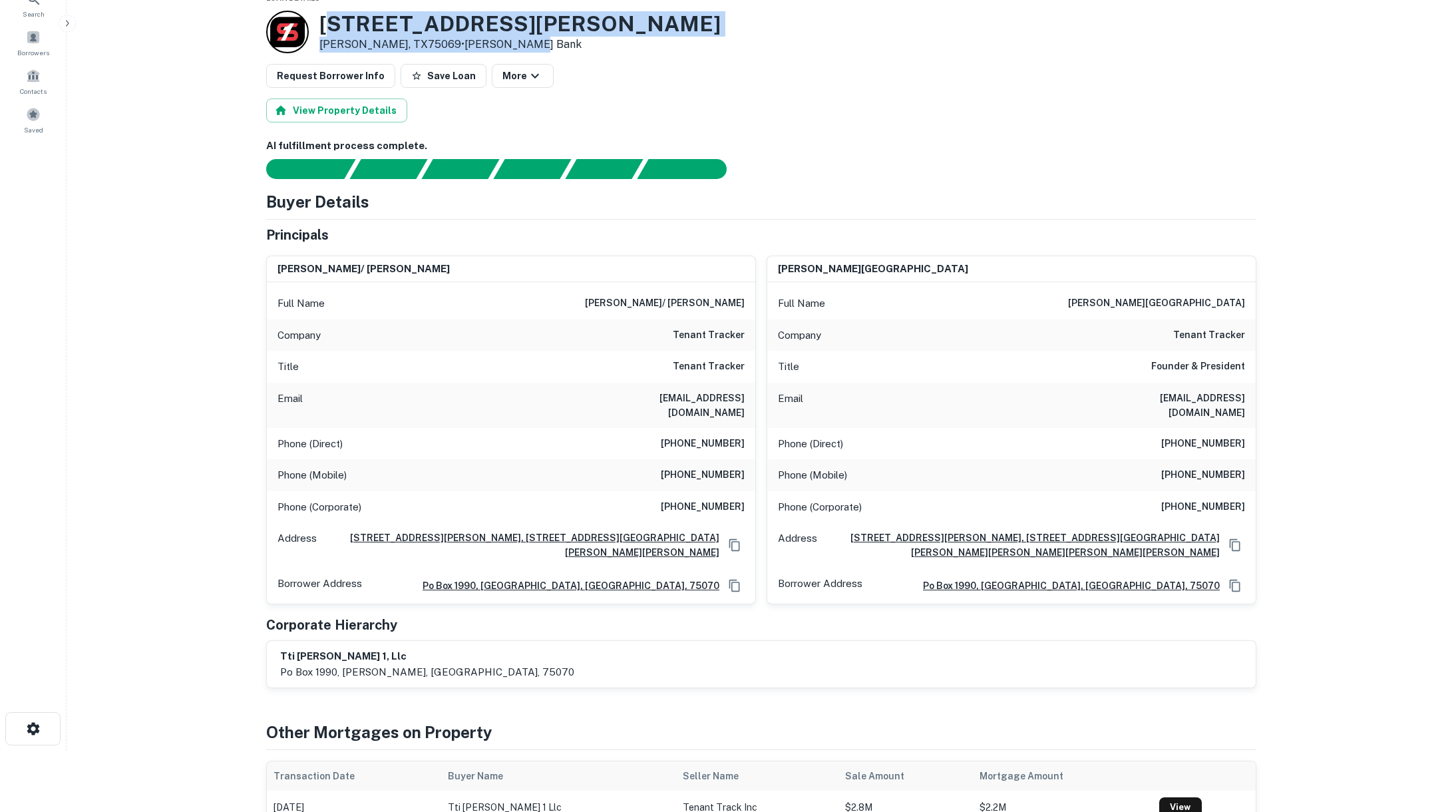
drag, startPoint x: 325, startPoint y: 24, endPoint x: 525, endPoint y: 36, distance: 200.4
click at [525, 36] on div "1550 Bray Central Dr Mckinney, TX75069 • Simmons Bank" at bounding box center [520, 32] width 401 height 41
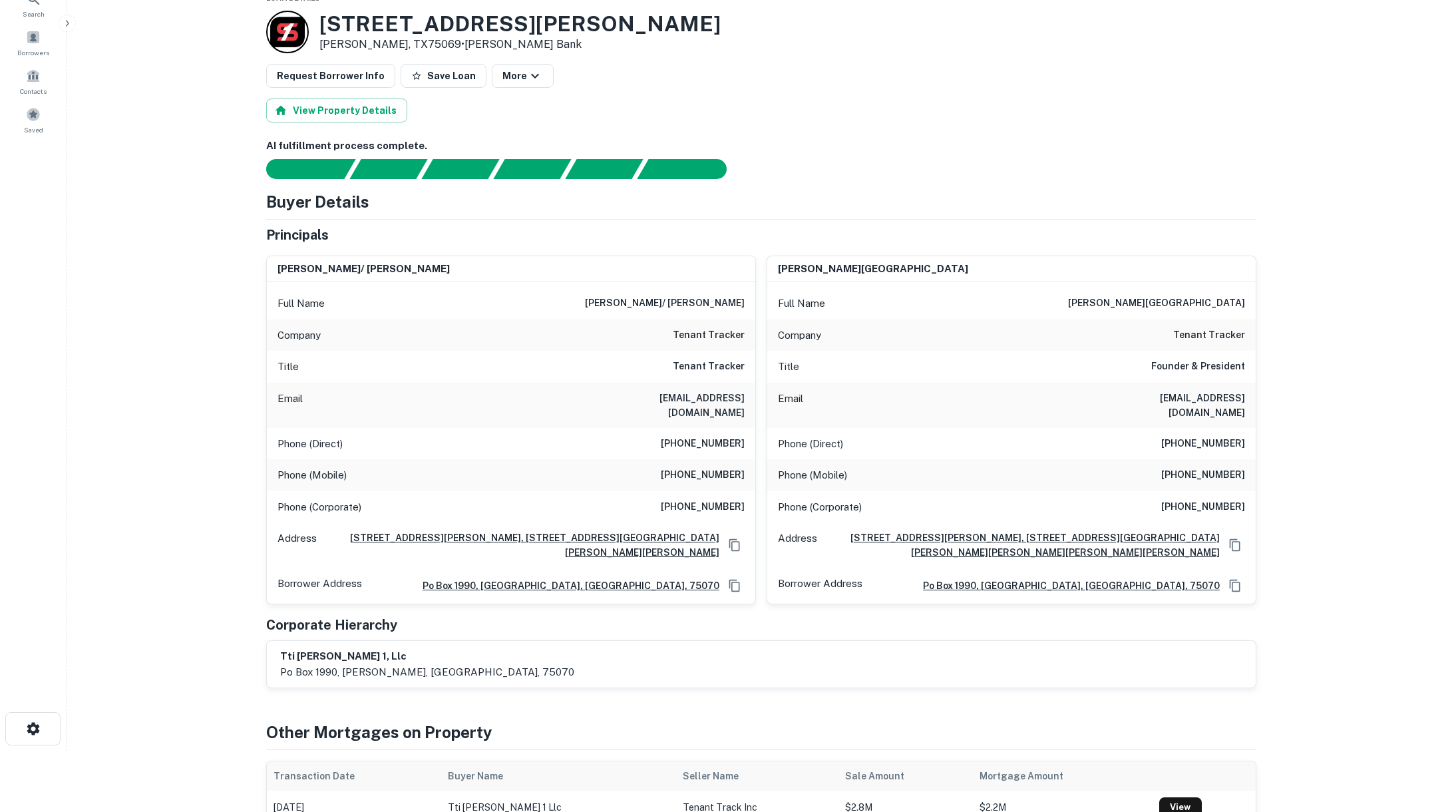
click at [386, 33] on h3 "[STREET_ADDRESS][PERSON_NAME]" at bounding box center [520, 24] width 401 height 25
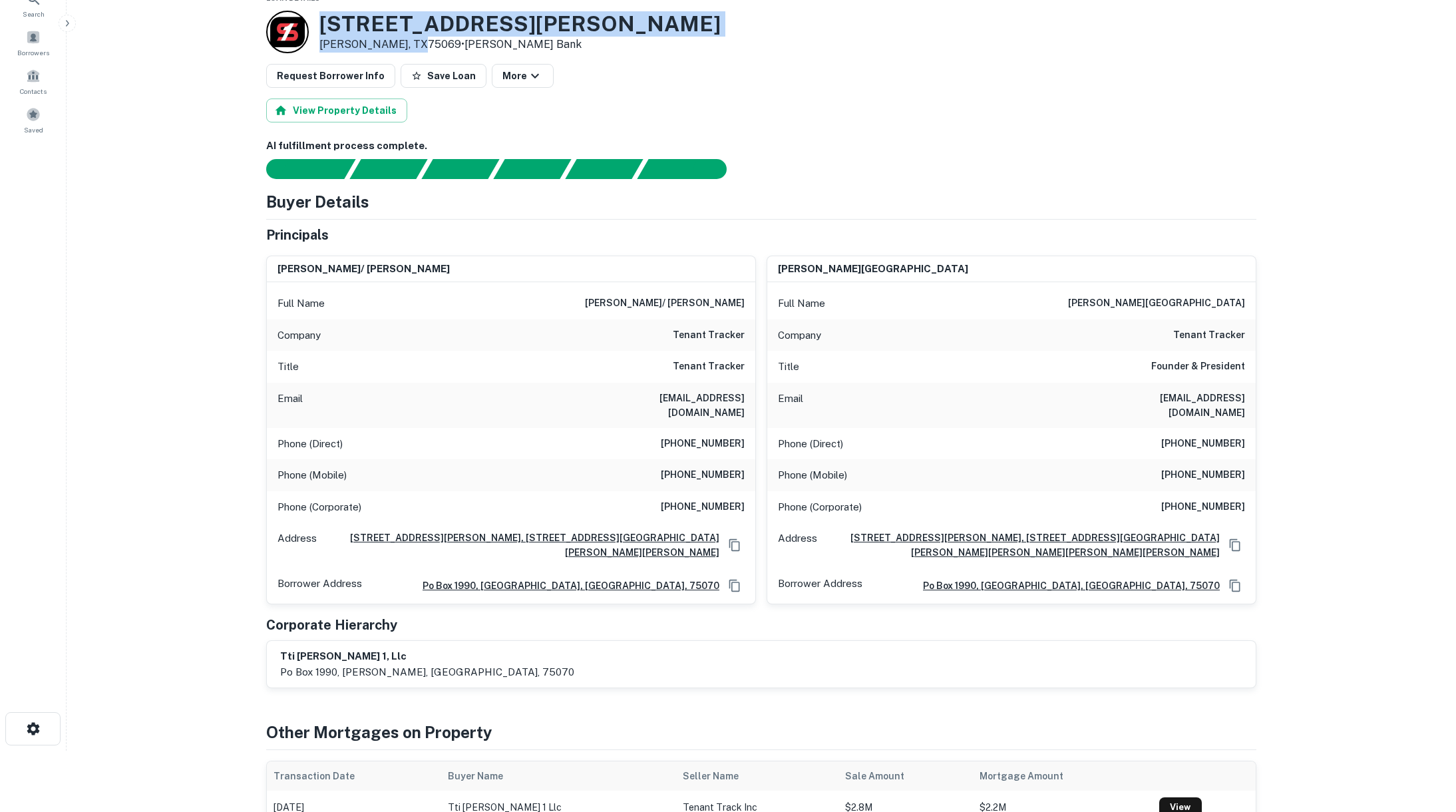
drag, startPoint x: 323, startPoint y: 25, endPoint x: 416, endPoint y: 43, distance: 94.7
click at [416, 43] on div "1550 Bray Central Dr Mckinney, TX75069 • Simmons Bank" at bounding box center [520, 32] width 401 height 41
copy div "[STREET_ADDRESS][PERSON_NAME][PERSON_NAME]"
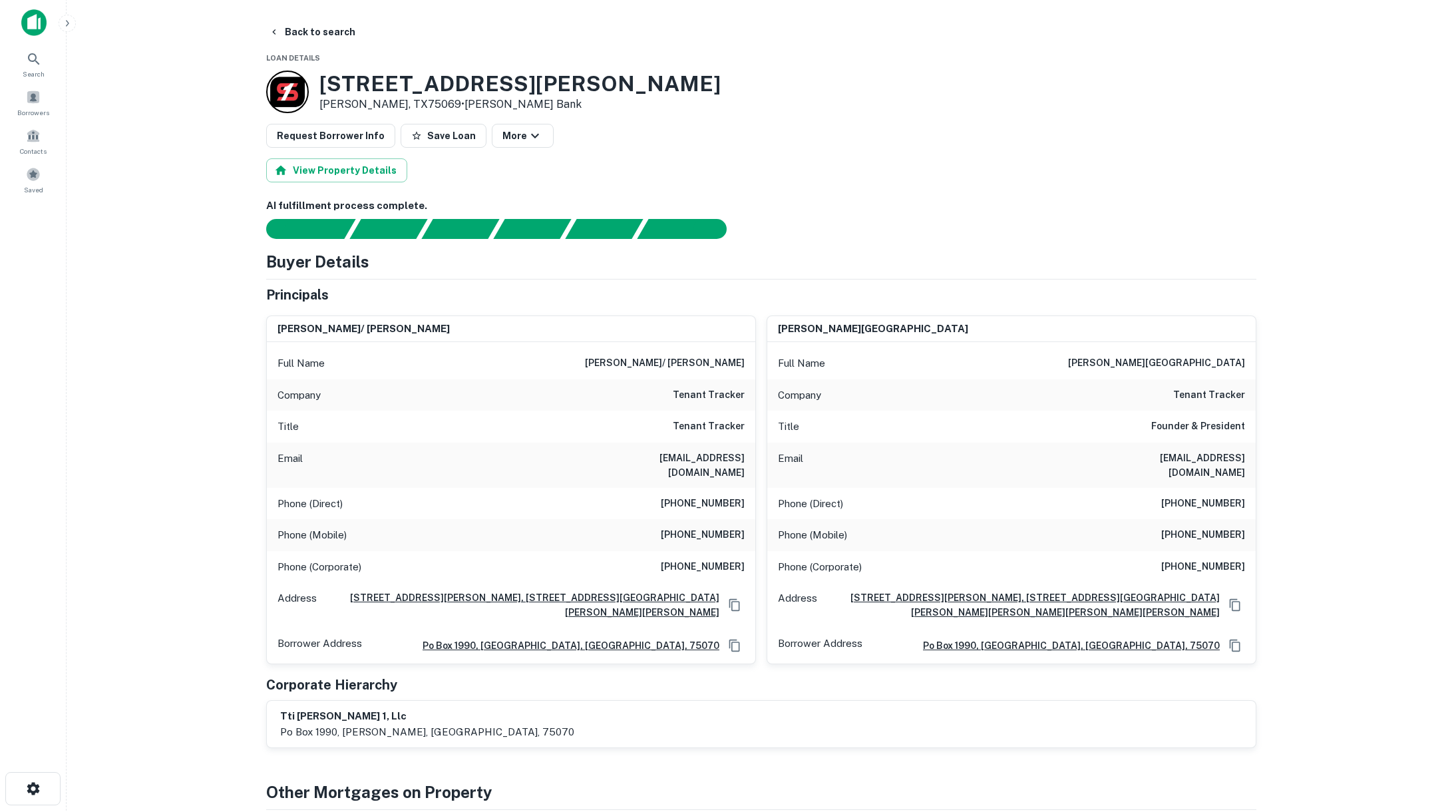
scroll to position [0, 0]
click at [328, 30] on button "Back to search" at bounding box center [312, 32] width 97 height 24
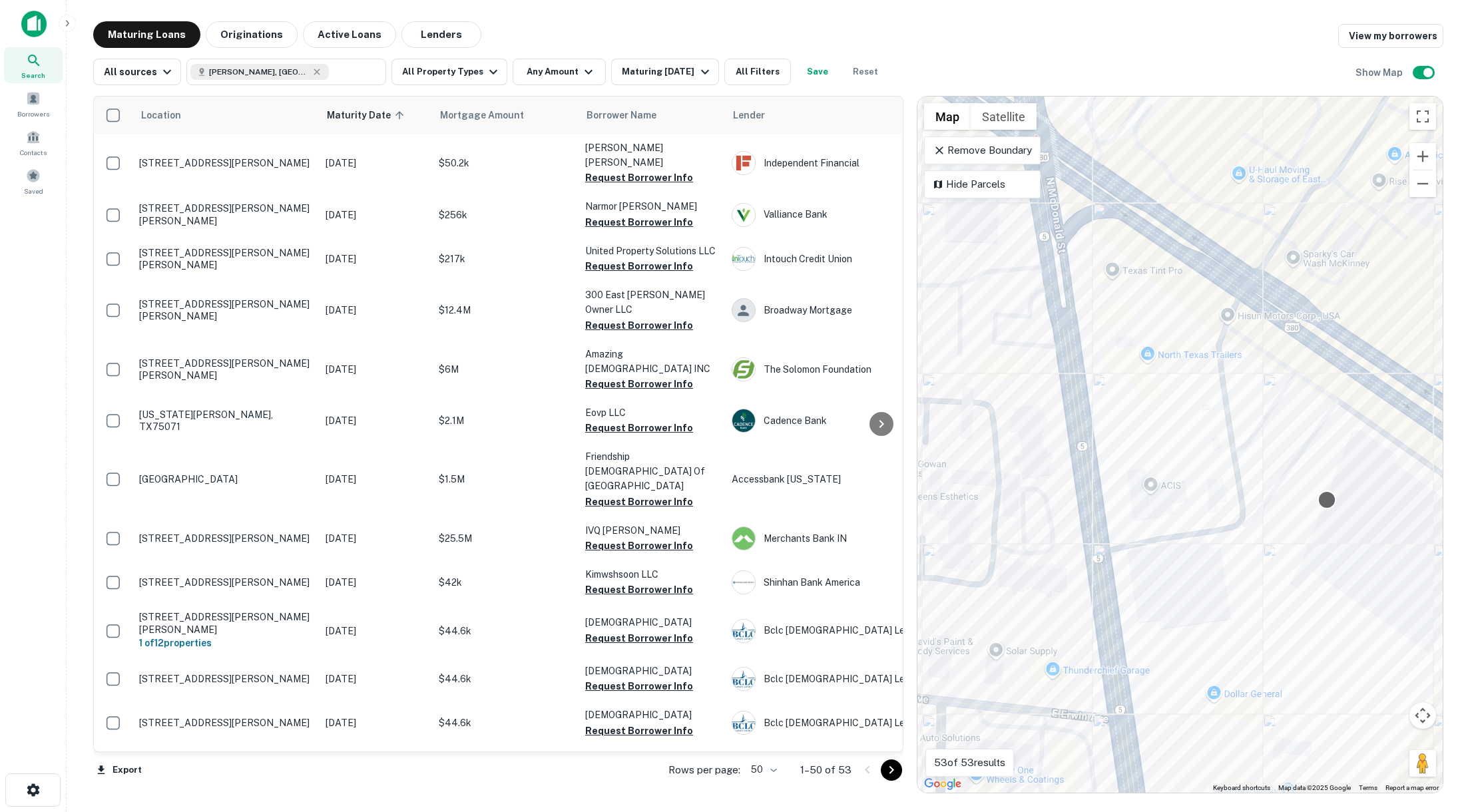
click at [1332, 499] on div at bounding box center [1327, 500] width 19 height 19
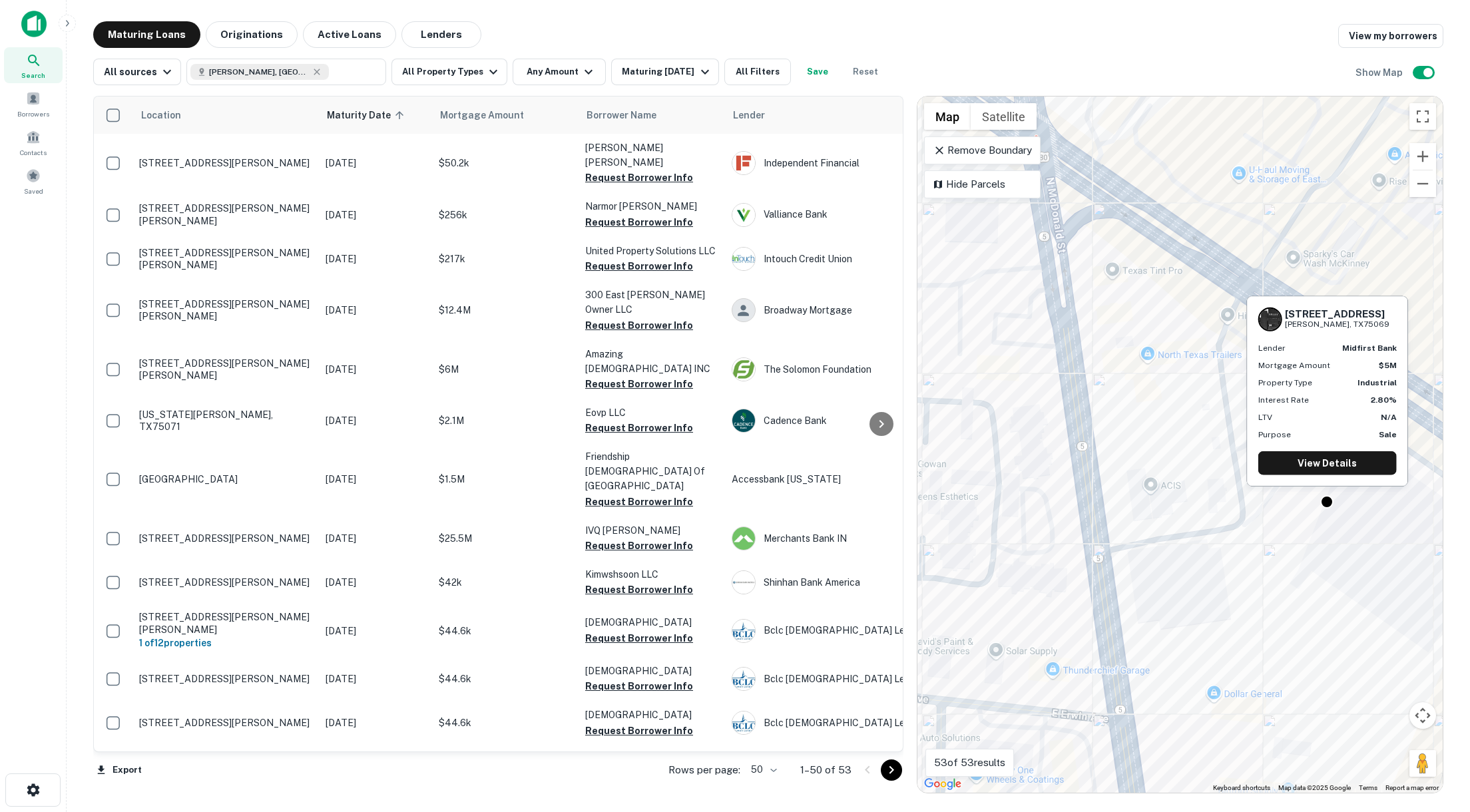
click at [1312, 312] on h6 "[STREET_ADDRESS]" at bounding box center [1337, 313] width 104 height 12
click at [1291, 314] on h6 "[STREET_ADDRESS]" at bounding box center [1337, 313] width 104 height 12
drag, startPoint x: 1286, startPoint y: 315, endPoint x: 1368, endPoint y: 328, distance: 83.0
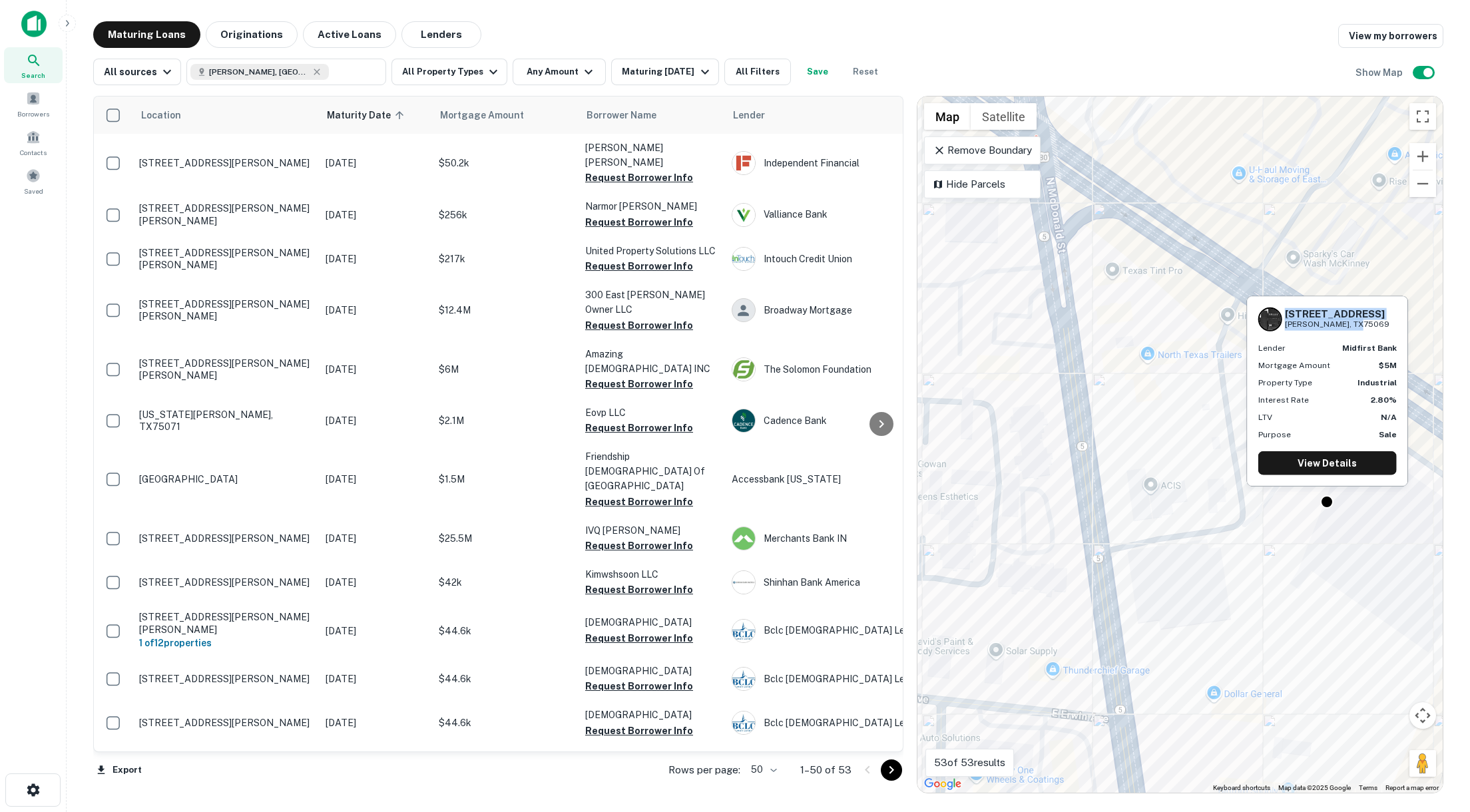
click at [1368, 328] on div "310 E University Dr Mckinney, TX75069" at bounding box center [1337, 319] width 104 height 23
copy div "310 E University Dr Mckinney, TX75069"
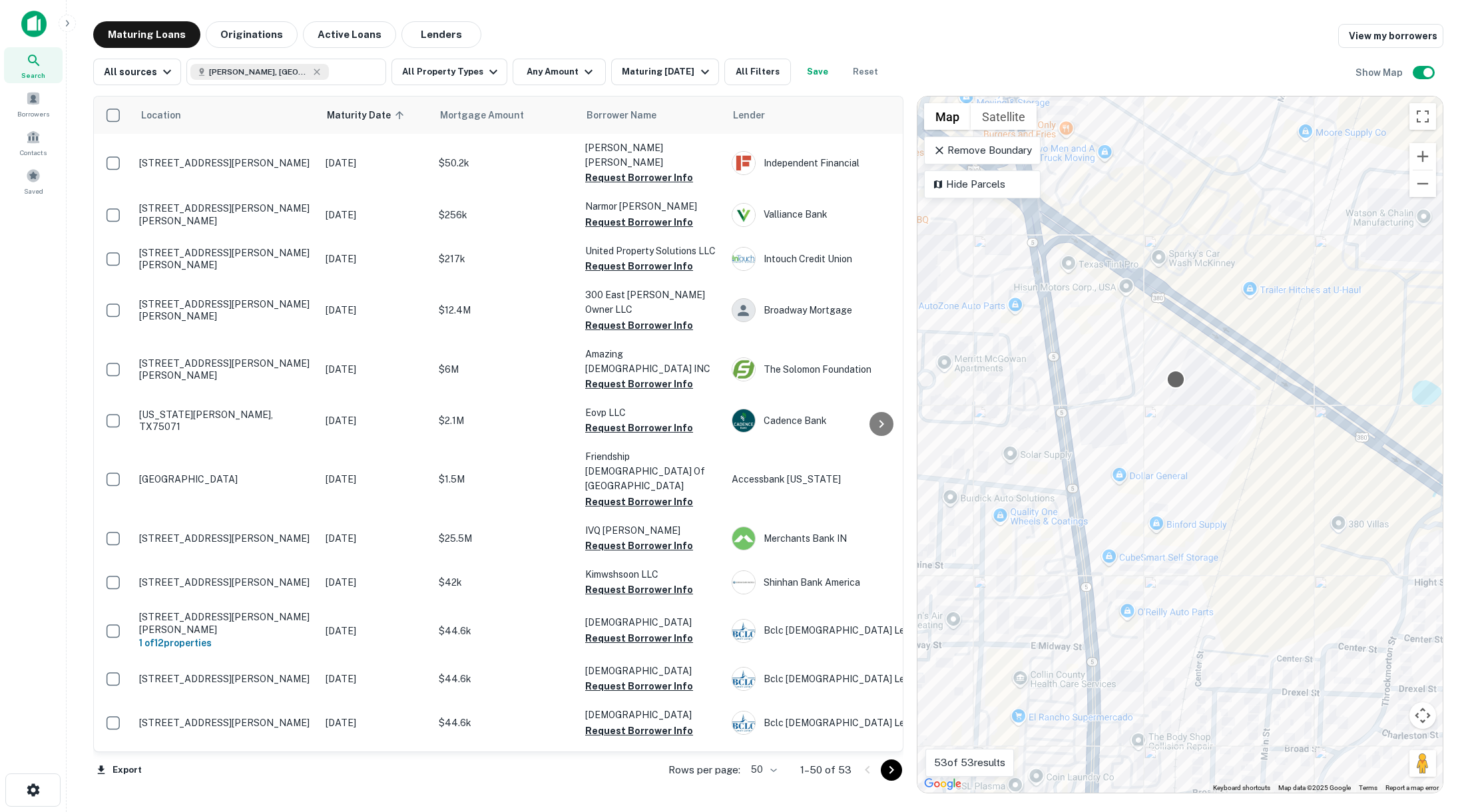
click at [1182, 381] on div at bounding box center [1176, 379] width 19 height 19
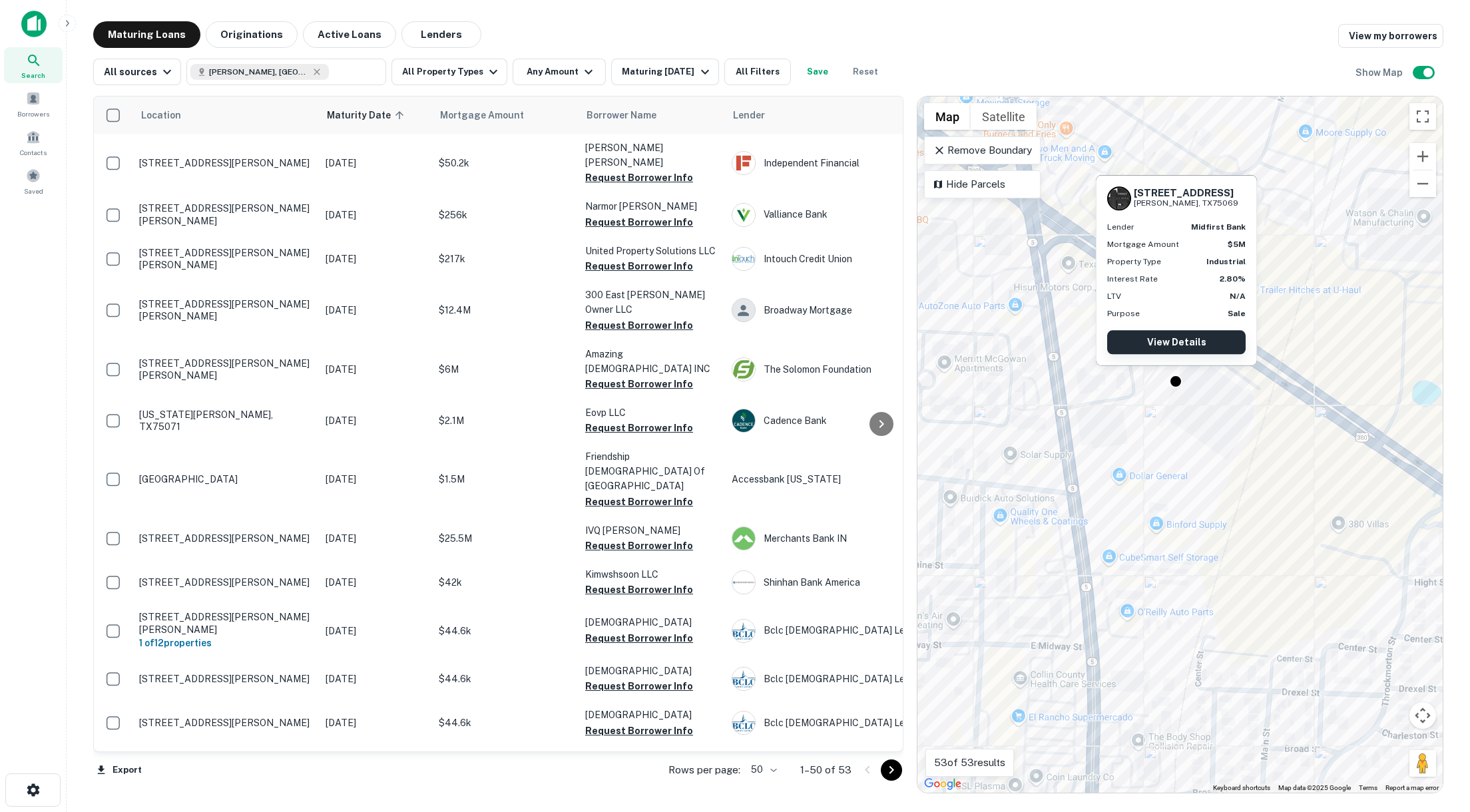
click at [1175, 349] on link "View Details" at bounding box center [1177, 341] width 139 height 24
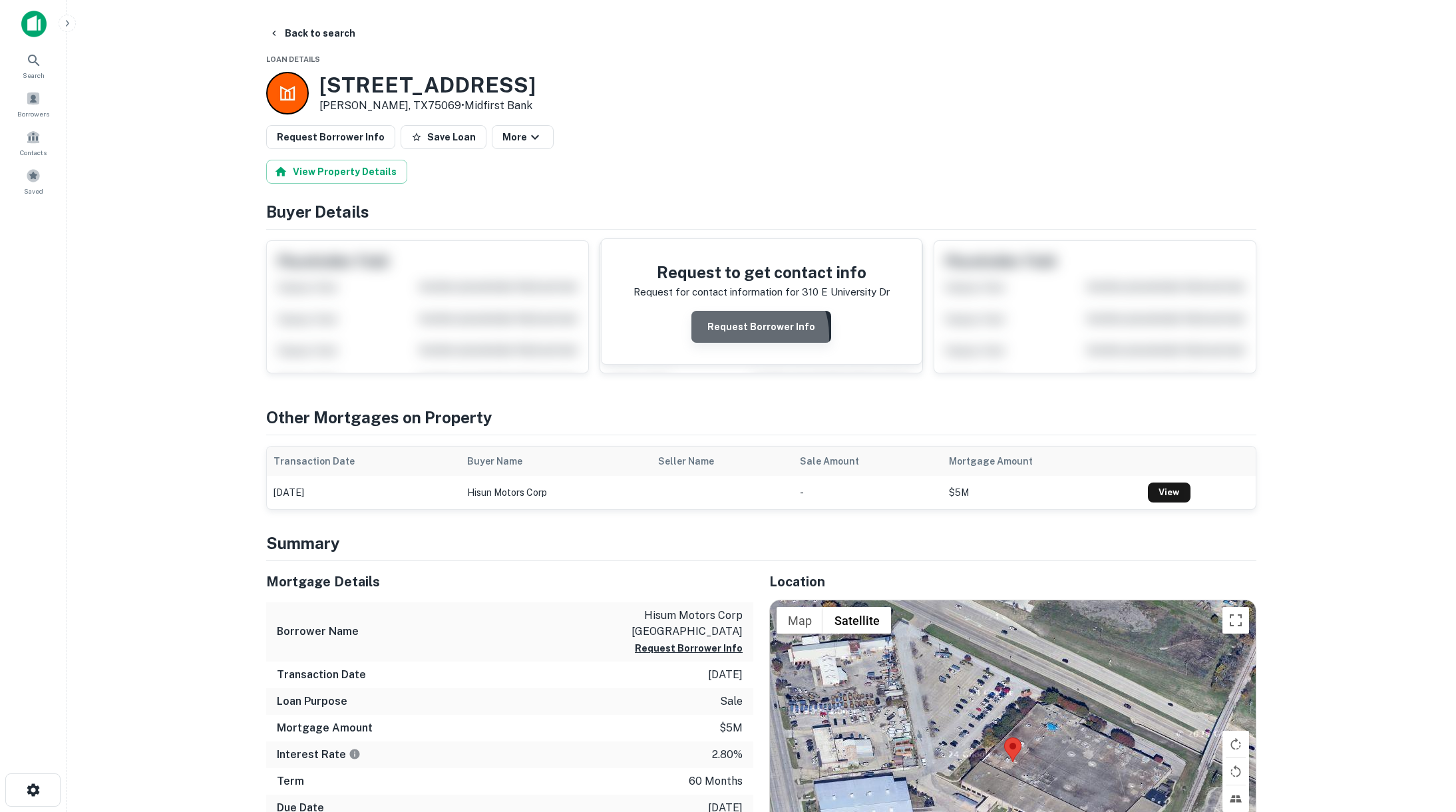
click at [750, 334] on button "Request Borrower Info" at bounding box center [761, 327] width 140 height 32
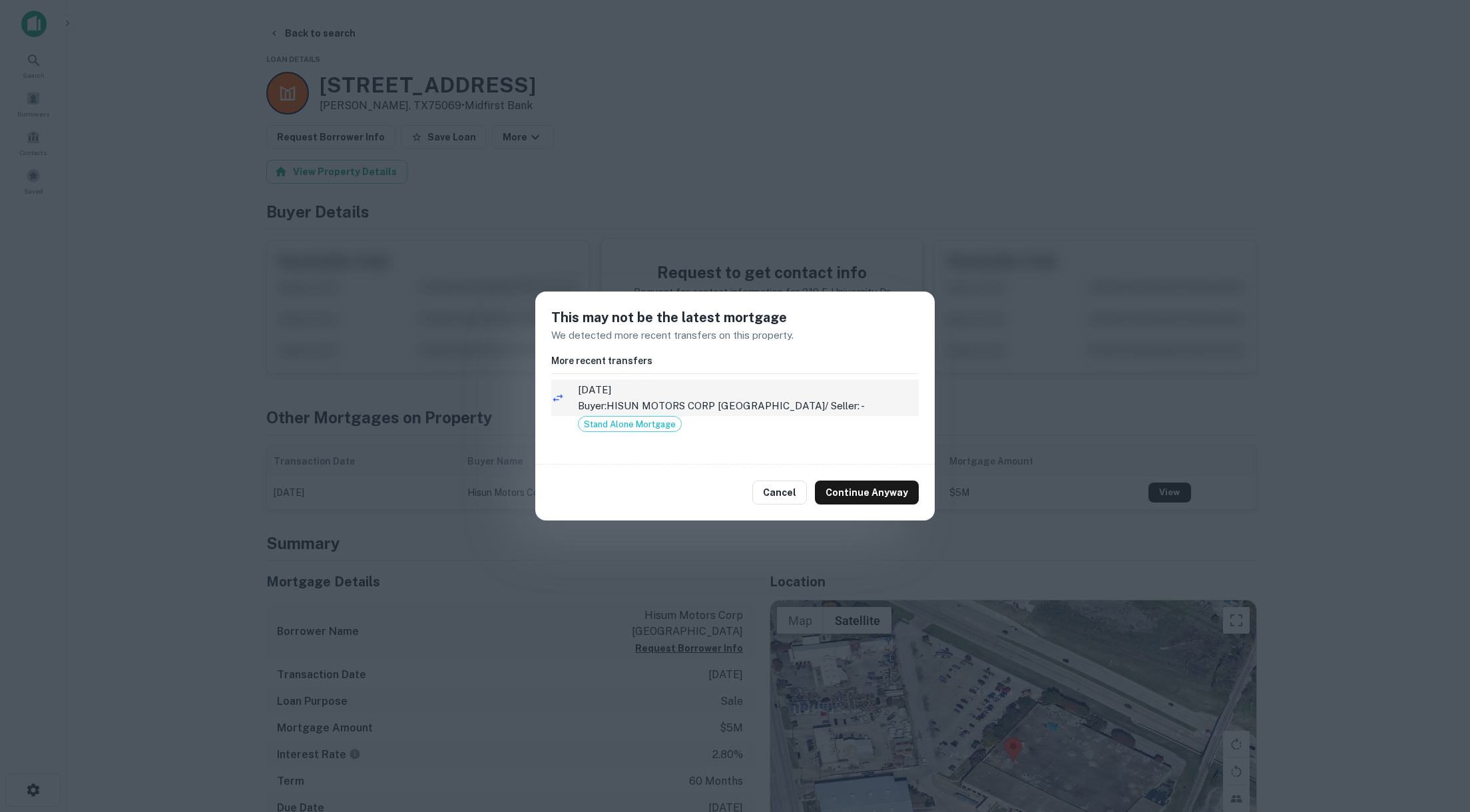
click at [695, 414] on li "[DATE] Buyer: HISUN MOTORS CORP [GEOGRAPHIC_DATA] / Seller: -" at bounding box center [735, 398] width 367 height 37
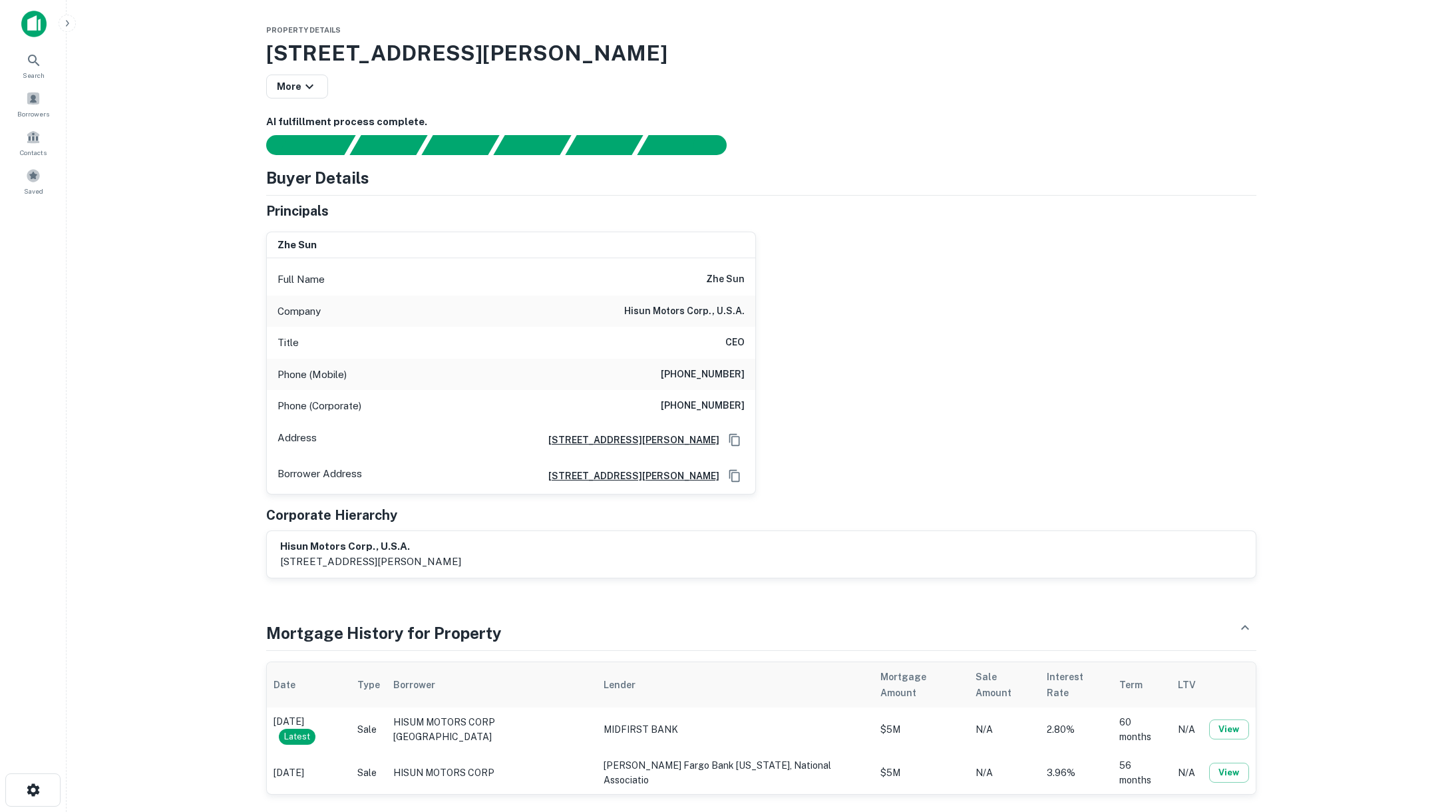
click at [629, 311] on h6 "hisun motors corp., u.s.a." at bounding box center [684, 312] width 120 height 16
copy h6 "hisun motors corp., u.s.a."
